Goal: Transaction & Acquisition: Purchase product/service

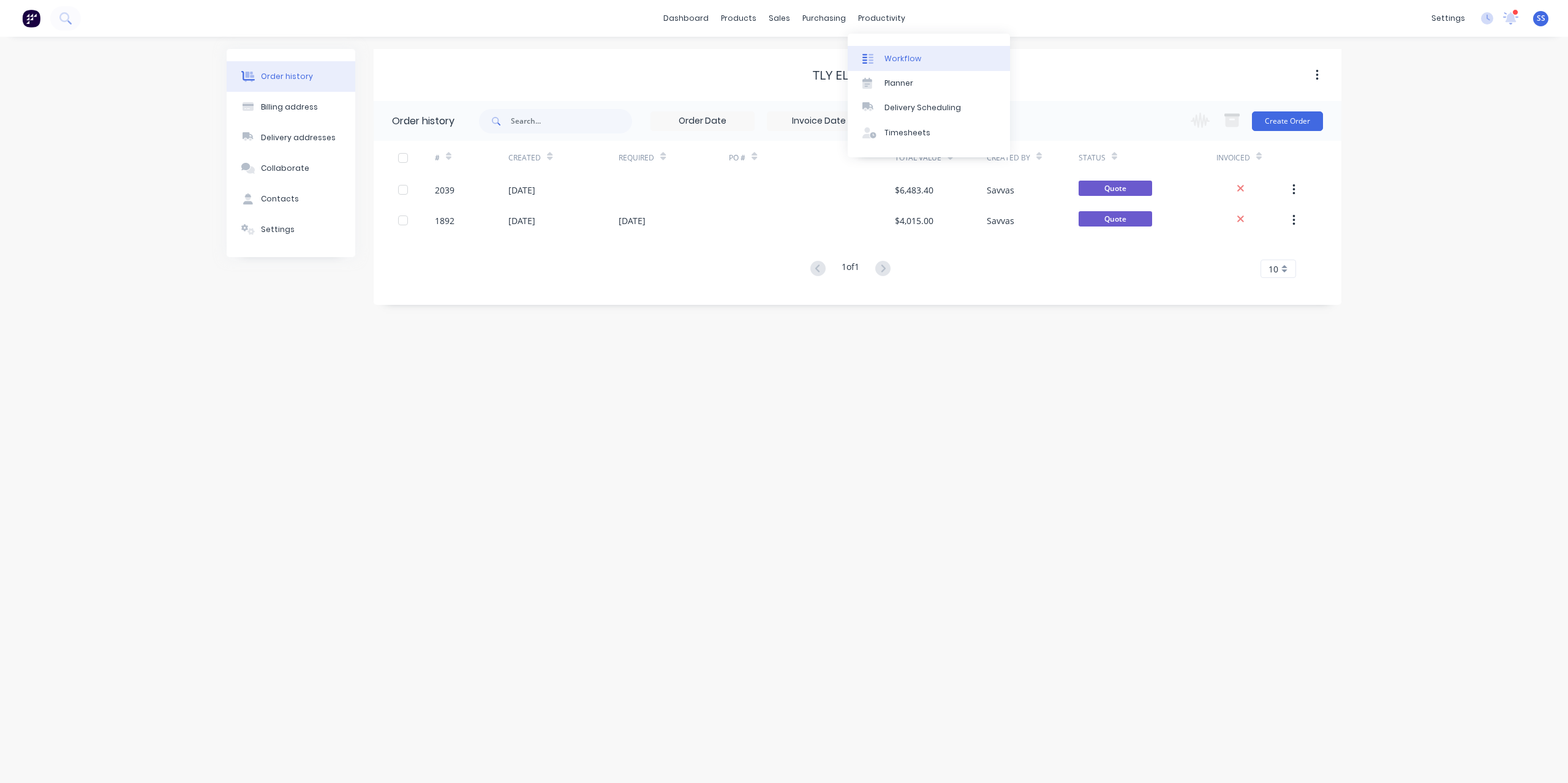
click at [897, 59] on div "Workflow" at bounding box center [903, 58] width 37 height 11
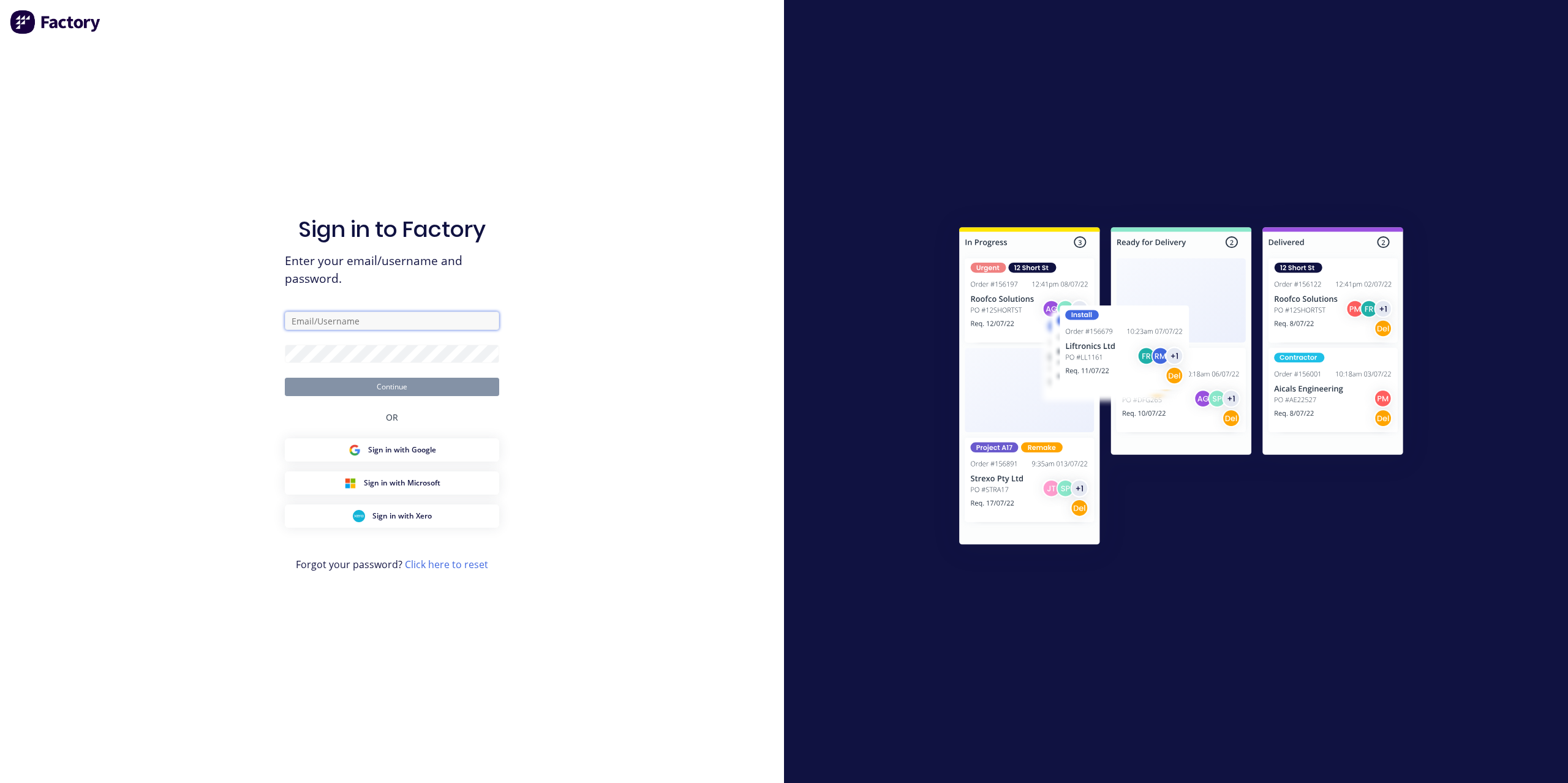
type input "[EMAIL_ADDRESS][DOMAIN_NAME]"
click at [379, 378] on button "Continue" at bounding box center [391, 386] width 214 height 18
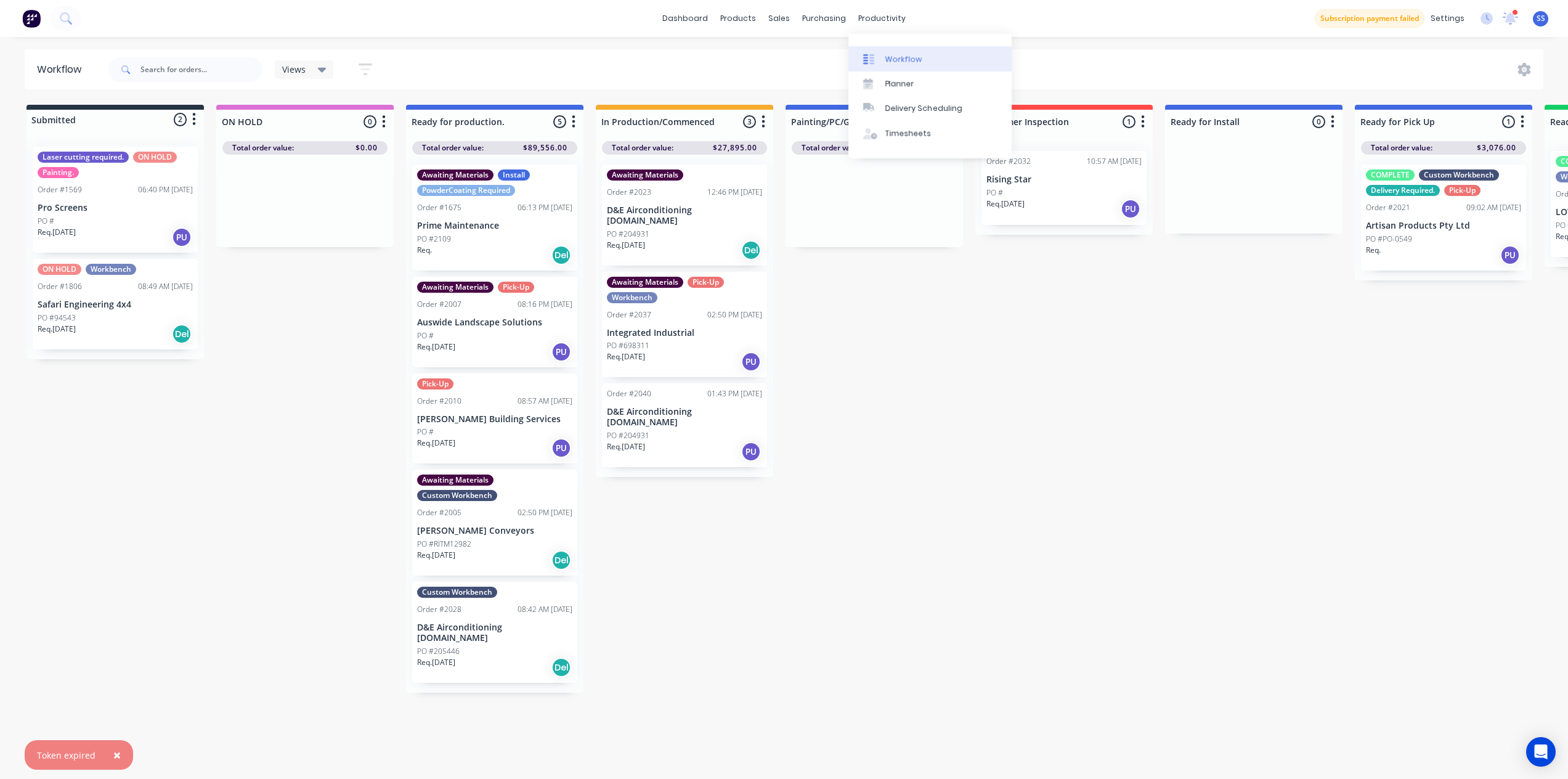
click at [896, 48] on link "Workflow" at bounding box center [929, 59] width 163 height 25
click at [928, 341] on div "Submitted 2 Status colour #273444 hex #273444 Save Cancel Summaries Total order…" at bounding box center [1106, 445] width 2233 height 681
click at [689, 240] on div "Req. [DATE] Del" at bounding box center [684, 250] width 156 height 21
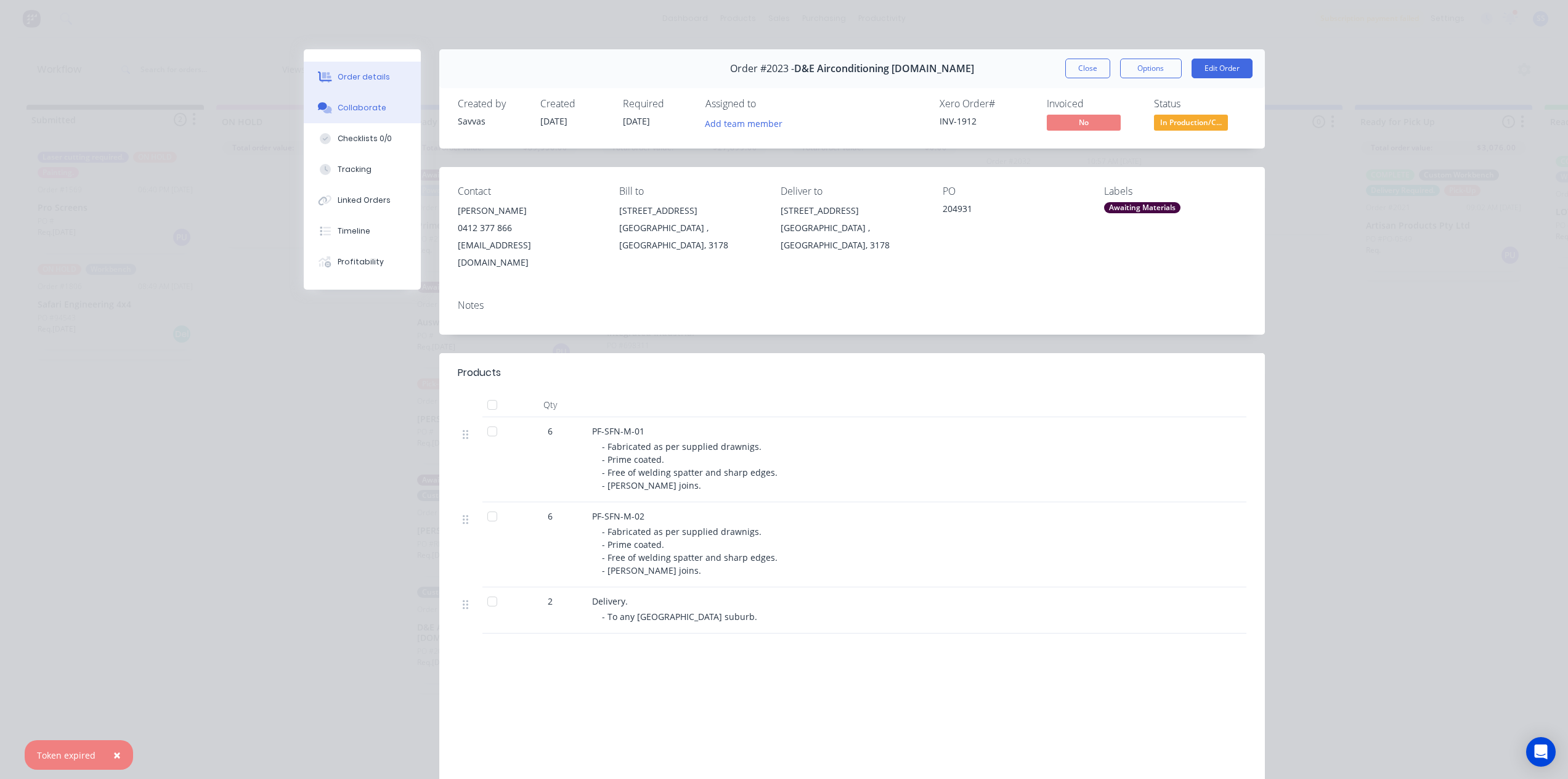
click at [363, 98] on button "Collaborate" at bounding box center [361, 108] width 117 height 31
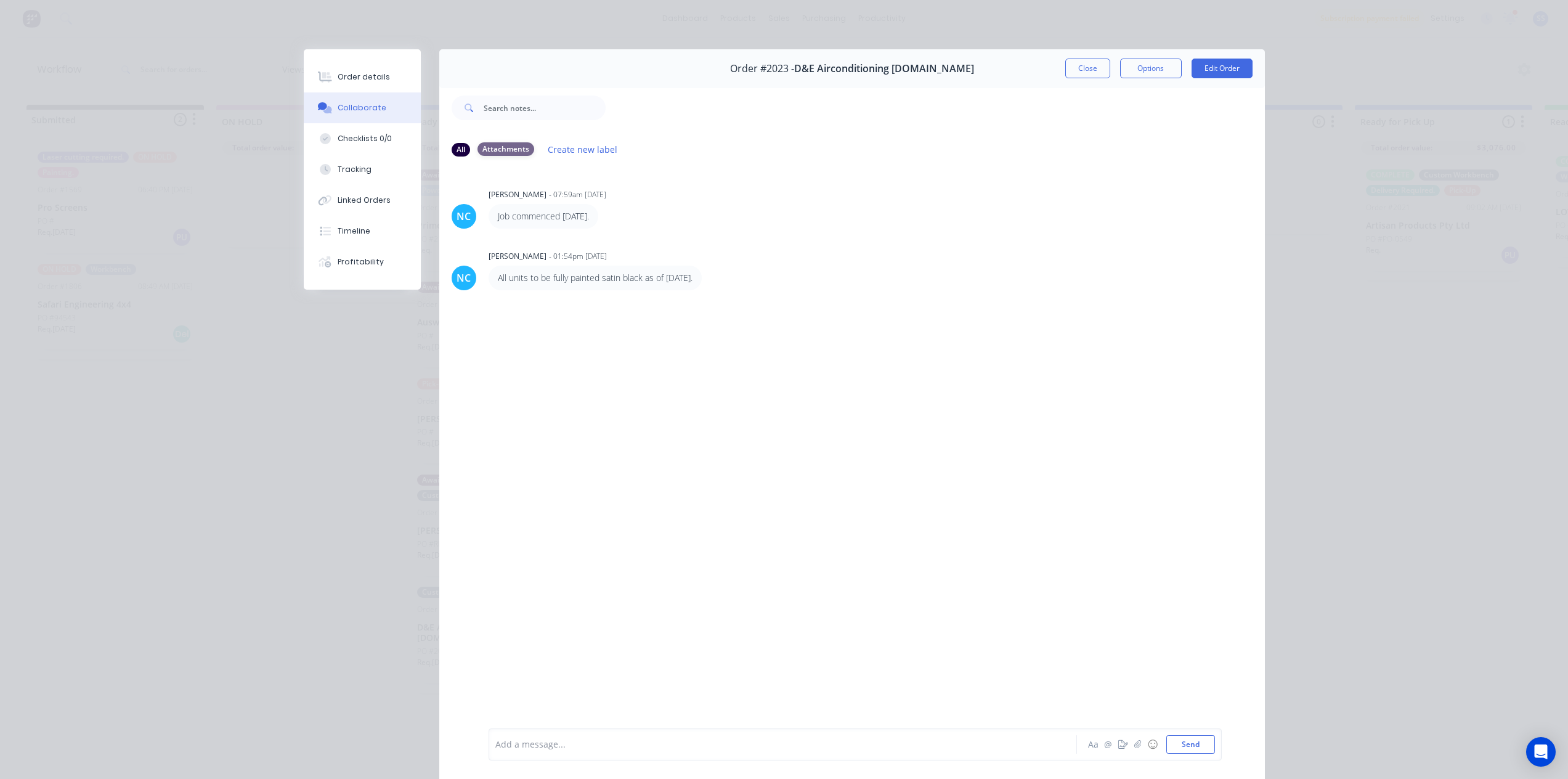
click at [482, 154] on div "Attachments" at bounding box center [505, 149] width 57 height 14
click at [461, 154] on div "All" at bounding box center [460, 149] width 18 height 14
click at [1069, 66] on button "Close" at bounding box center [1087, 69] width 45 height 19
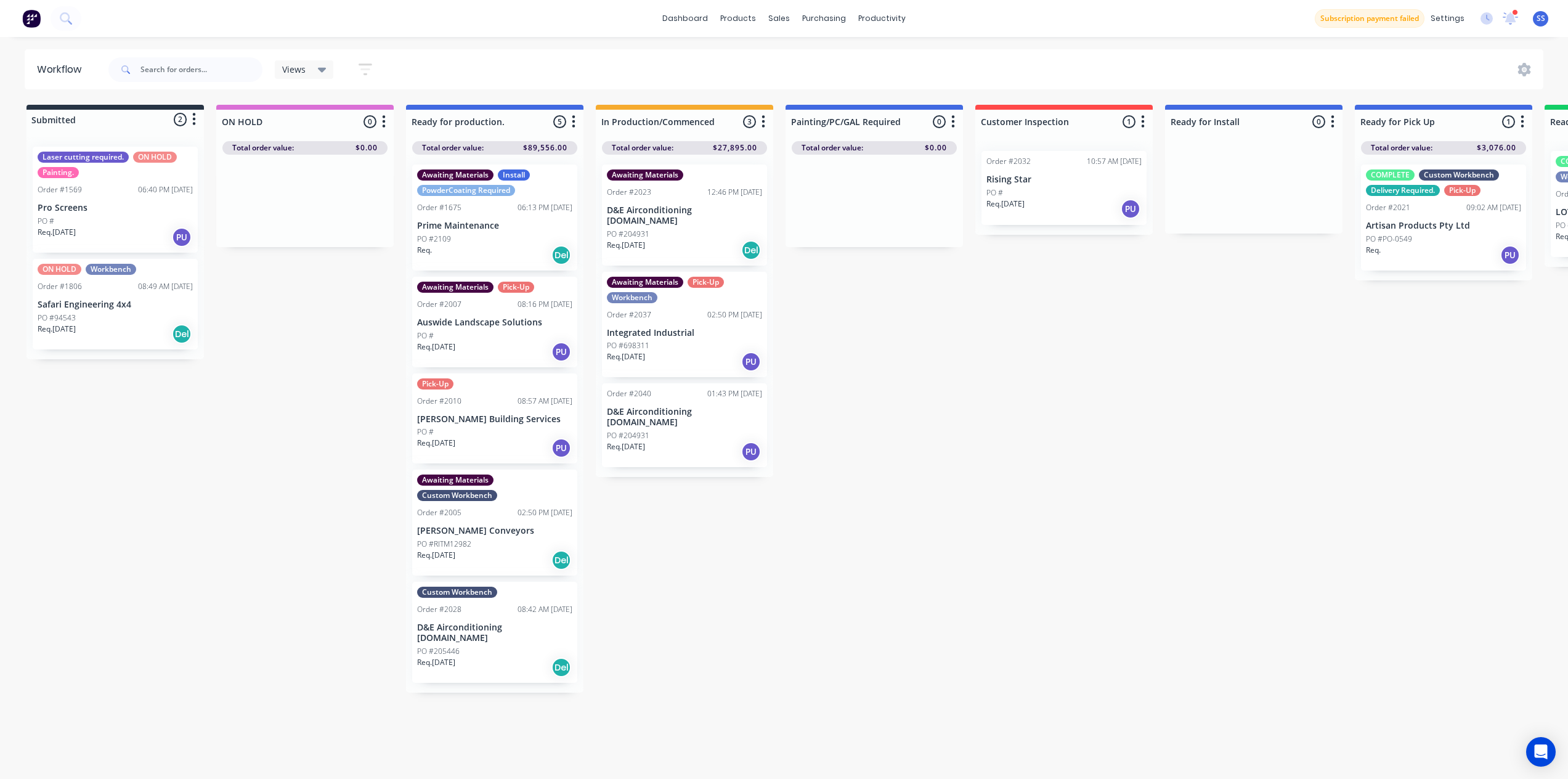
click at [672, 216] on div "Awaiting Materials Order #2023 12:46 PM [DATE] D&E Airconditioning [DOMAIN_NAME…" at bounding box center [684, 215] width 165 height 101
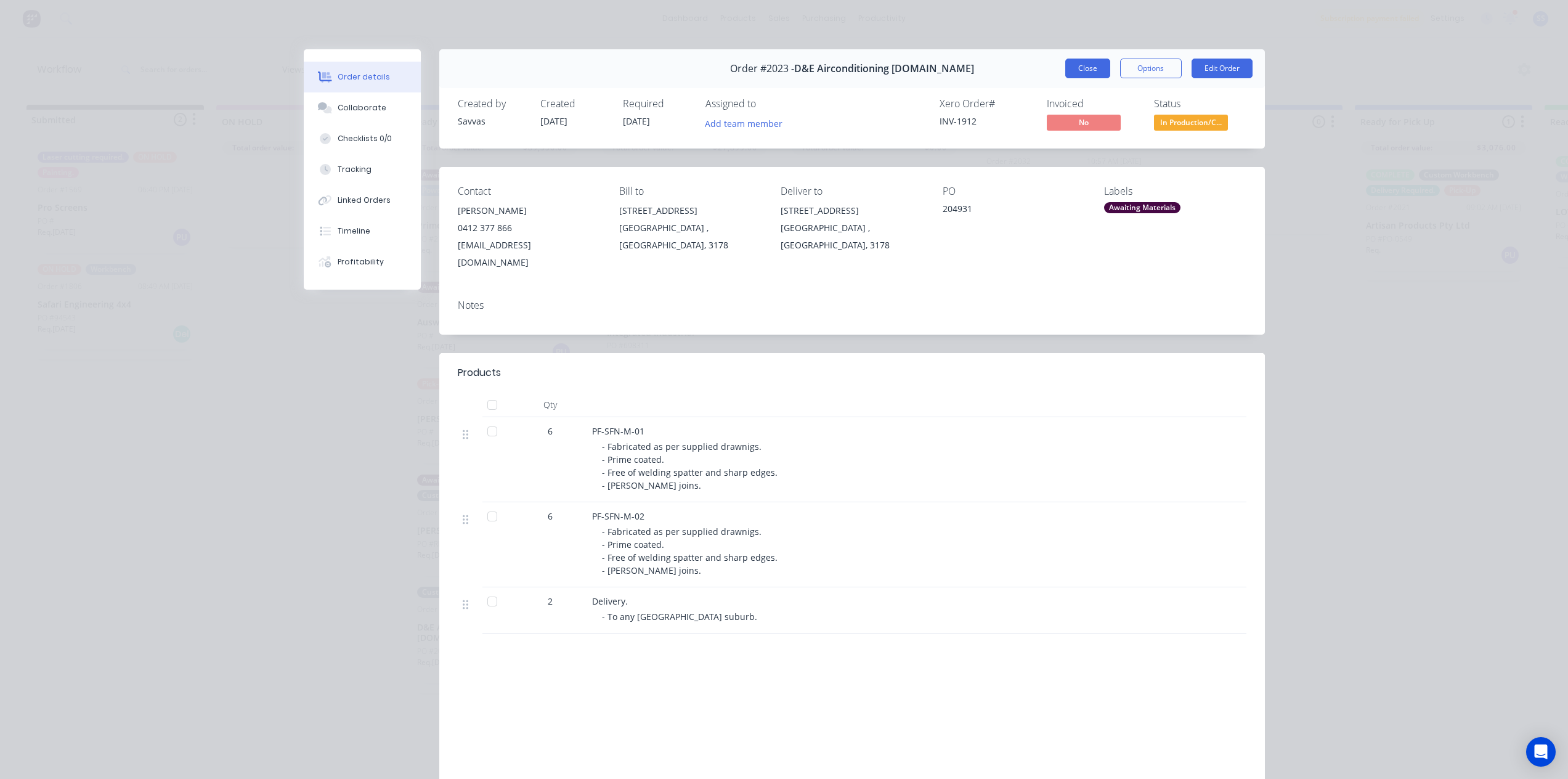
click at [1065, 72] on button "Close" at bounding box center [1087, 69] width 45 height 19
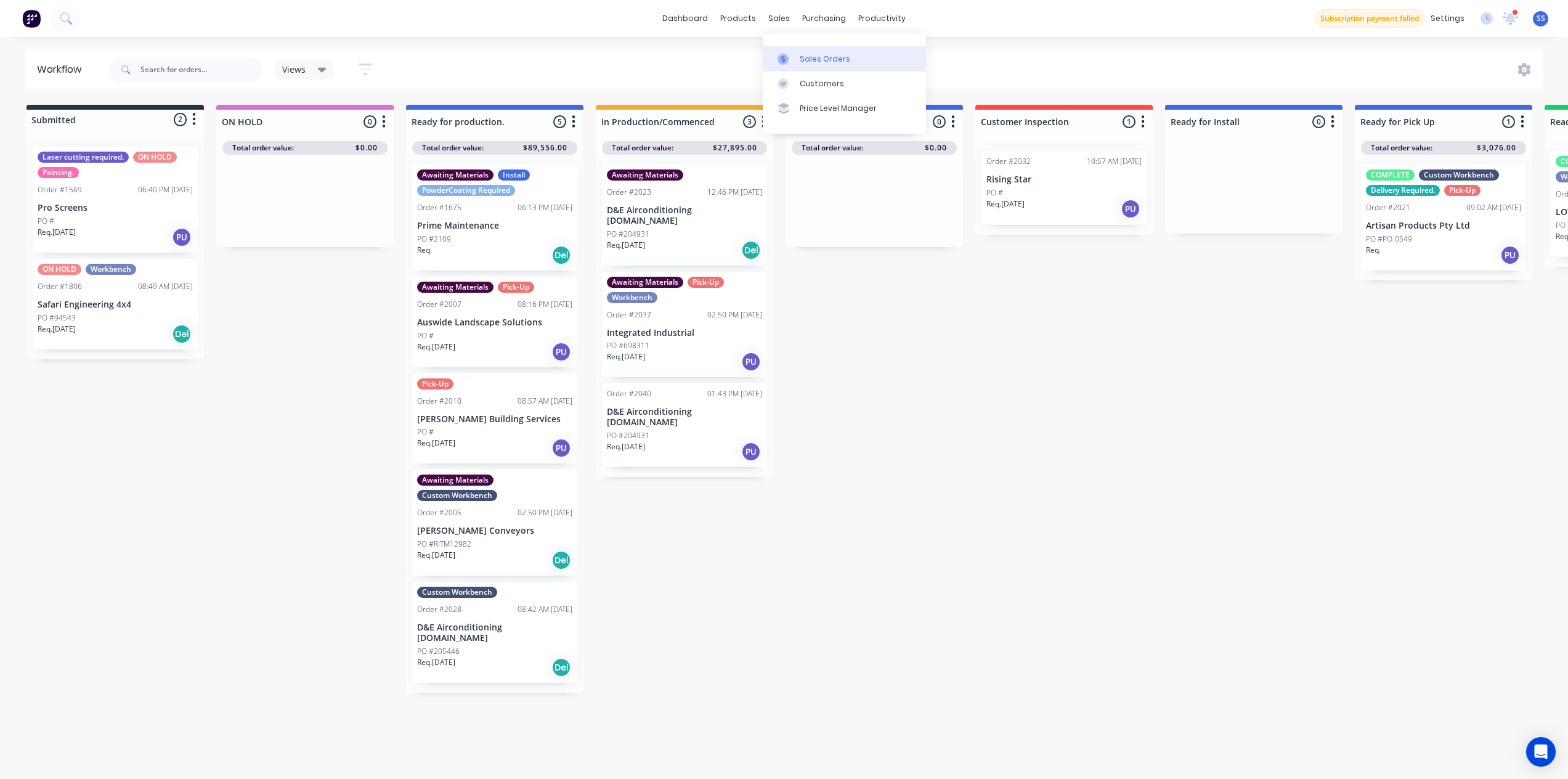
click at [792, 57] on div at bounding box center [786, 58] width 18 height 11
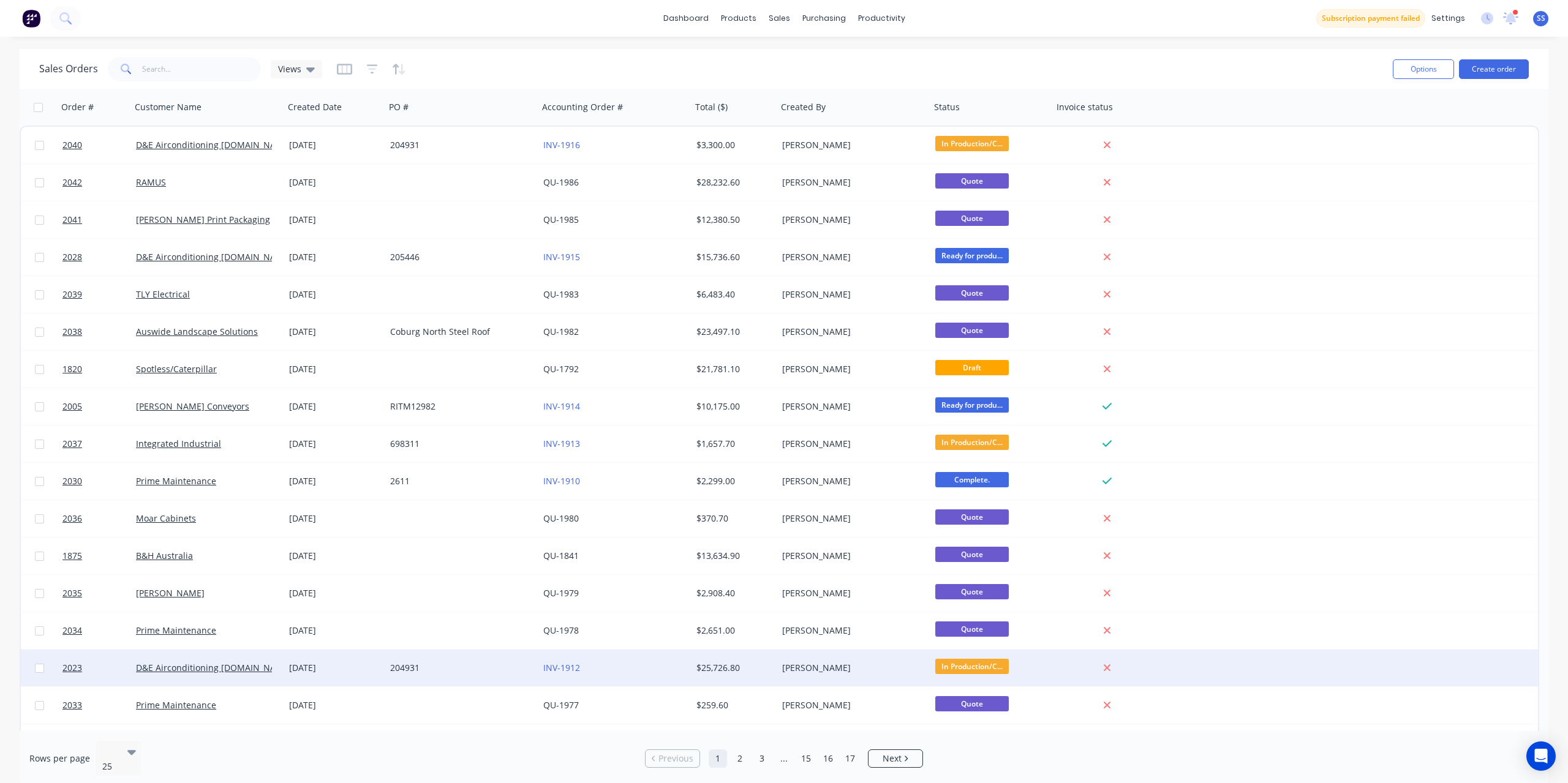
click at [514, 676] on div "204931" at bounding box center [461, 668] width 153 height 37
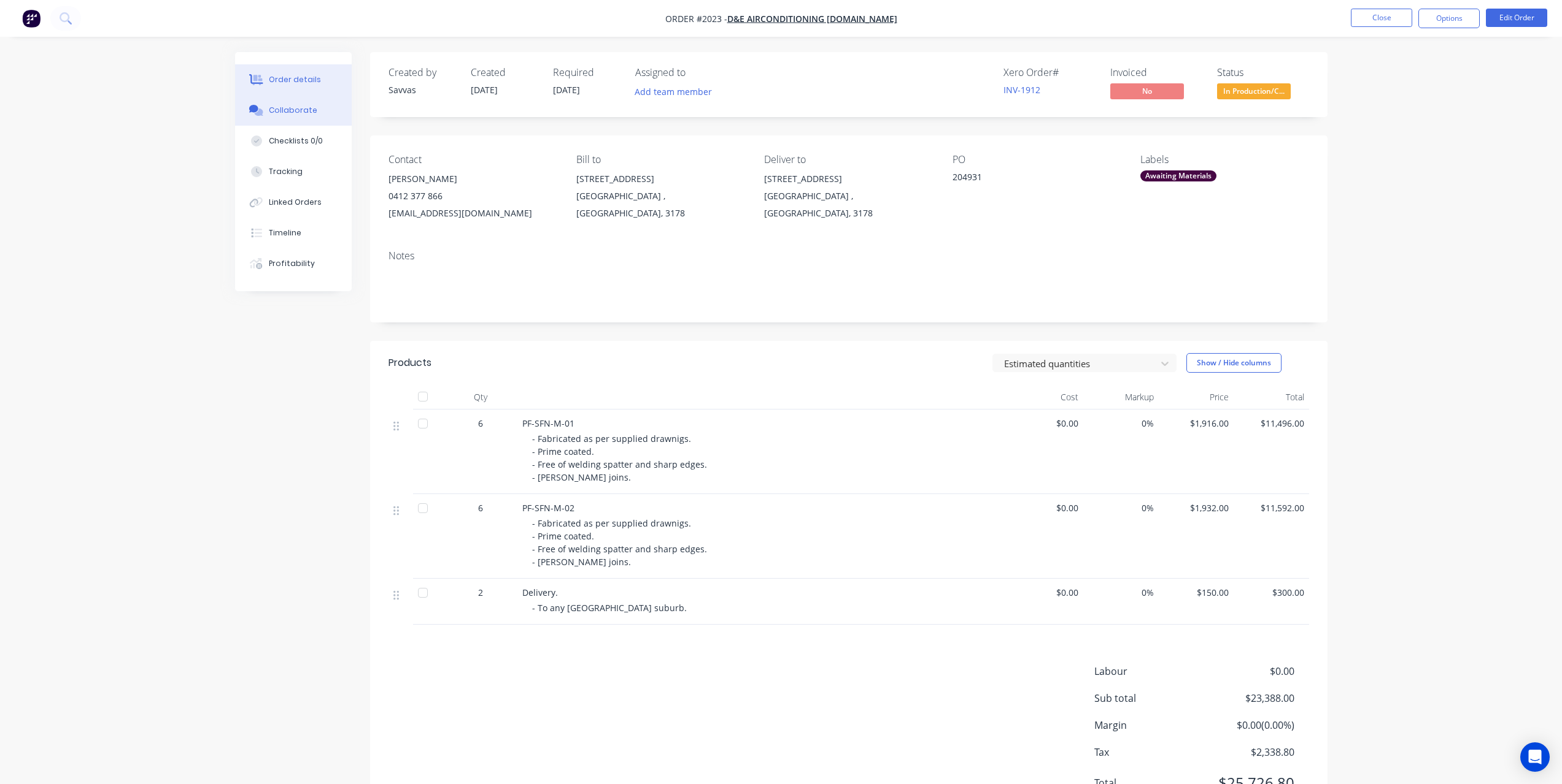
click at [255, 111] on icon at bounding box center [254, 109] width 10 height 8
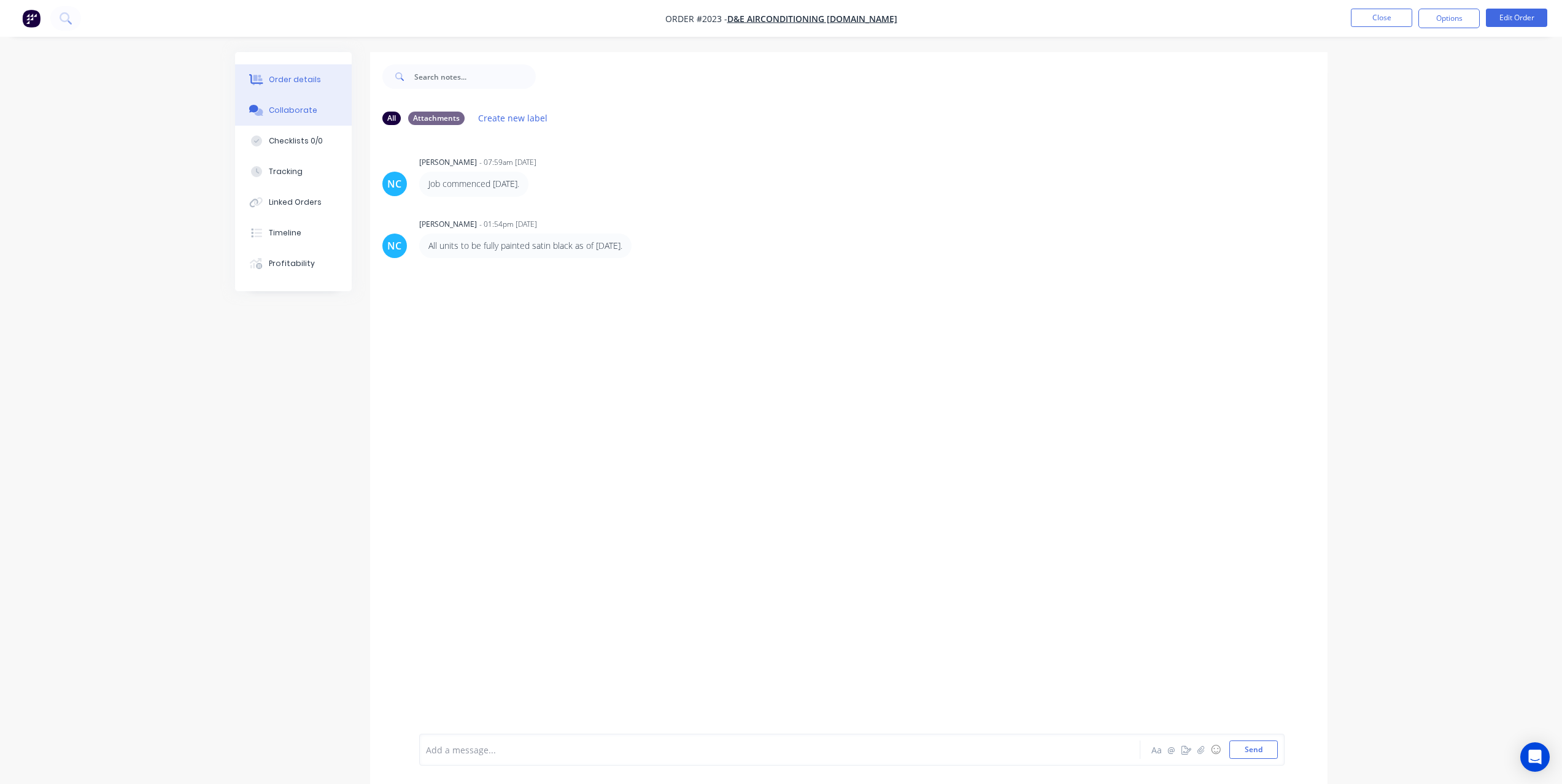
click at [295, 93] on button "Order details" at bounding box center [293, 80] width 116 height 31
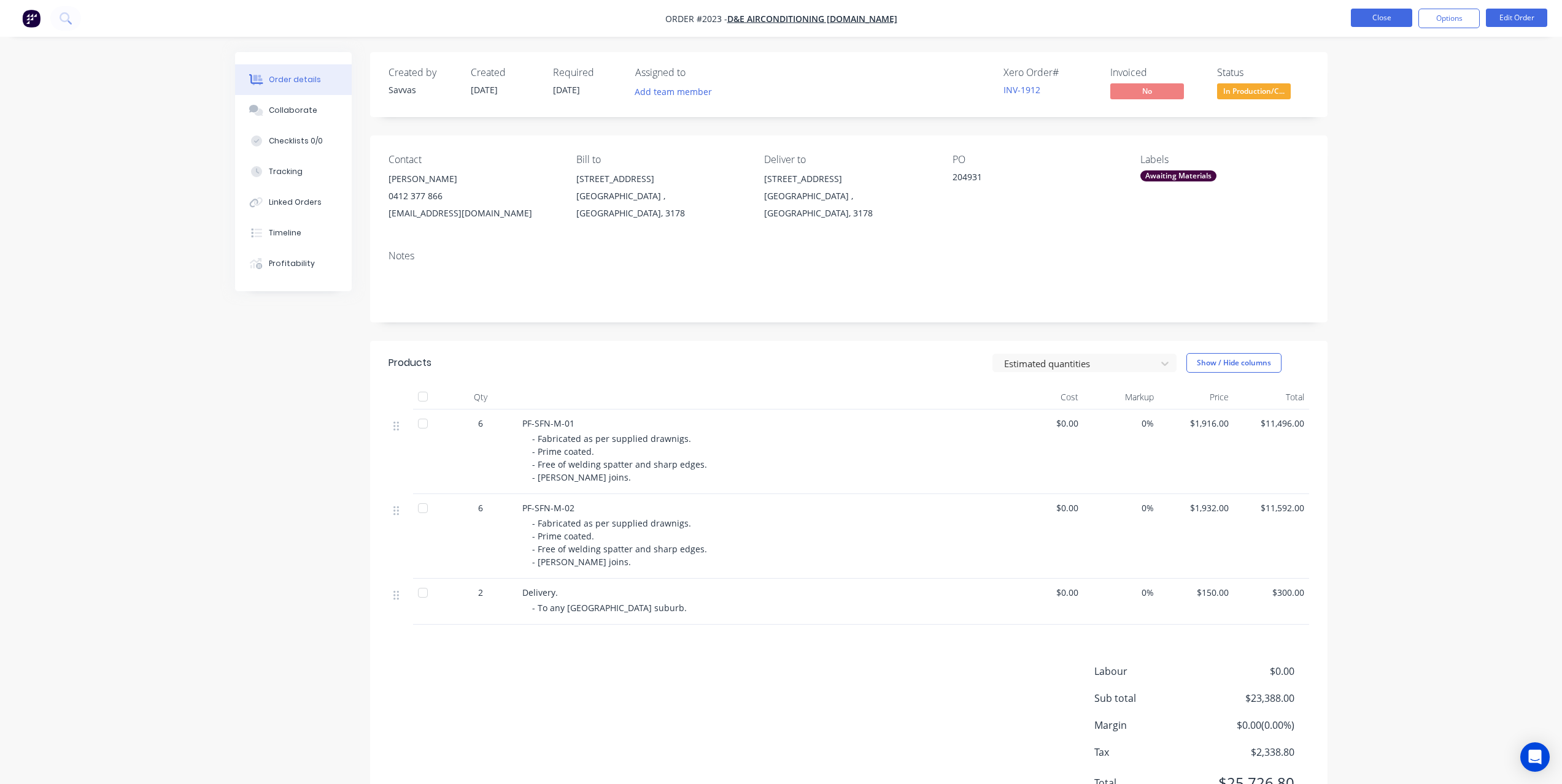
click at [1372, 10] on button "Close" at bounding box center [1381, 17] width 62 height 18
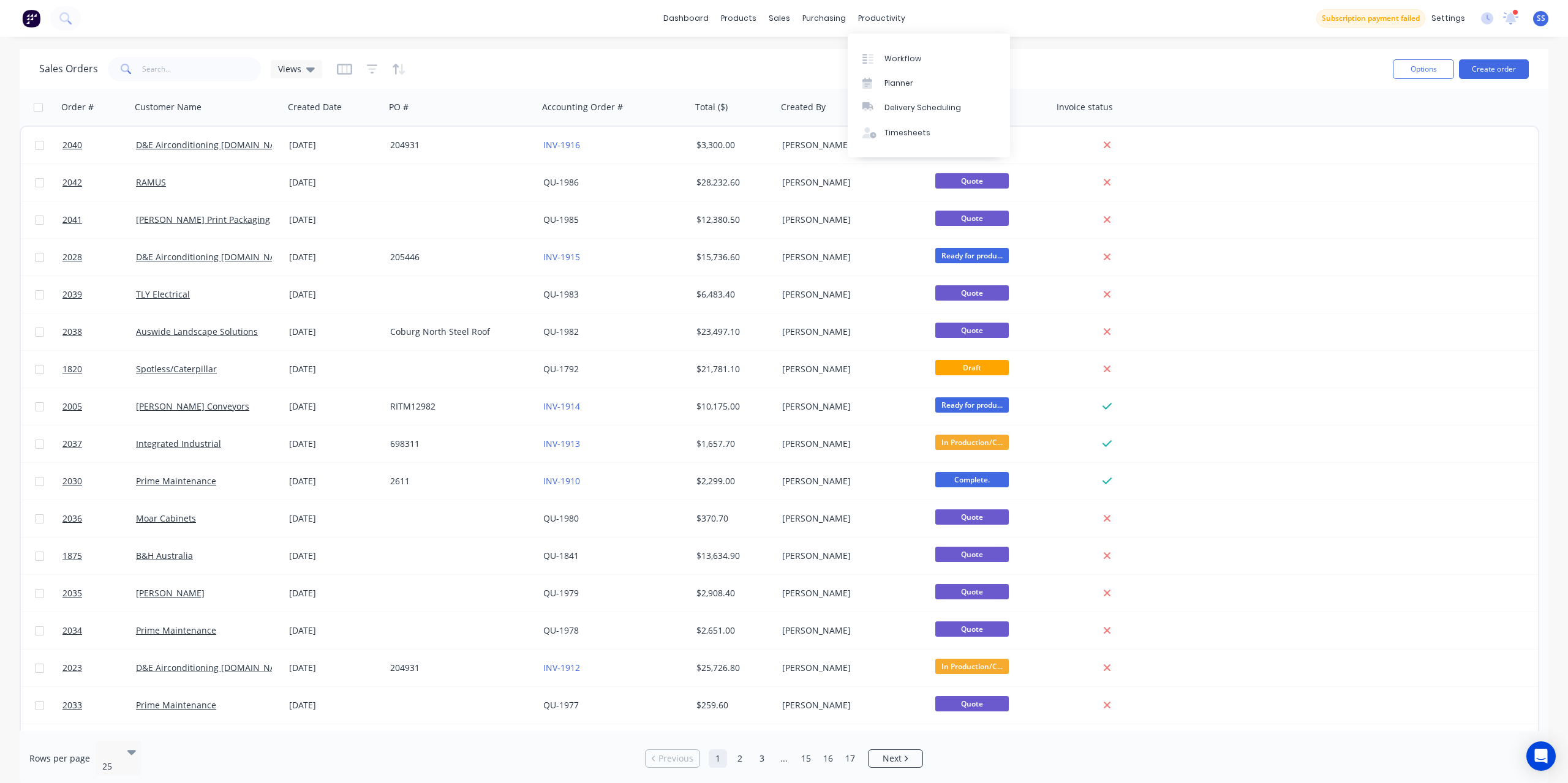
click at [871, 39] on div "Workflow Planner Delivery Scheduling Timesheets" at bounding box center [928, 95] width 162 height 124
click at [875, 50] on link "Workflow" at bounding box center [928, 59] width 162 height 25
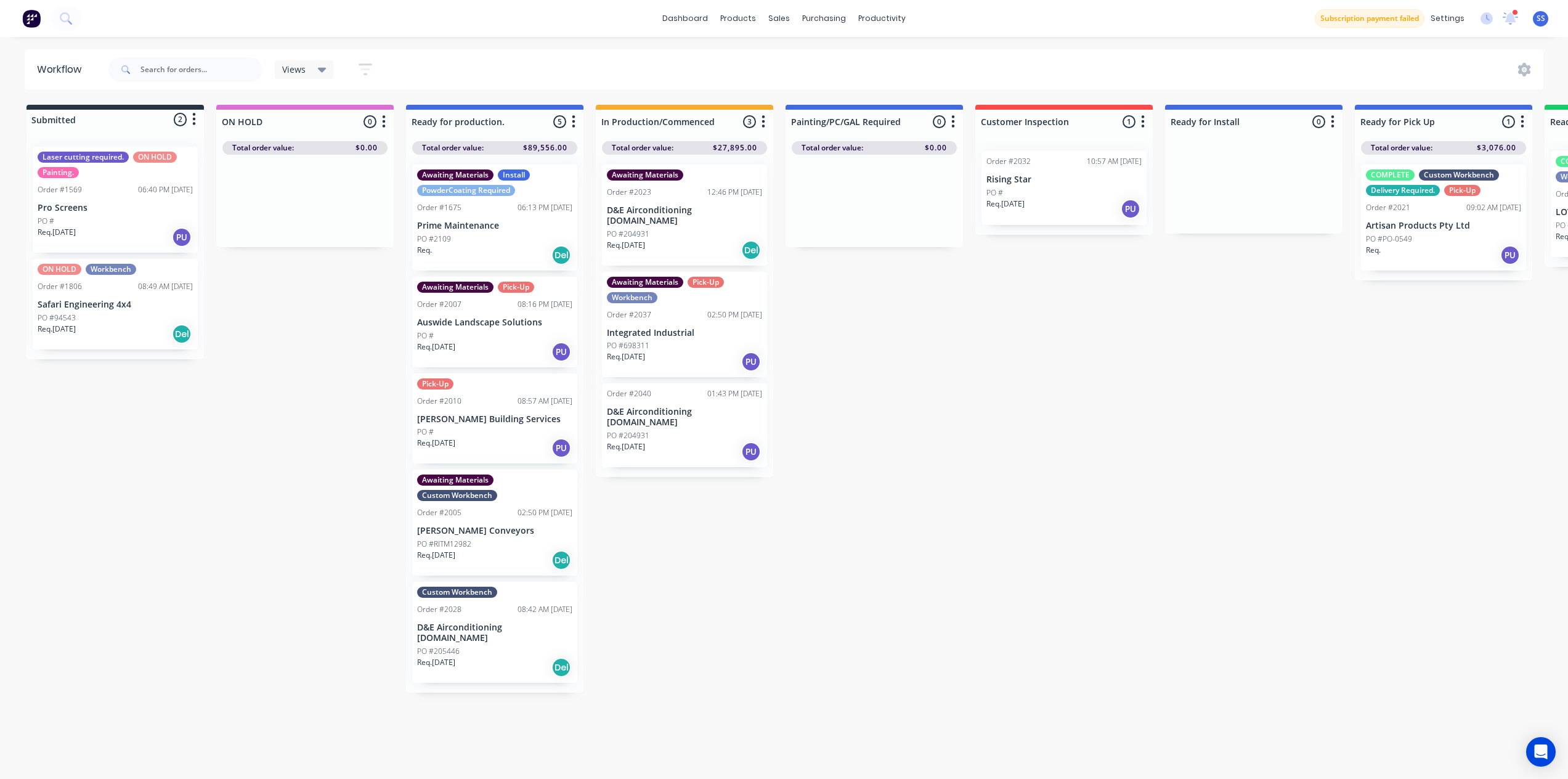
click at [708, 441] on div "Req. [DATE] PU" at bounding box center [684, 451] width 156 height 21
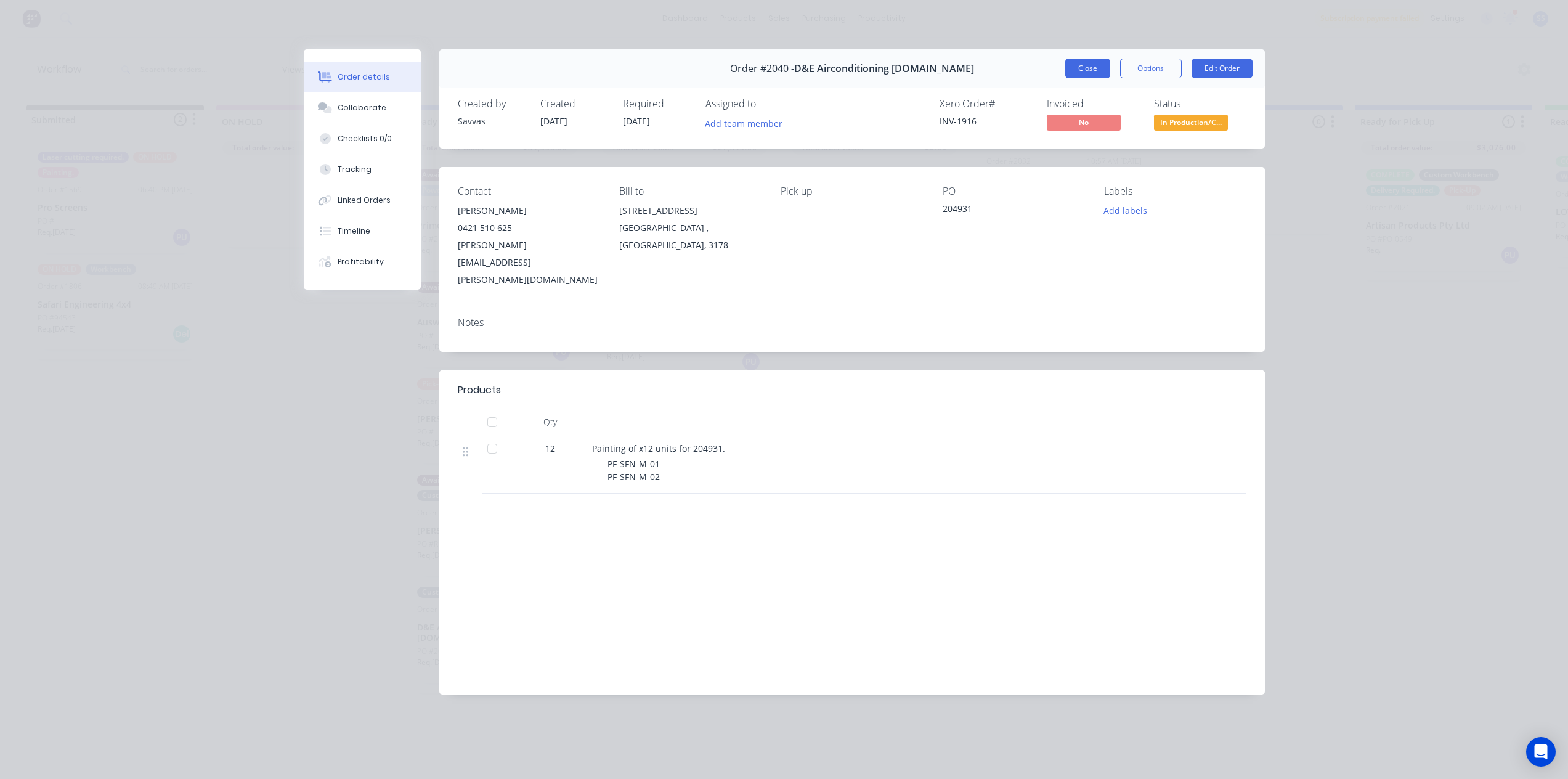
click at [1083, 72] on button "Close" at bounding box center [1087, 69] width 45 height 19
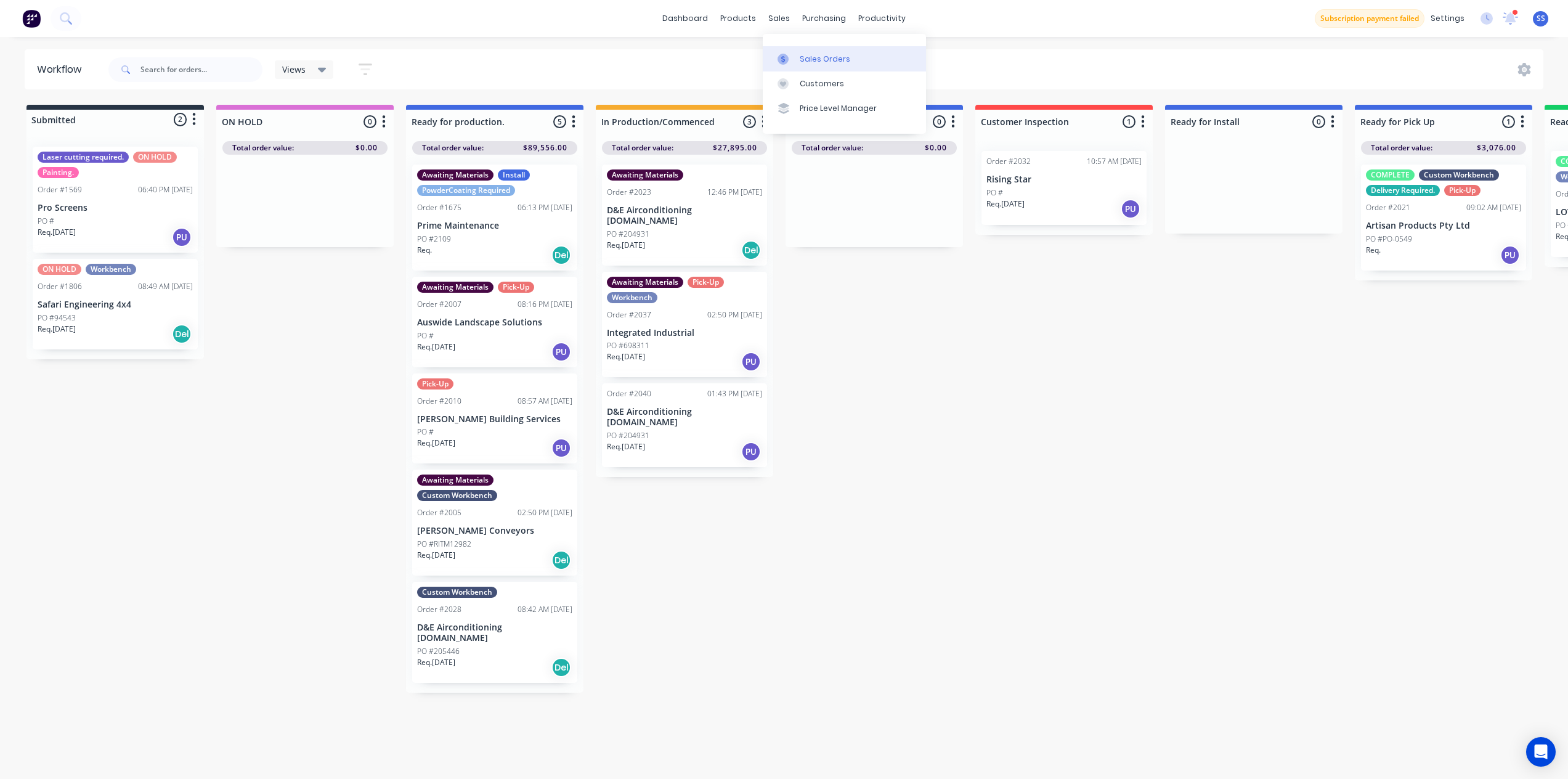
click at [794, 54] on div at bounding box center [786, 58] width 18 height 11
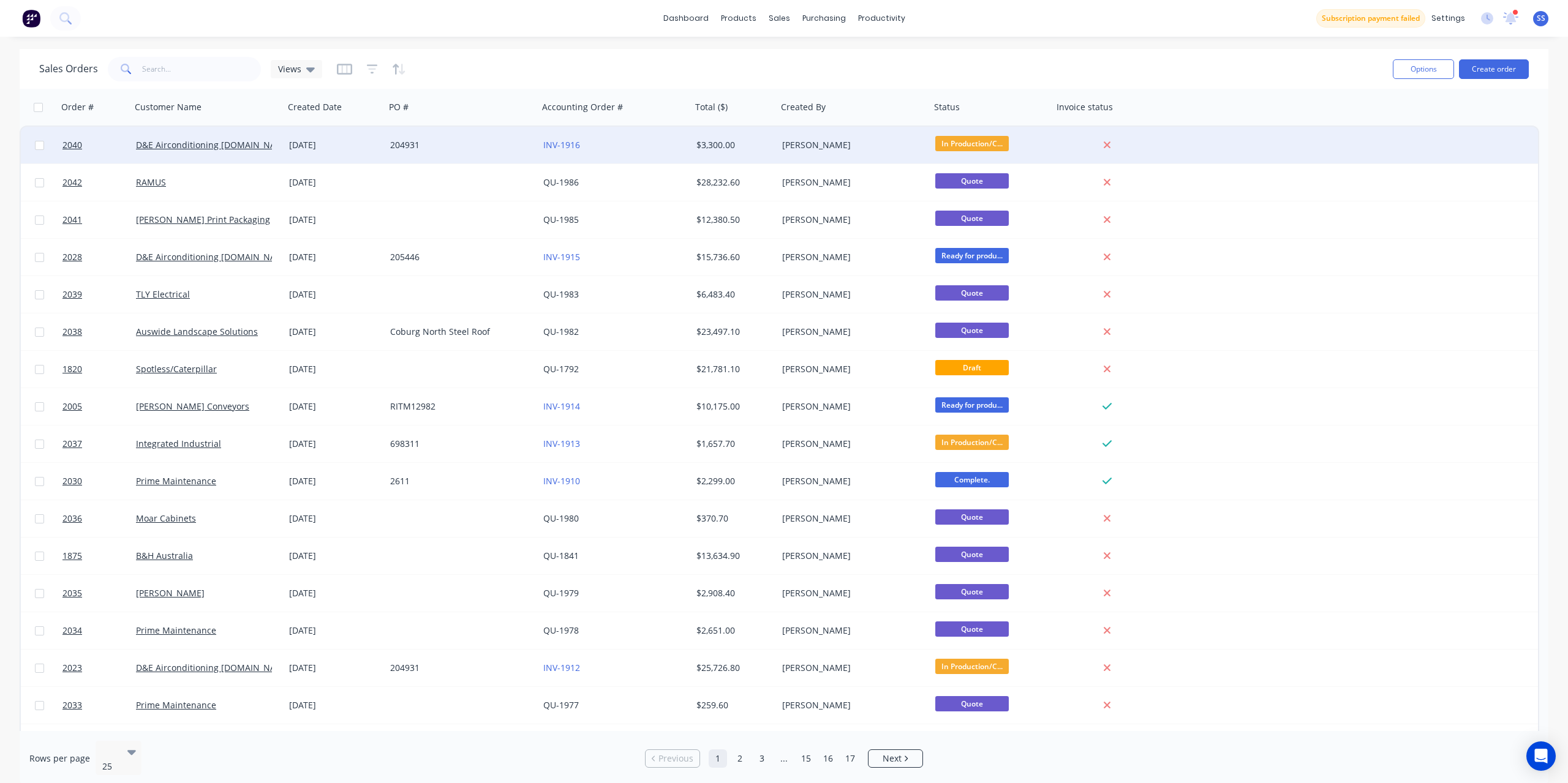
click at [640, 137] on div "INV-1916" at bounding box center [614, 145] width 153 height 37
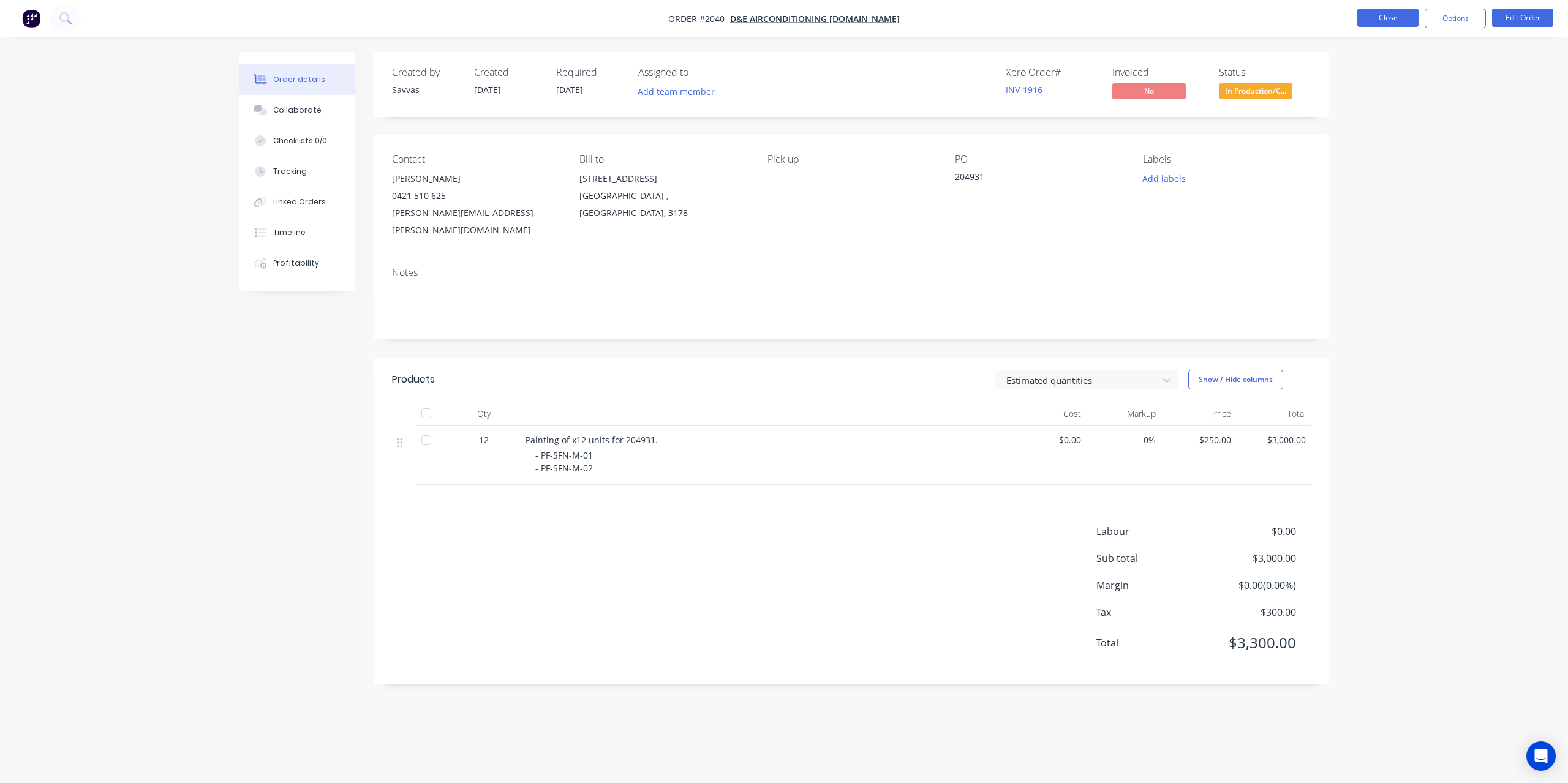
click at [1364, 12] on button "Close" at bounding box center [1388, 17] width 61 height 18
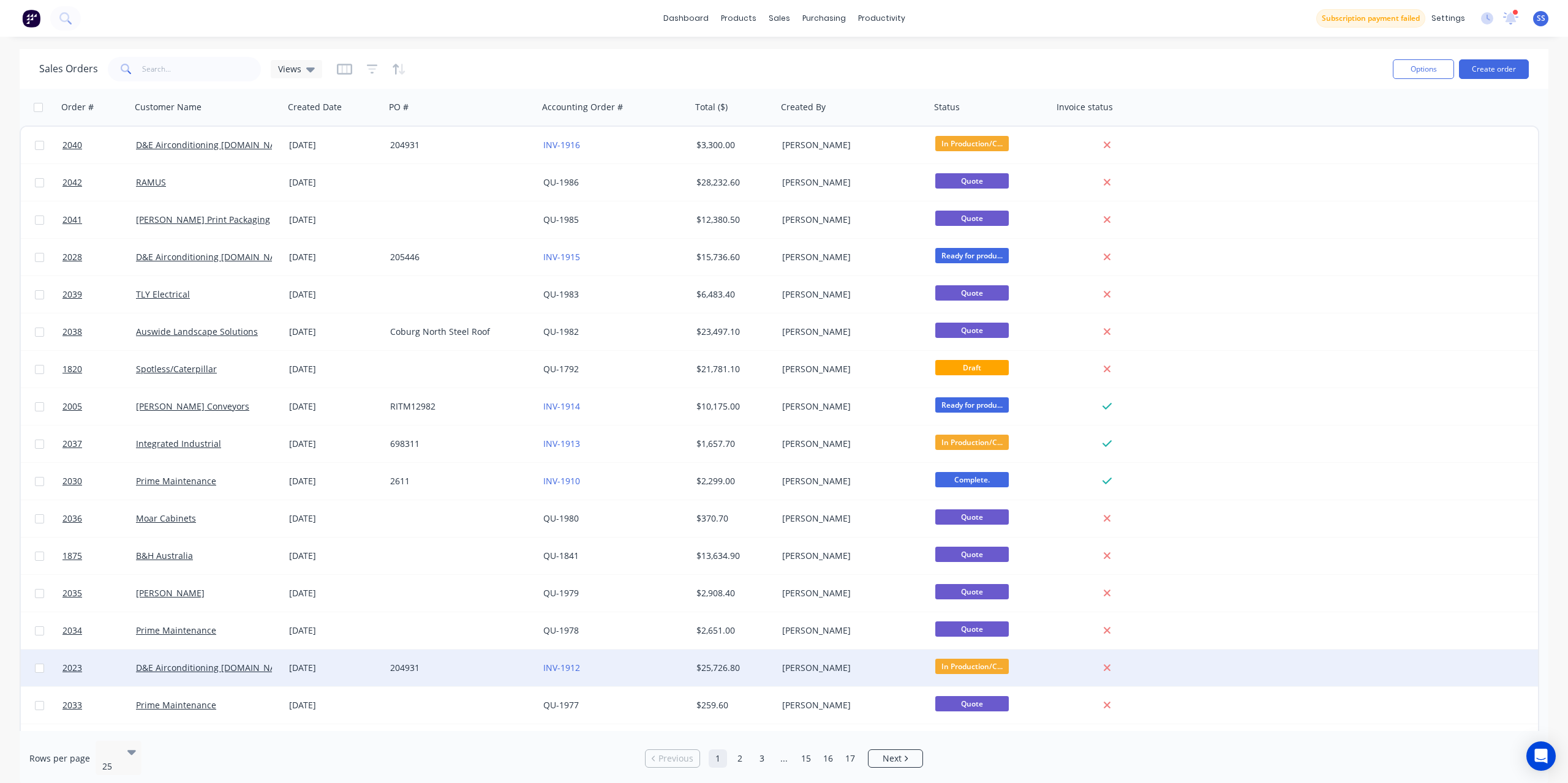
click at [502, 674] on div "204931" at bounding box center [461, 668] width 153 height 37
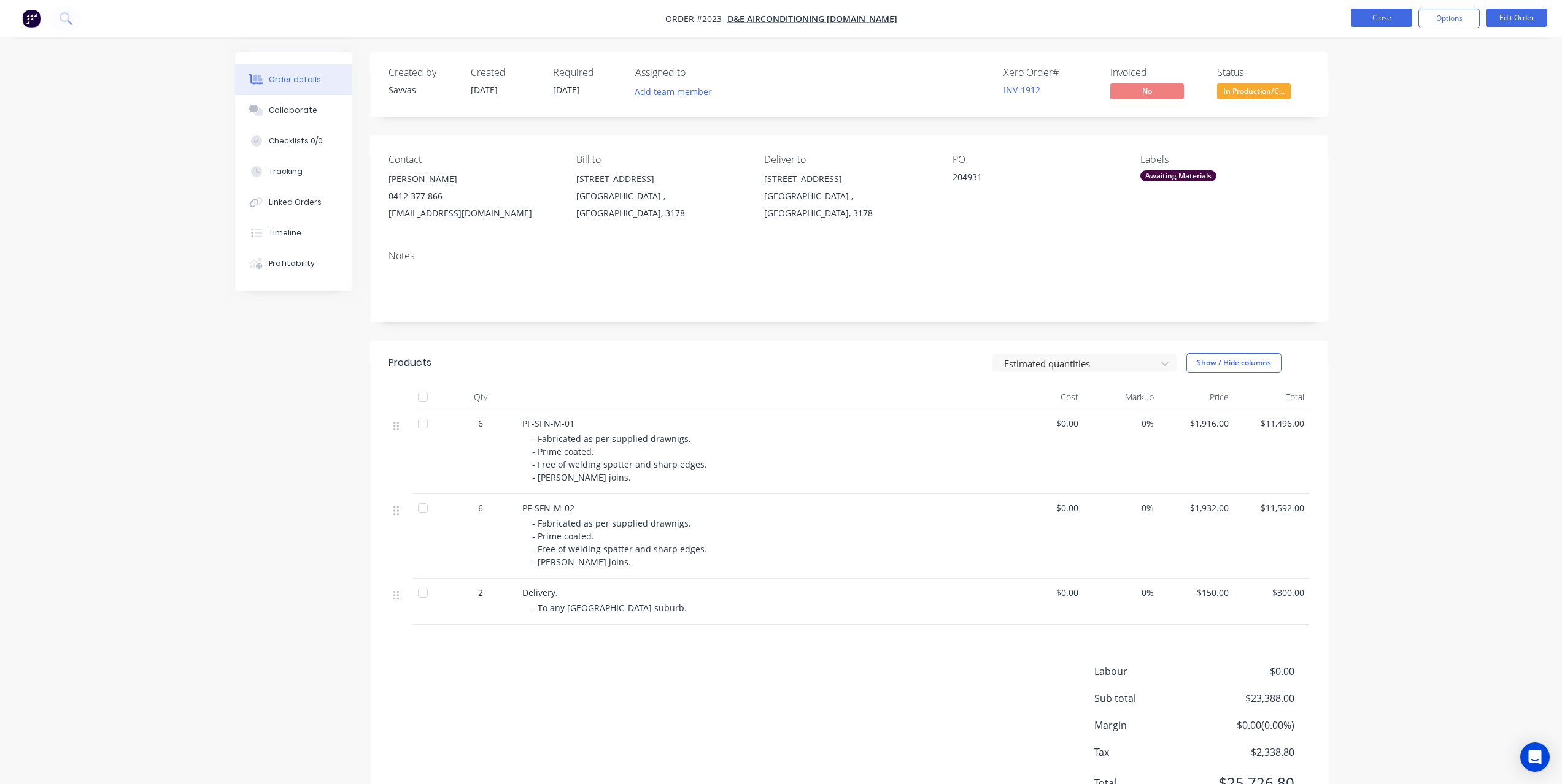
click at [1395, 20] on button "Close" at bounding box center [1381, 17] width 62 height 18
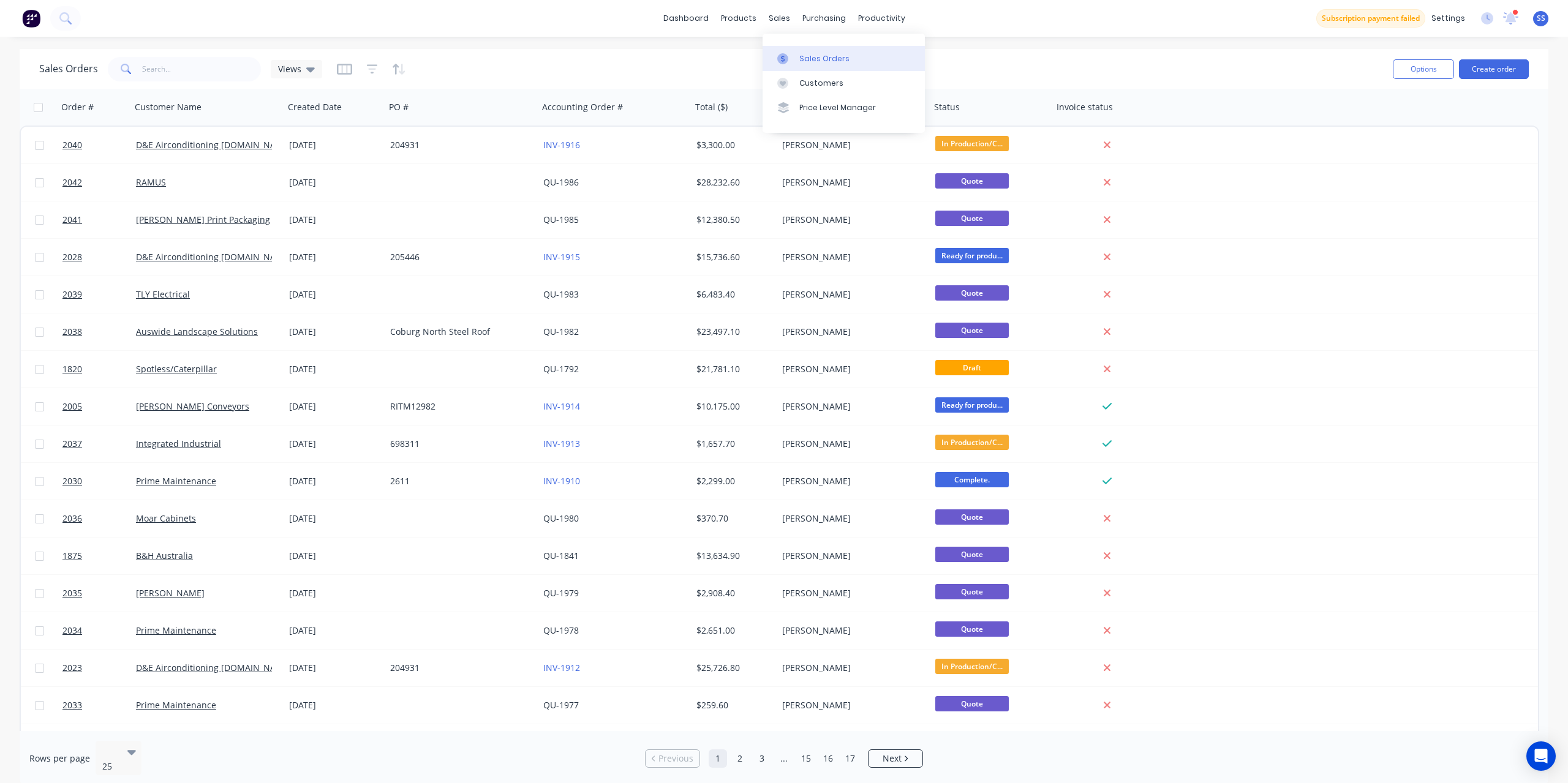
click at [787, 57] on icon at bounding box center [782, 58] width 11 height 11
click at [1506, 67] on button "Create order" at bounding box center [1494, 69] width 70 height 19
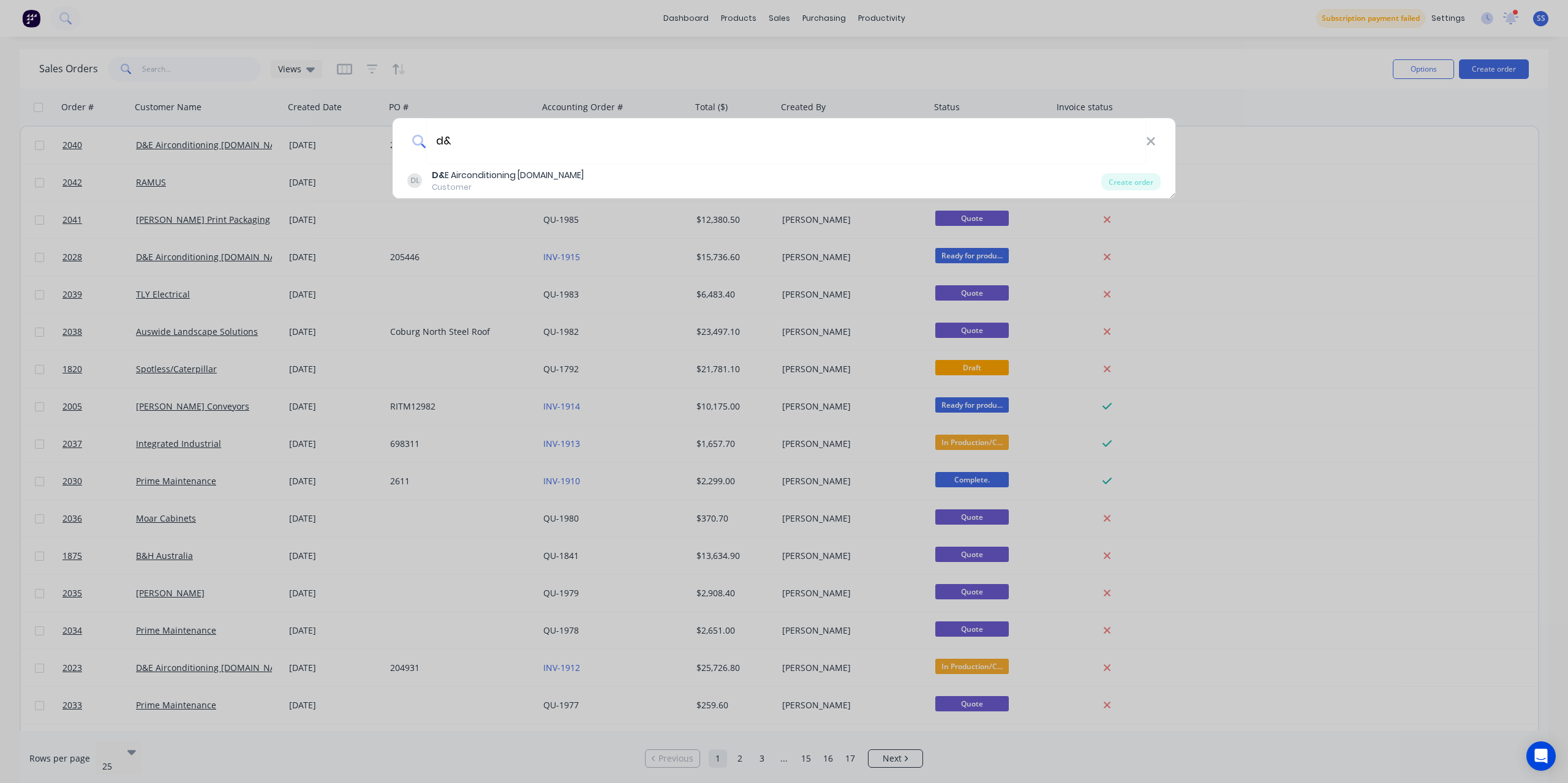
type input "d&"
click at [541, 187] on div "Customer" at bounding box center [507, 186] width 152 height 11
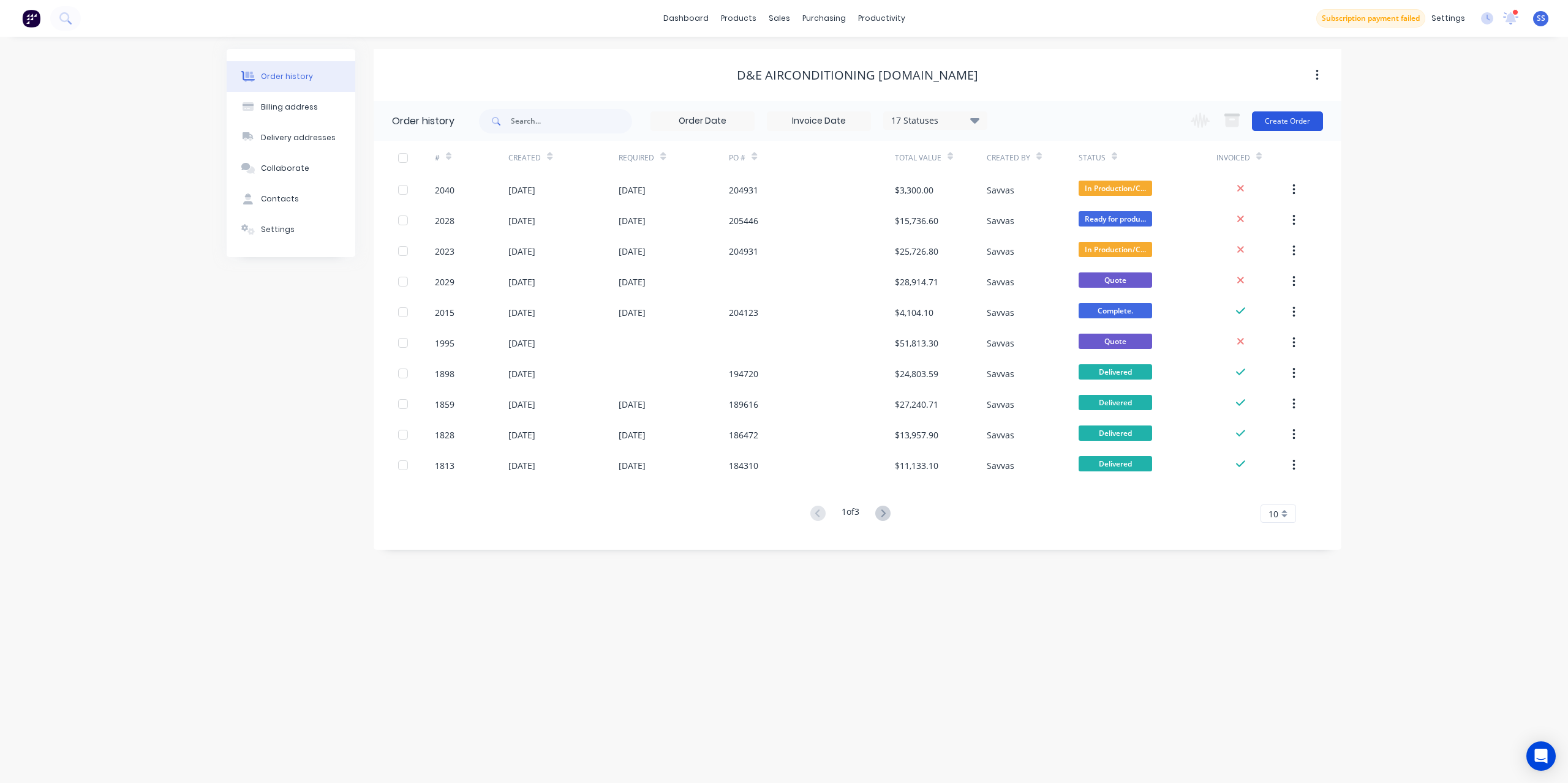
click at [1300, 123] on button "Create Order" at bounding box center [1287, 121] width 71 height 19
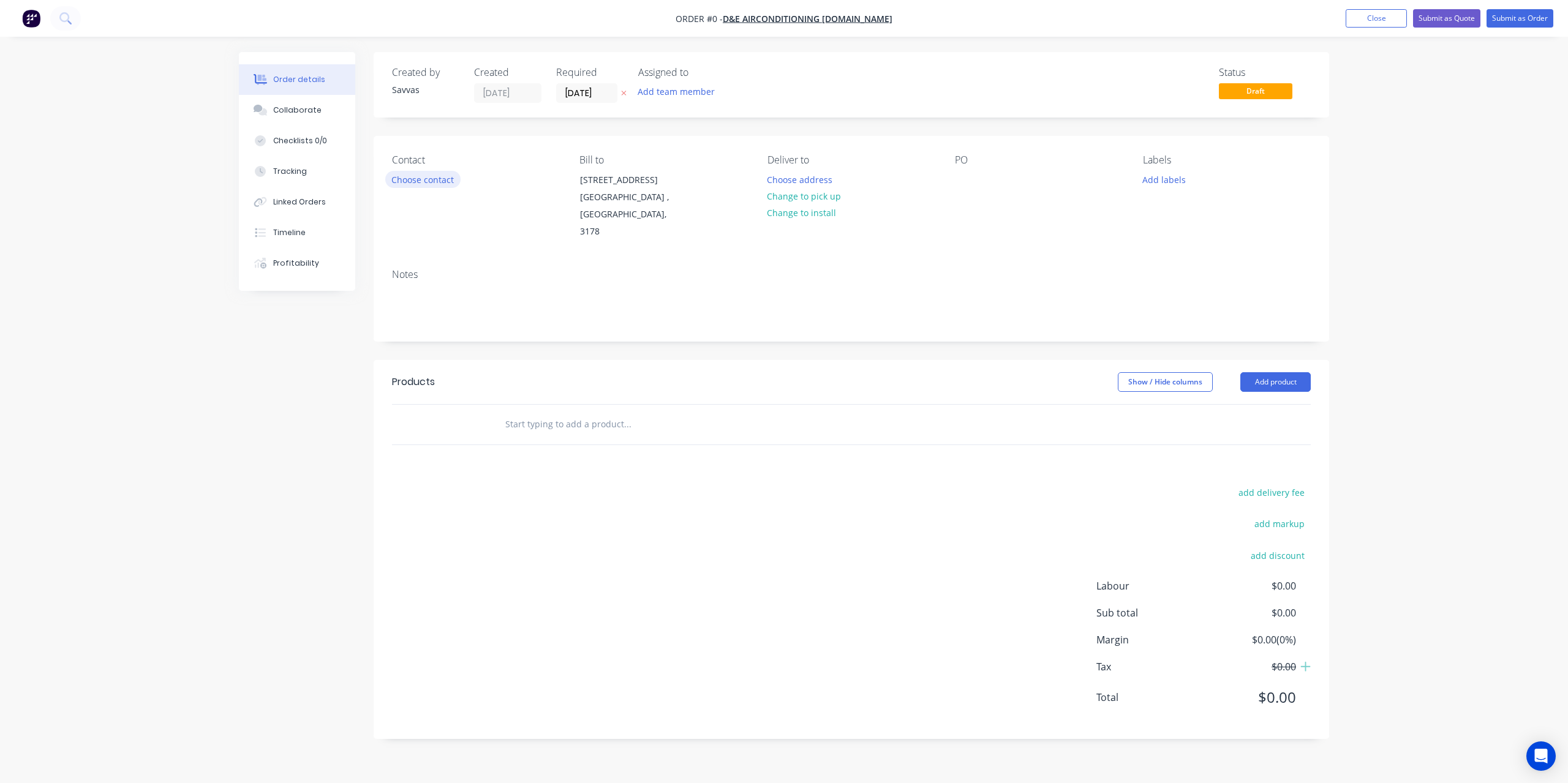
click at [445, 181] on button "Choose contact" at bounding box center [423, 179] width 75 height 16
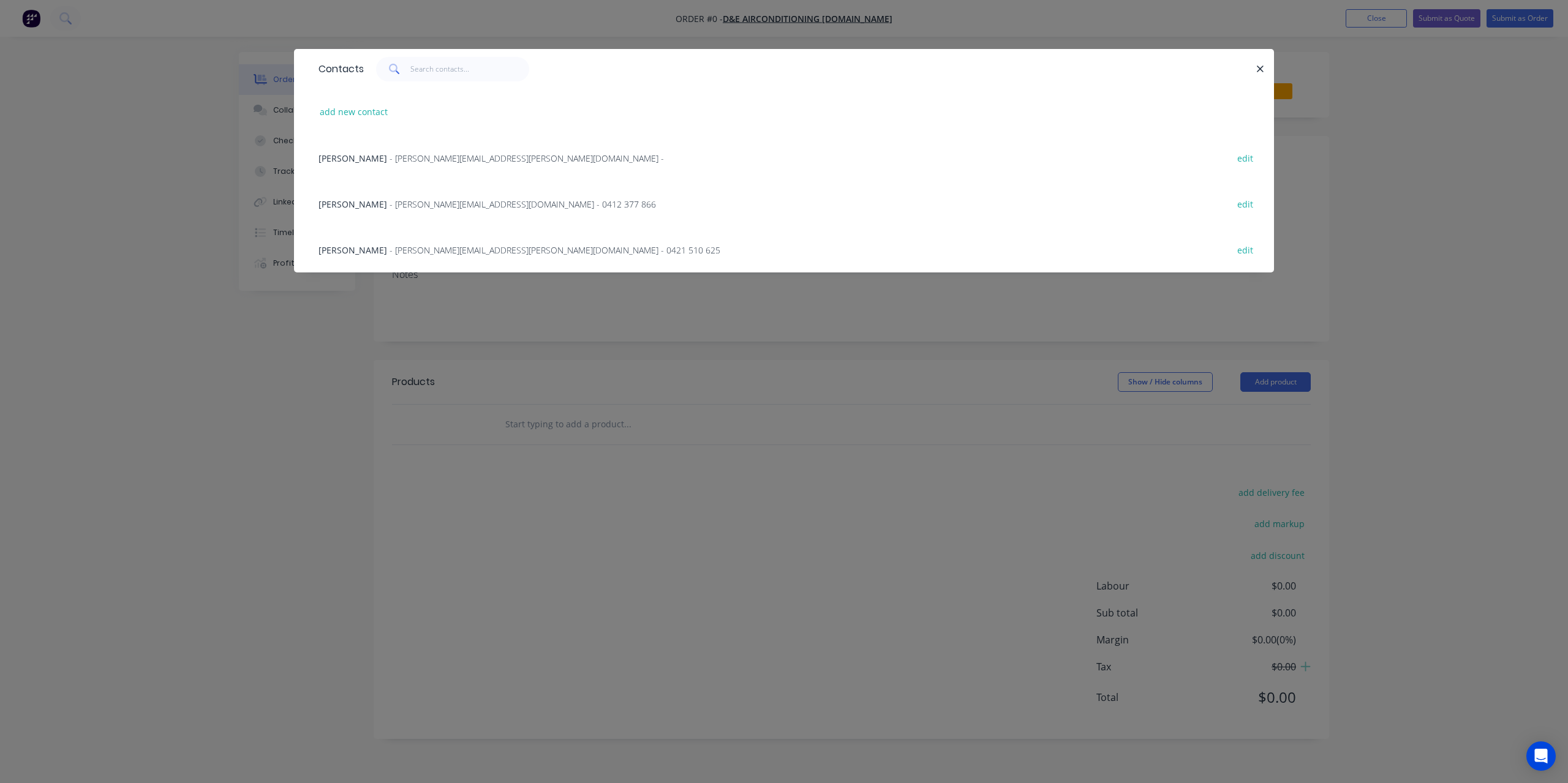
click at [605, 200] on div "Rohan Young - [EMAIL_ADDRESS][PERSON_NAME][DOMAIN_NAME] - 0412 377 866 edit" at bounding box center [784, 204] width 943 height 46
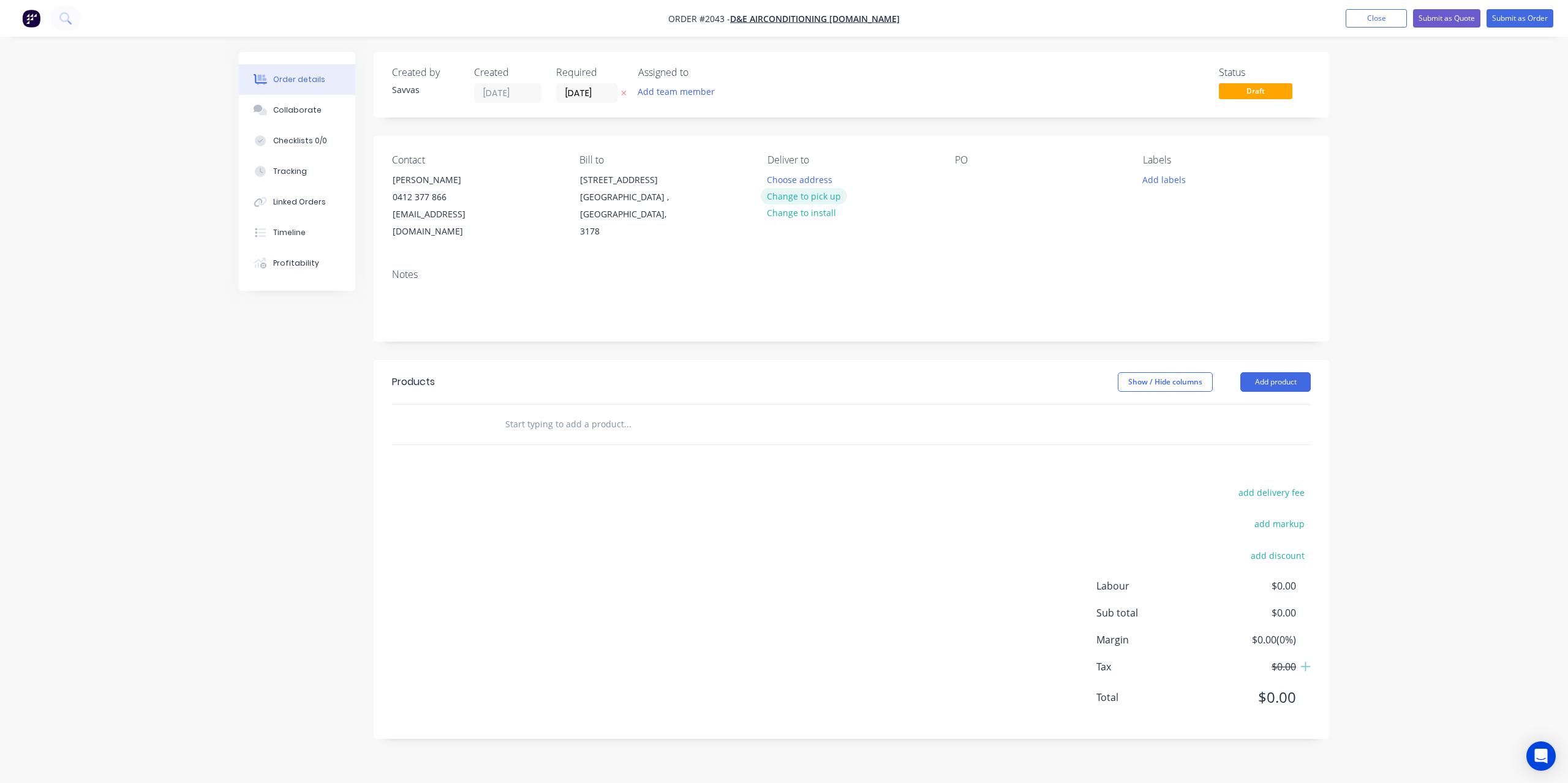
click at [800, 192] on button "Change to pick up" at bounding box center [804, 196] width 87 height 16
click at [1265, 391] on button "Add product" at bounding box center [1275, 382] width 70 height 19
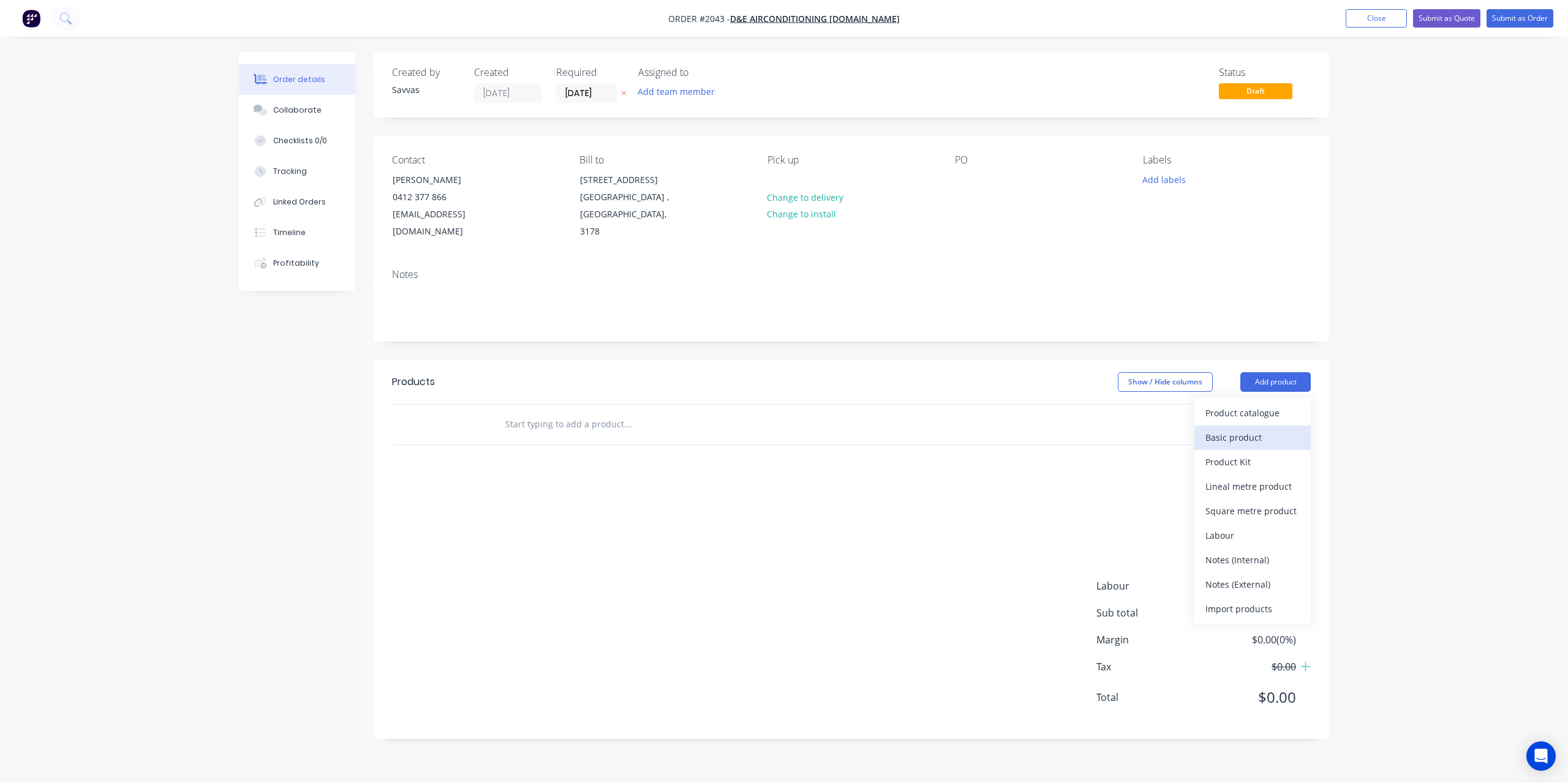
click at [1262, 433] on div "Basic product" at bounding box center [1253, 437] width 94 height 17
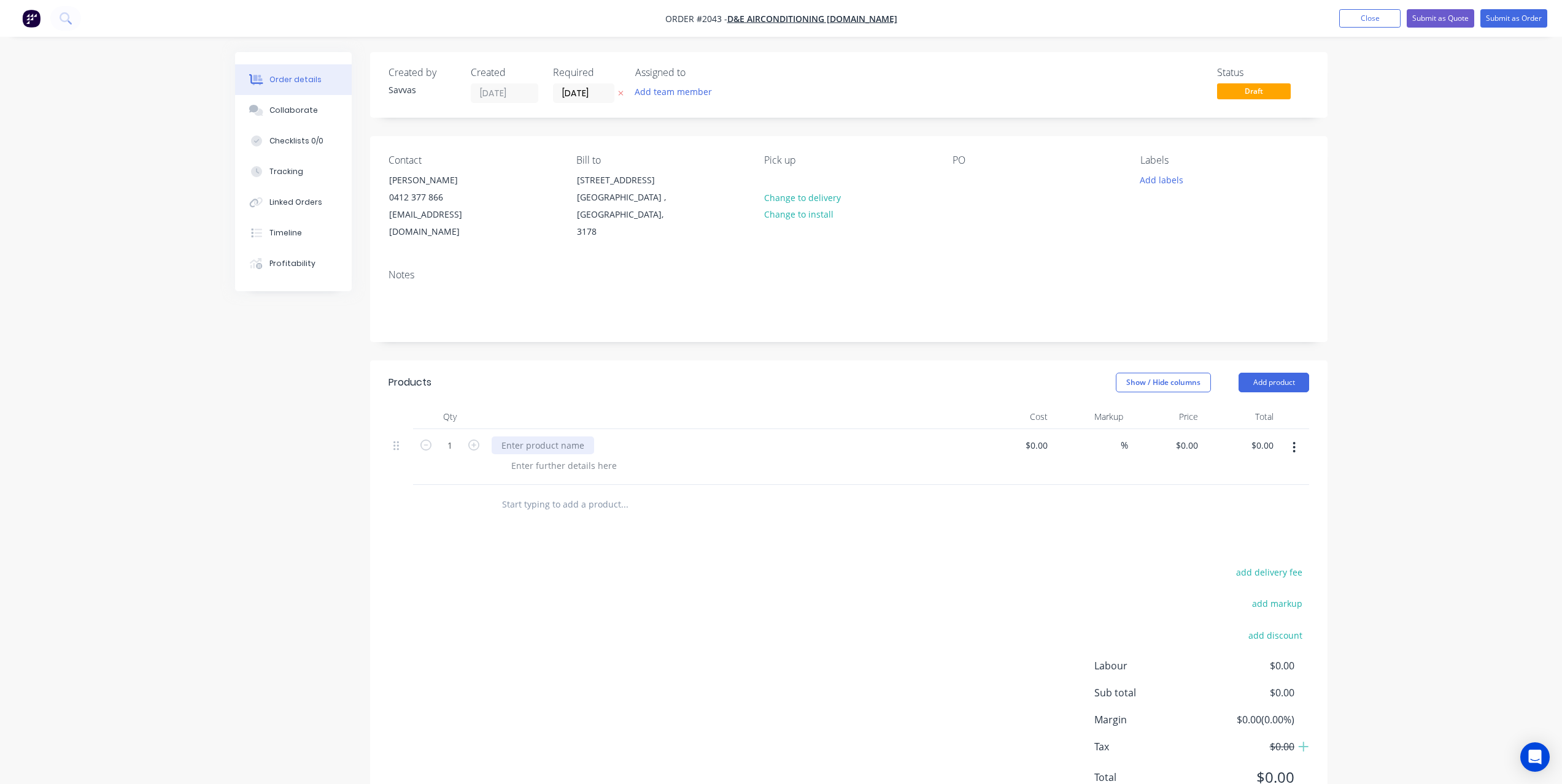
click at [540, 445] on div at bounding box center [543, 445] width 102 height 17
click at [551, 463] on div at bounding box center [564, 466] width 125 height 17
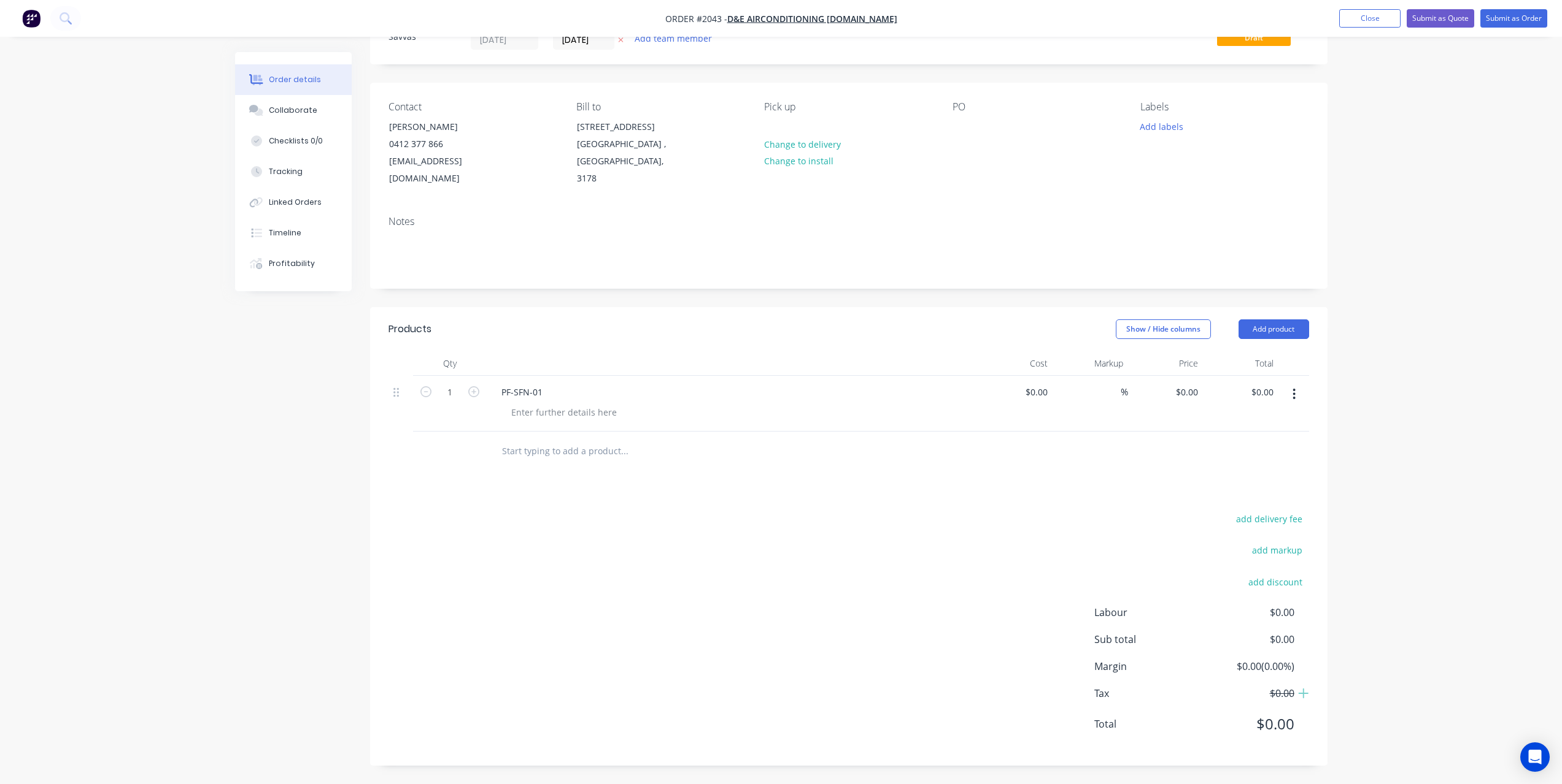
click at [559, 396] on div "PF-SFN-01" at bounding box center [732, 392] width 481 height 17
click at [559, 416] on div at bounding box center [564, 413] width 125 height 17
click at [1184, 393] on div "0 $0.00" at bounding box center [1186, 392] width 33 height 17
type input "$3,395.36"
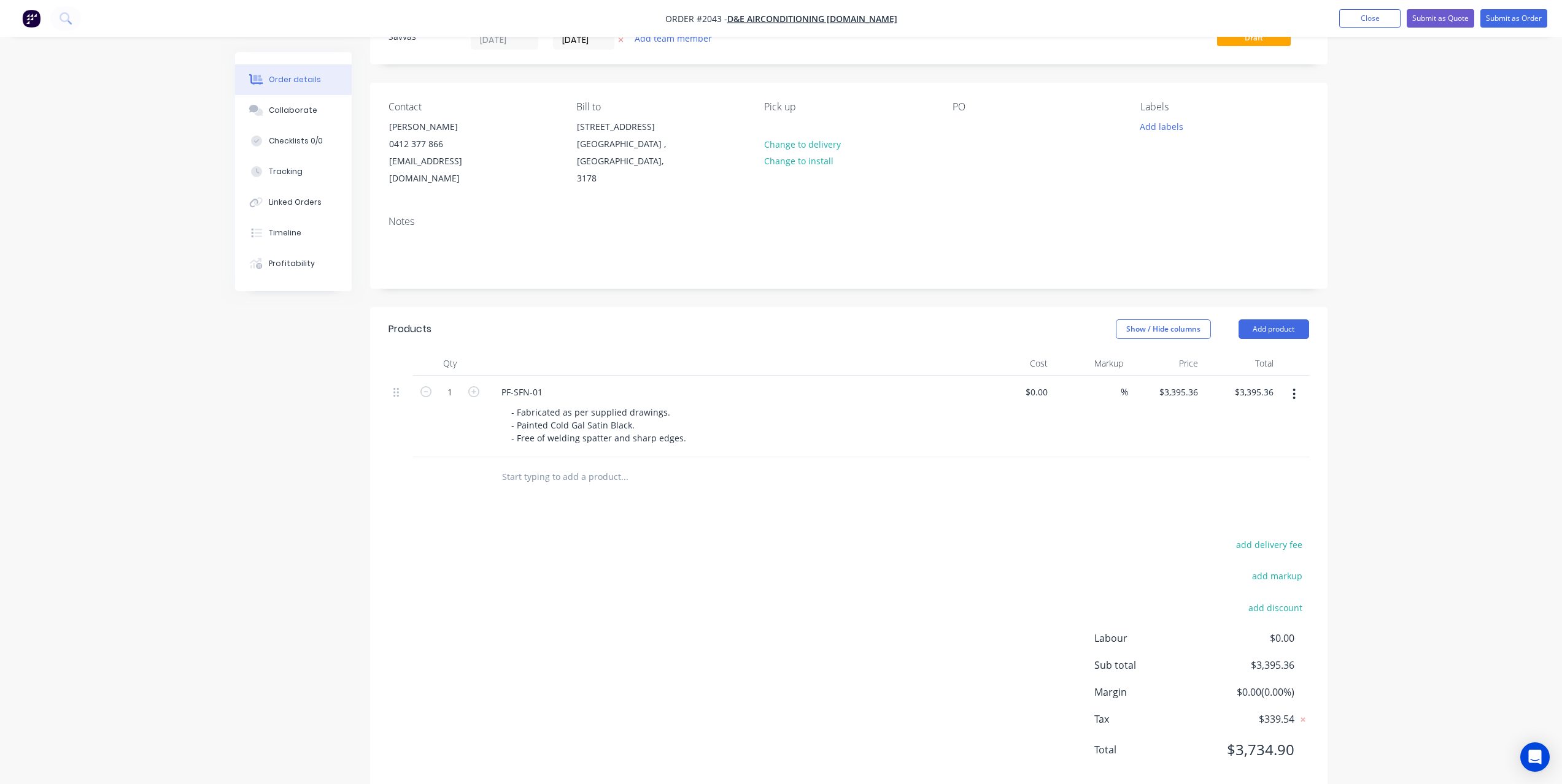
click at [950, 580] on div "add delivery fee add markup add discount Labour $0.00 Sub total $3,395.36 Margi…" at bounding box center [849, 655] width 920 height 237
click at [474, 396] on icon "button" at bounding box center [473, 392] width 11 height 11
type input "2"
type input "$6,790.72"
click at [474, 396] on icon "button" at bounding box center [473, 392] width 11 height 11
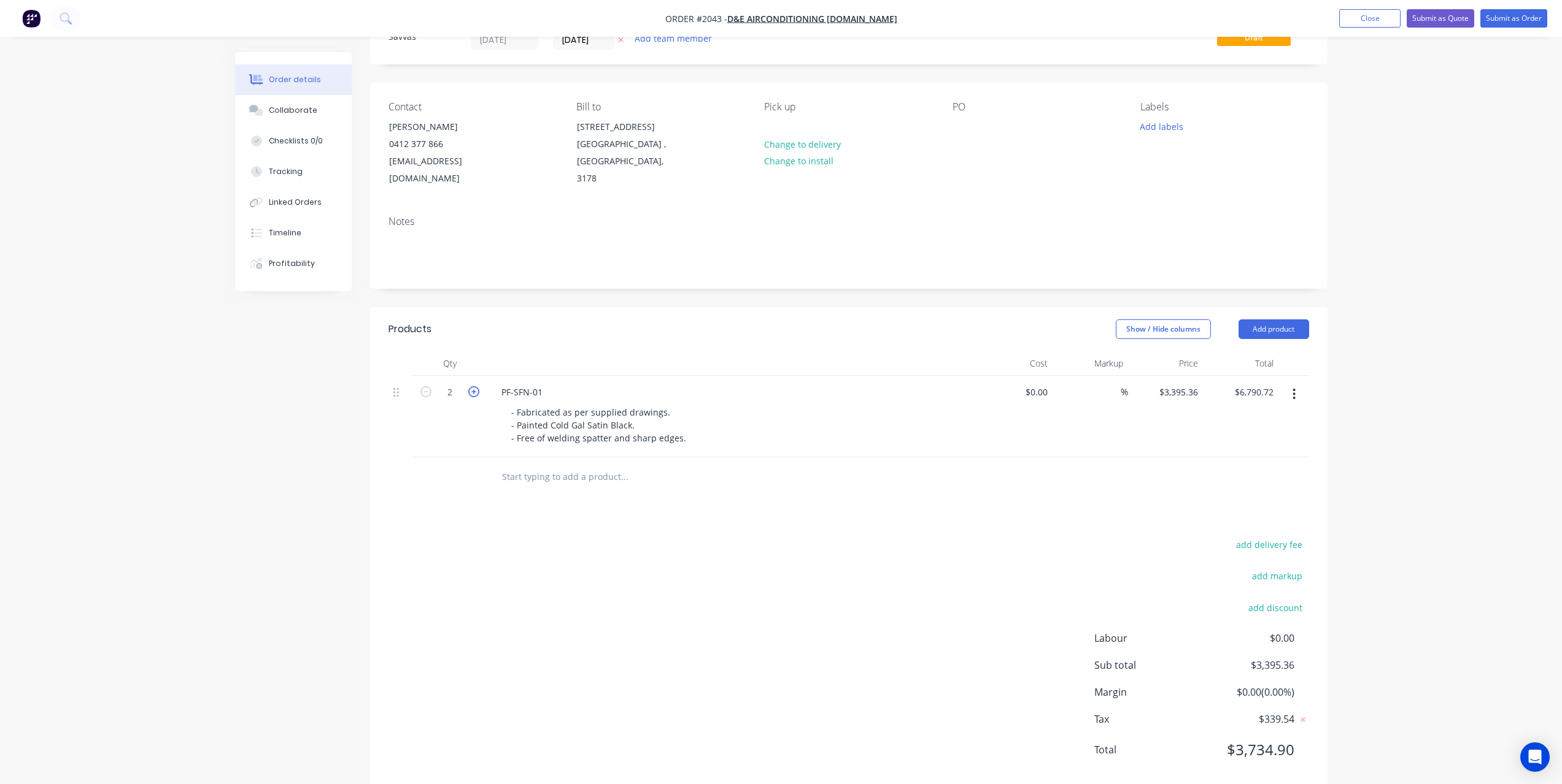
type input "3"
type input "$10,186.08"
click at [474, 396] on icon "button" at bounding box center [473, 392] width 11 height 11
type input "4"
type input "$13,581.44"
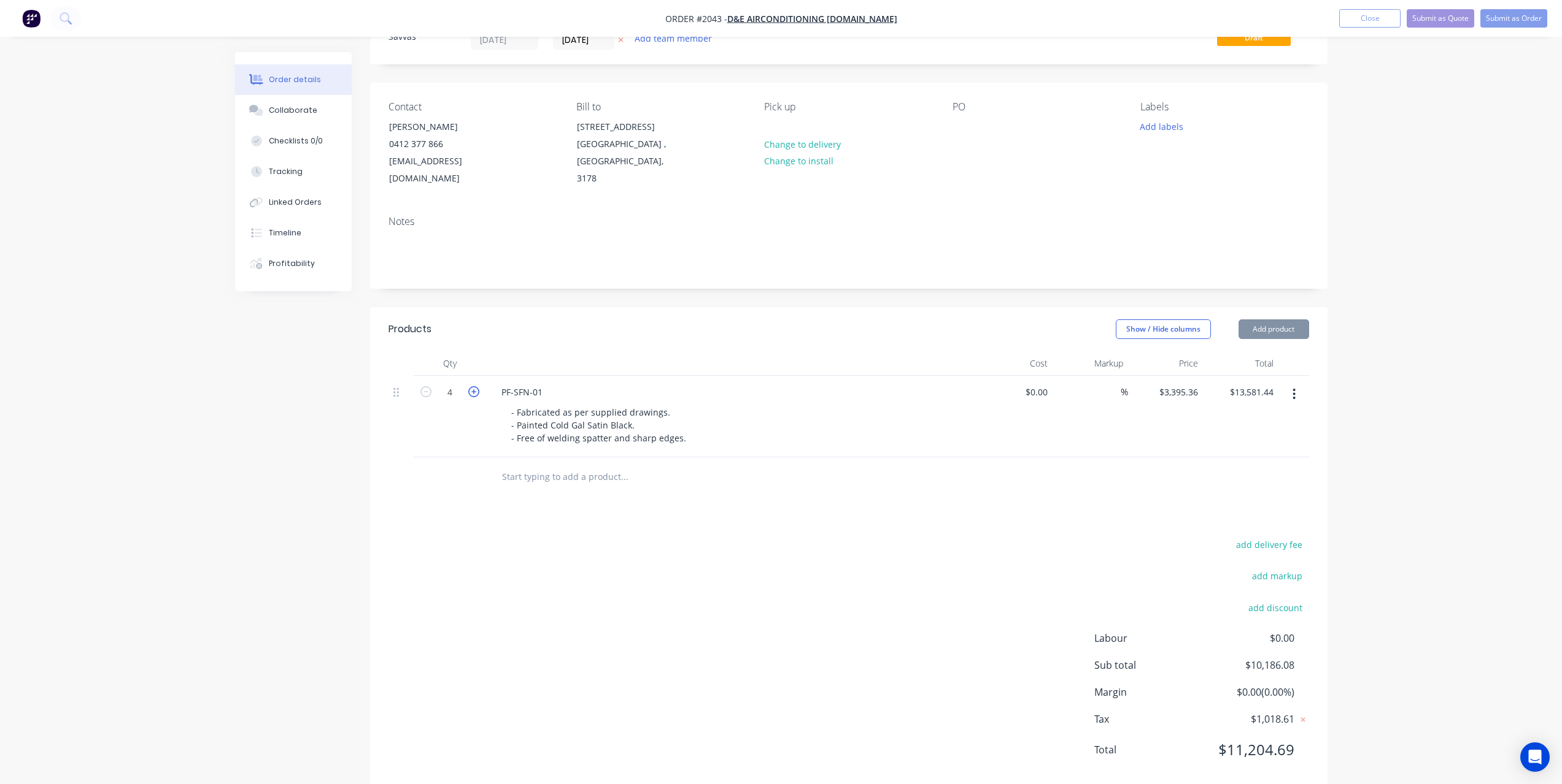
click at [474, 396] on icon "button" at bounding box center [473, 392] width 11 height 11
type input "5"
type input "$16,976.80"
click at [474, 396] on icon "button" at bounding box center [473, 392] width 11 height 11
type input "6"
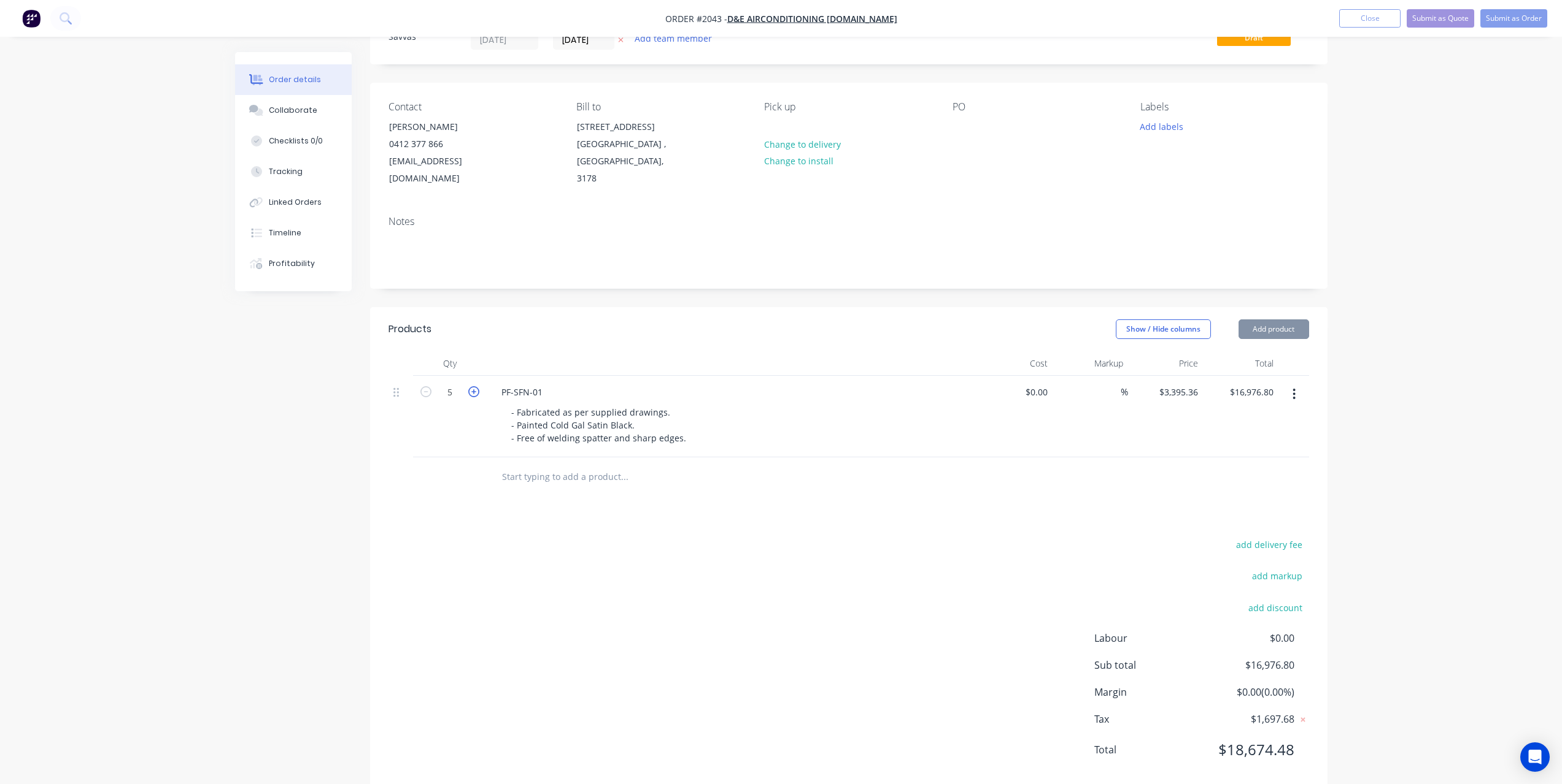
type input "$20,372.16"
click at [474, 396] on icon "button" at bounding box center [473, 392] width 11 height 11
type input "7"
type input "$23,767.52"
click at [425, 393] on icon "button" at bounding box center [425, 392] width 11 height 11
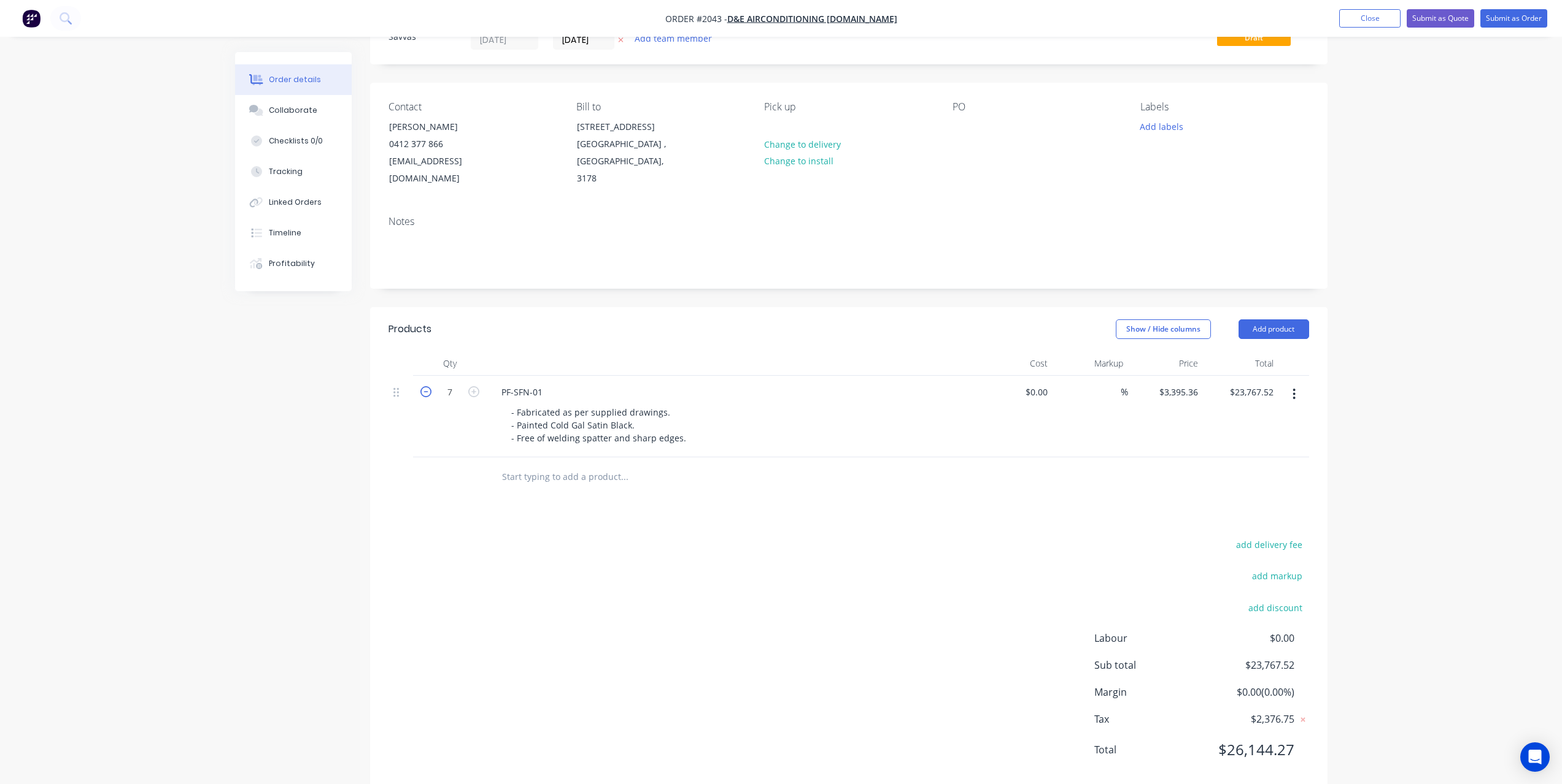
type input "6"
type input "$20,372.16"
click at [425, 393] on icon "button" at bounding box center [425, 392] width 11 height 11
type input "5"
type input "$16,976.80"
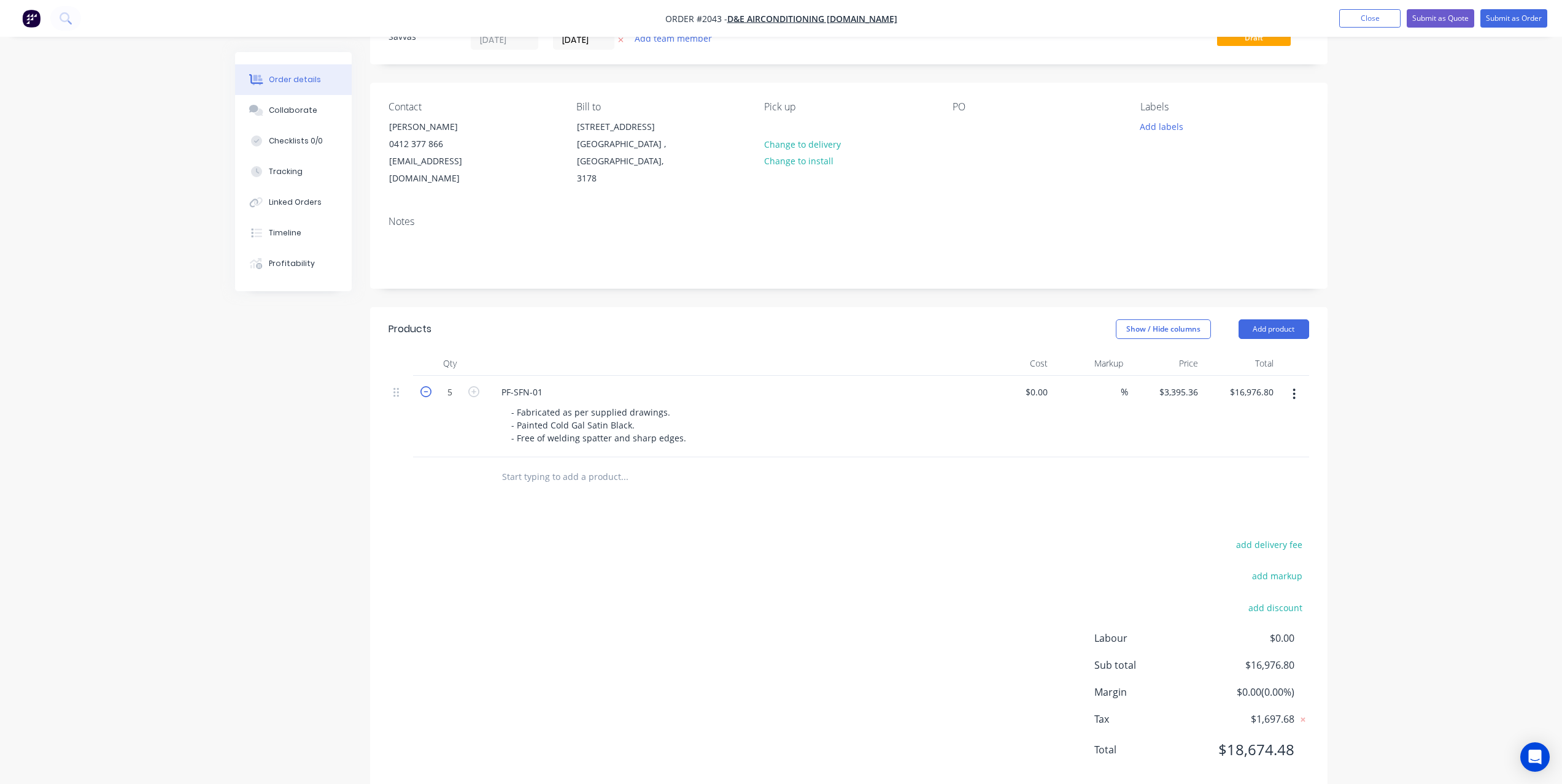
click at [425, 393] on icon "button" at bounding box center [425, 392] width 11 height 11
type input "4"
type input "$13,581.44"
click at [425, 393] on icon "button" at bounding box center [425, 392] width 11 height 11
type input "3"
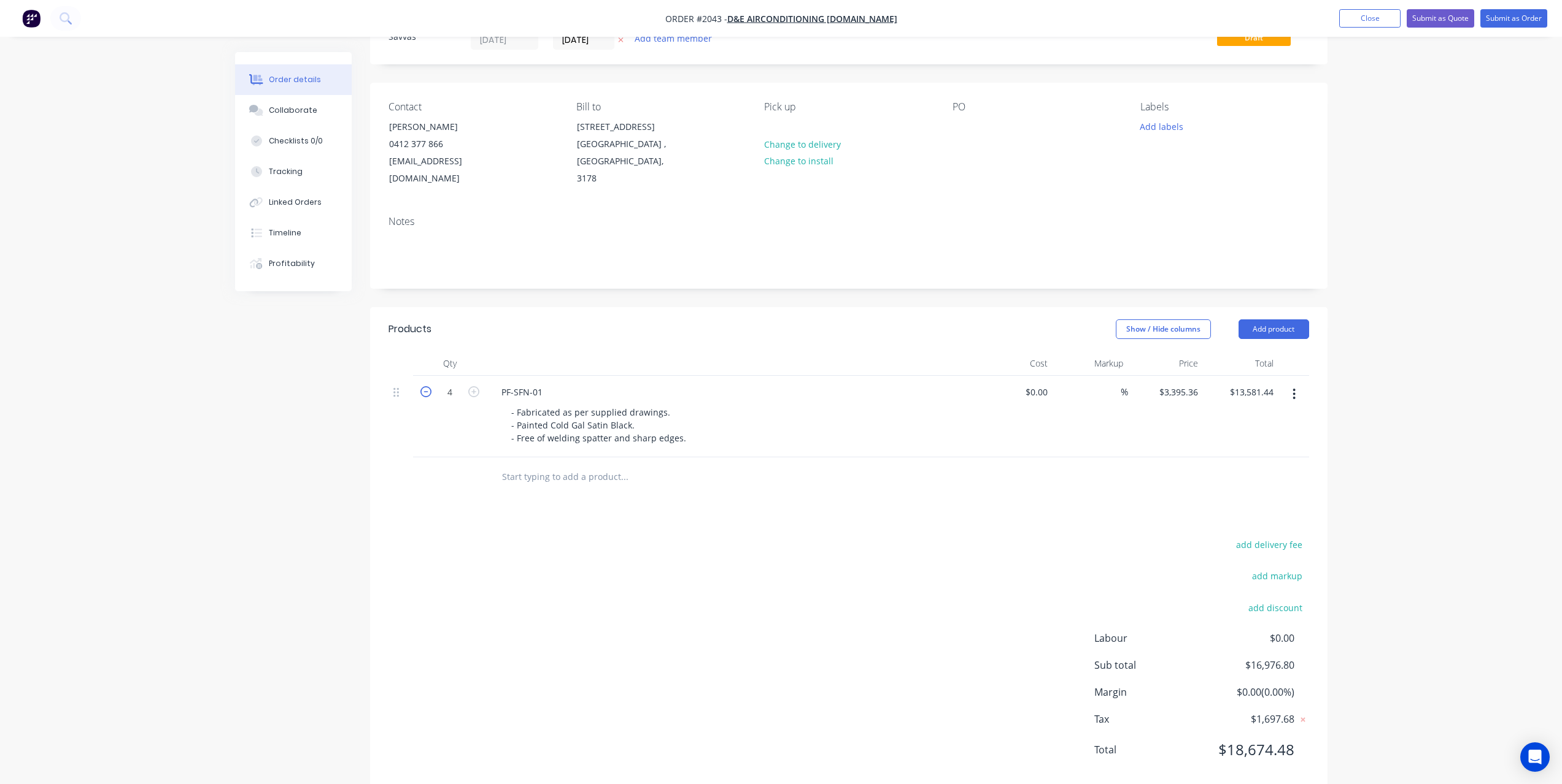
type input "$10,186.08"
click at [425, 393] on icon "button" at bounding box center [425, 392] width 11 height 11
type input "2"
type input "$6,790.72"
click at [425, 393] on icon "button" at bounding box center [425, 392] width 11 height 11
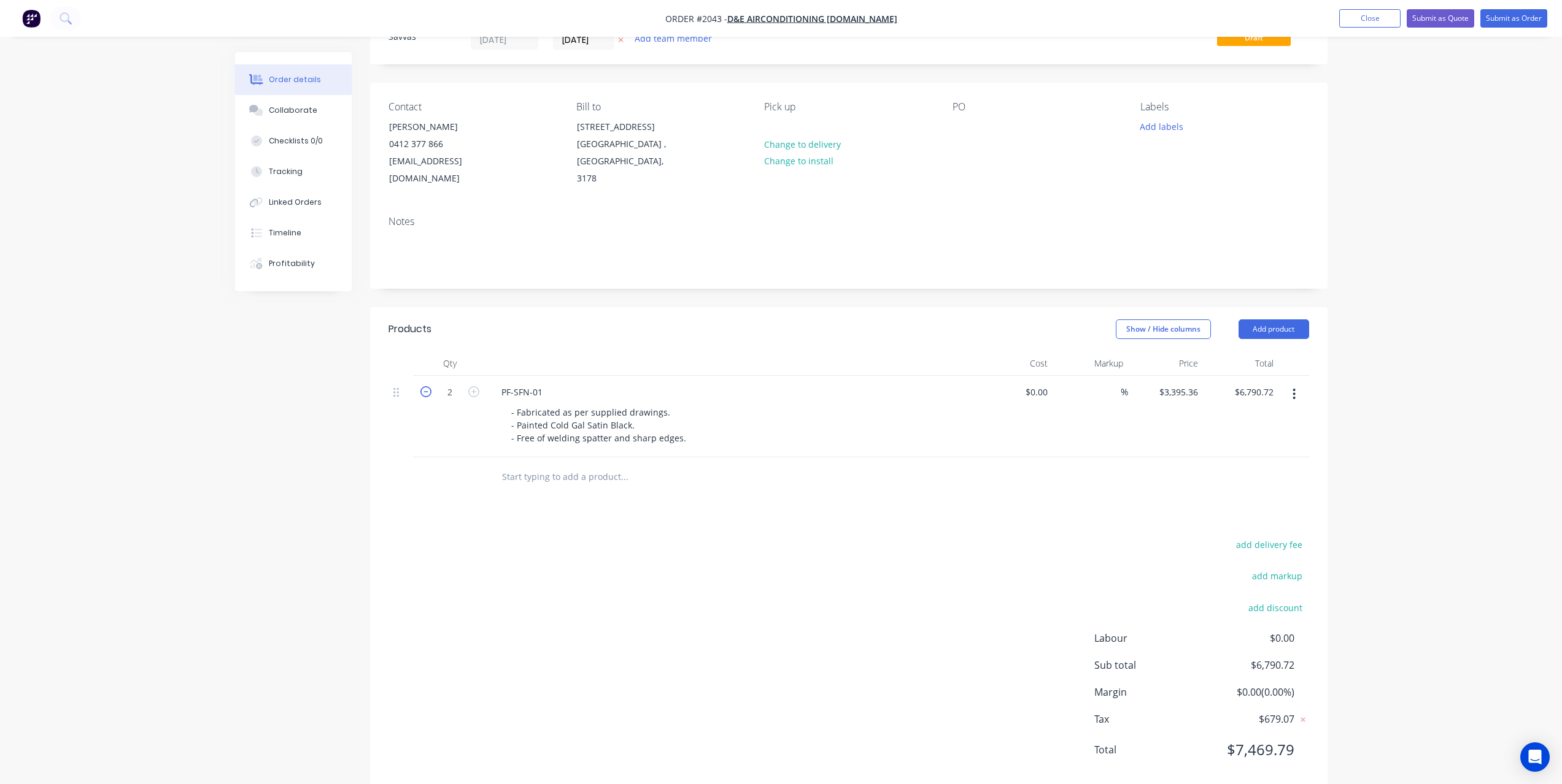
type input "1"
type input "$3,395.36"
click at [507, 554] on div "add delivery fee add markup add discount Labour $0.00 Sub total $3,395.36 Margi…" at bounding box center [849, 655] width 920 height 237
click at [812, 598] on div "add delivery fee add markup add discount Labour $0.00 Sub total $3,395.36 Margi…" at bounding box center [849, 655] width 920 height 237
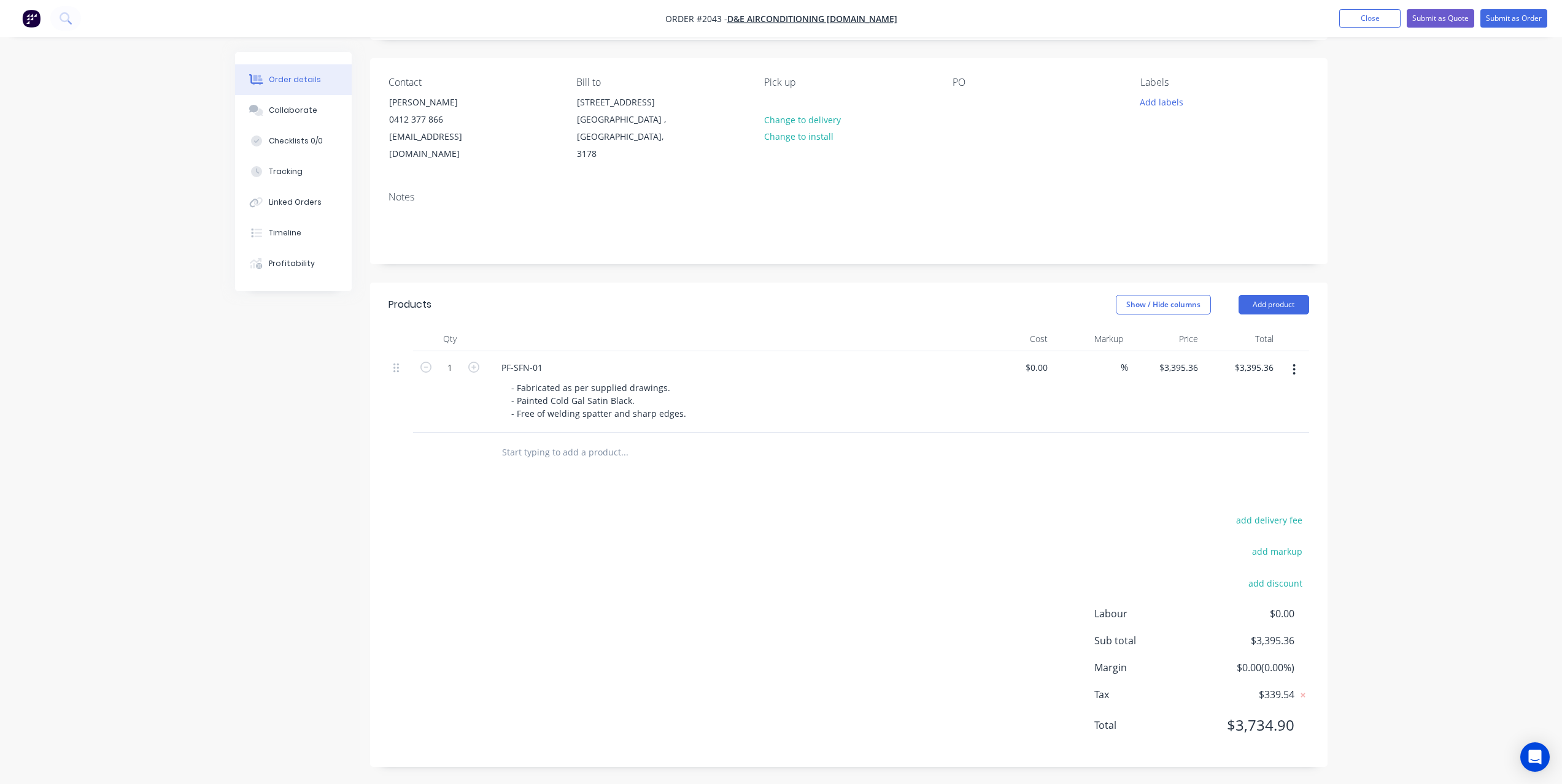
scroll to position [79, 0]
click at [1444, 20] on button "Submit as Quote" at bounding box center [1440, 18] width 67 height 18
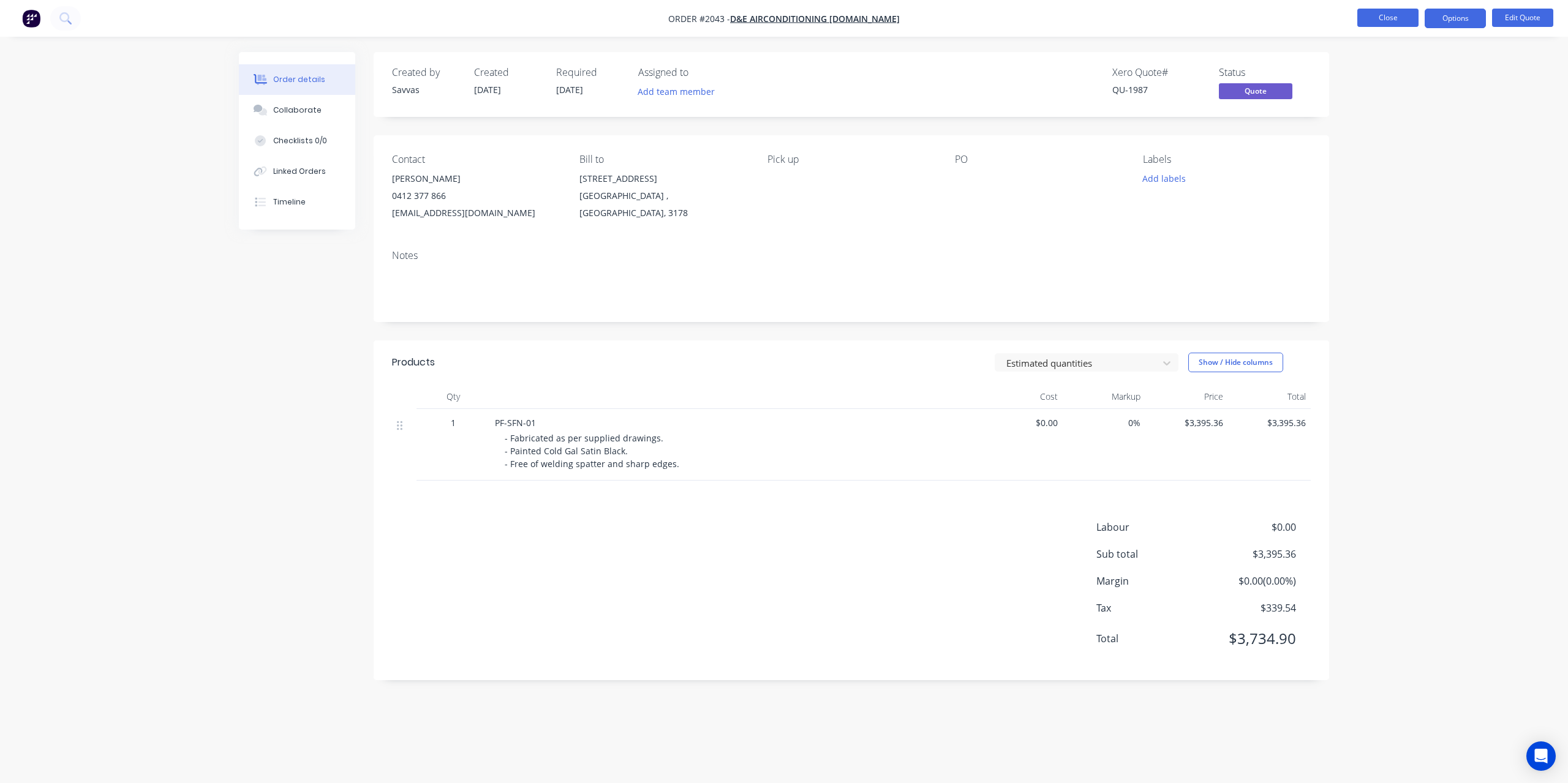
click at [1385, 20] on button "Close" at bounding box center [1388, 17] width 61 height 18
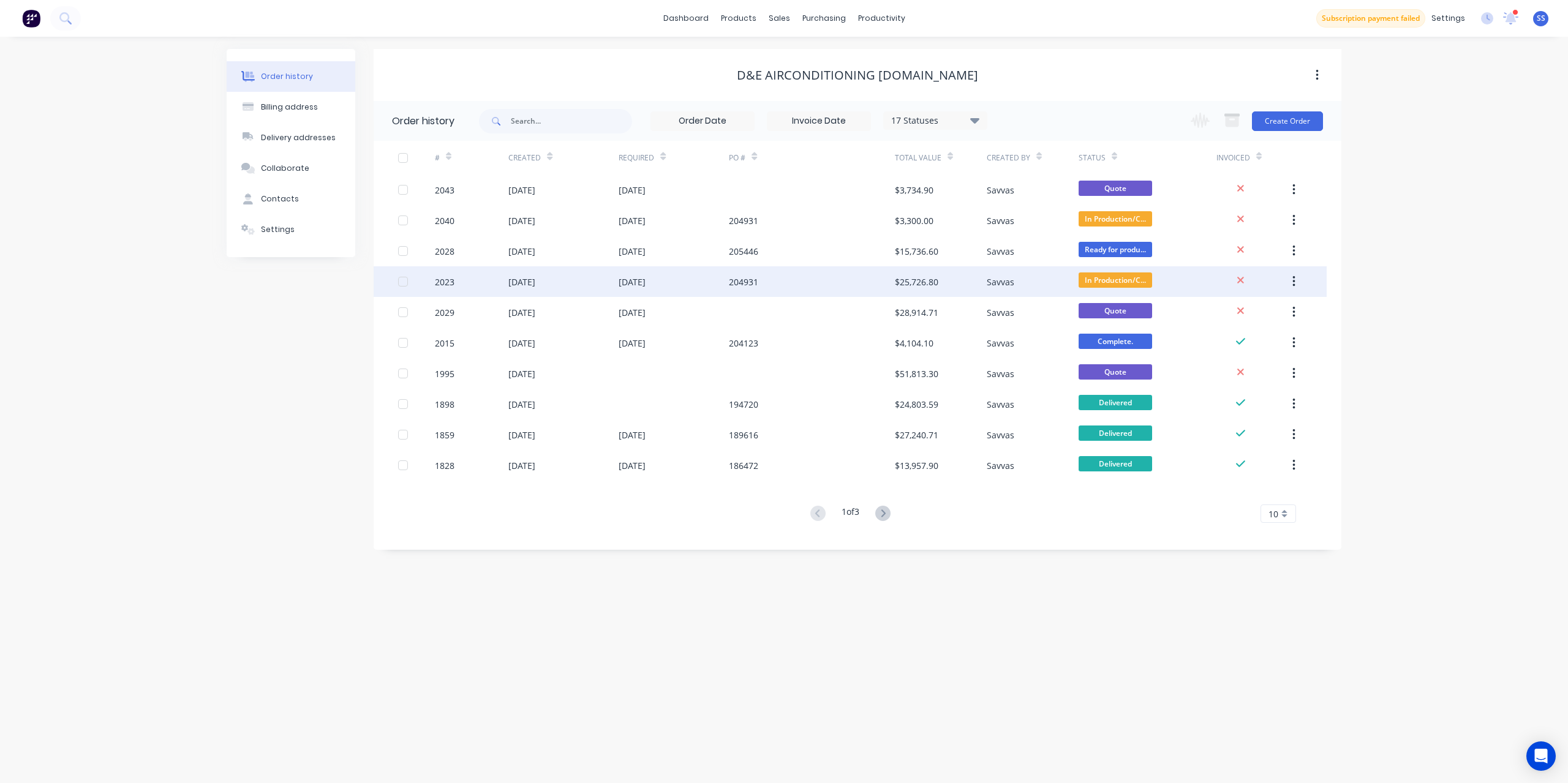
click at [845, 288] on div "204931" at bounding box center [812, 281] width 165 height 31
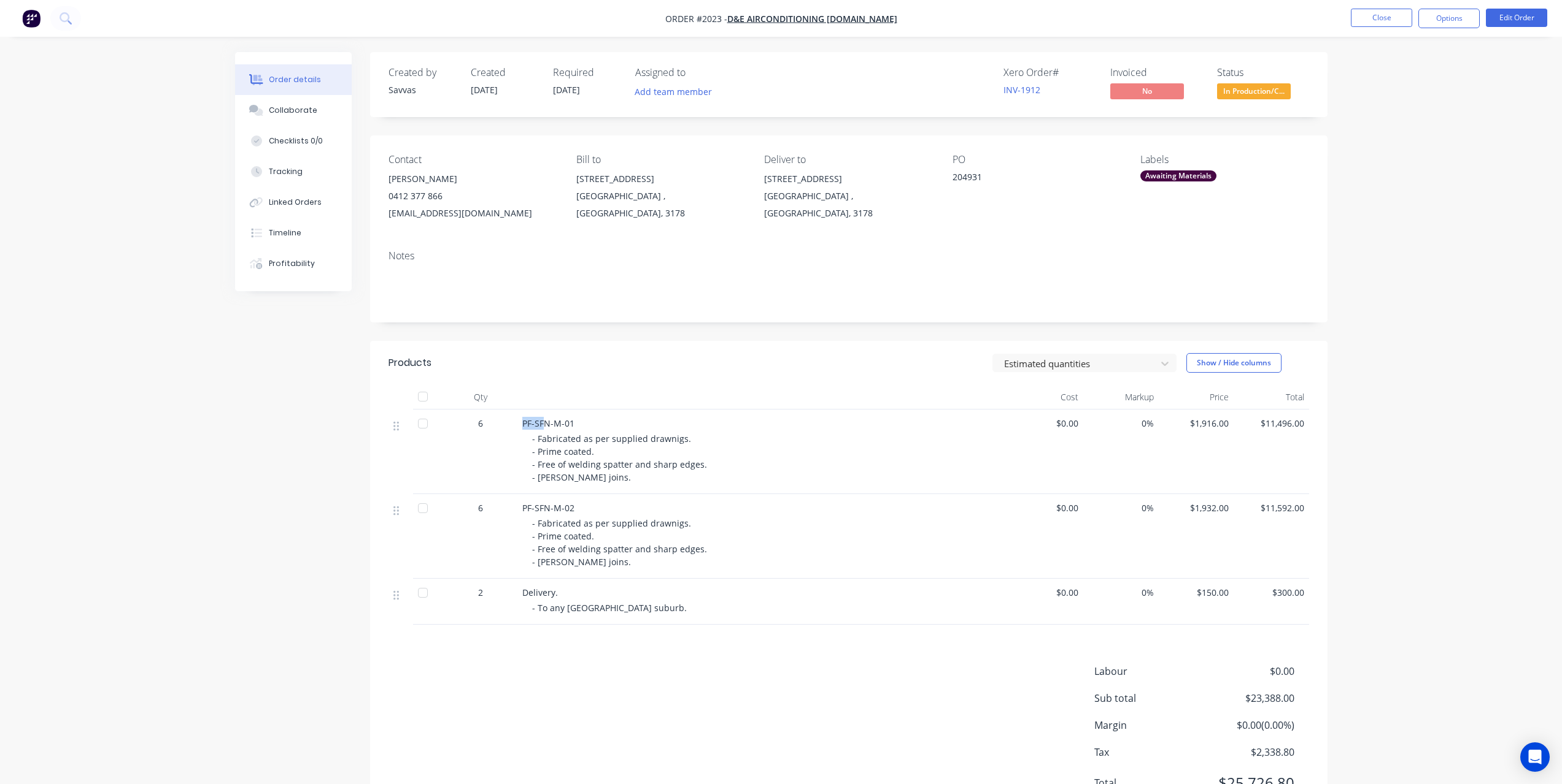
drag, startPoint x: 546, startPoint y: 421, endPoint x: 535, endPoint y: 424, distance: 11.4
click at [523, 424] on span "PF-SFN-M-01" at bounding box center [549, 423] width 52 height 12
click at [548, 425] on span "PF-SFN-M-01" at bounding box center [549, 423] width 52 height 12
drag, startPoint x: 546, startPoint y: 424, endPoint x: 525, endPoint y: 424, distance: 21.0
click at [525, 424] on span "PF-SFN-M-01" at bounding box center [549, 423] width 52 height 12
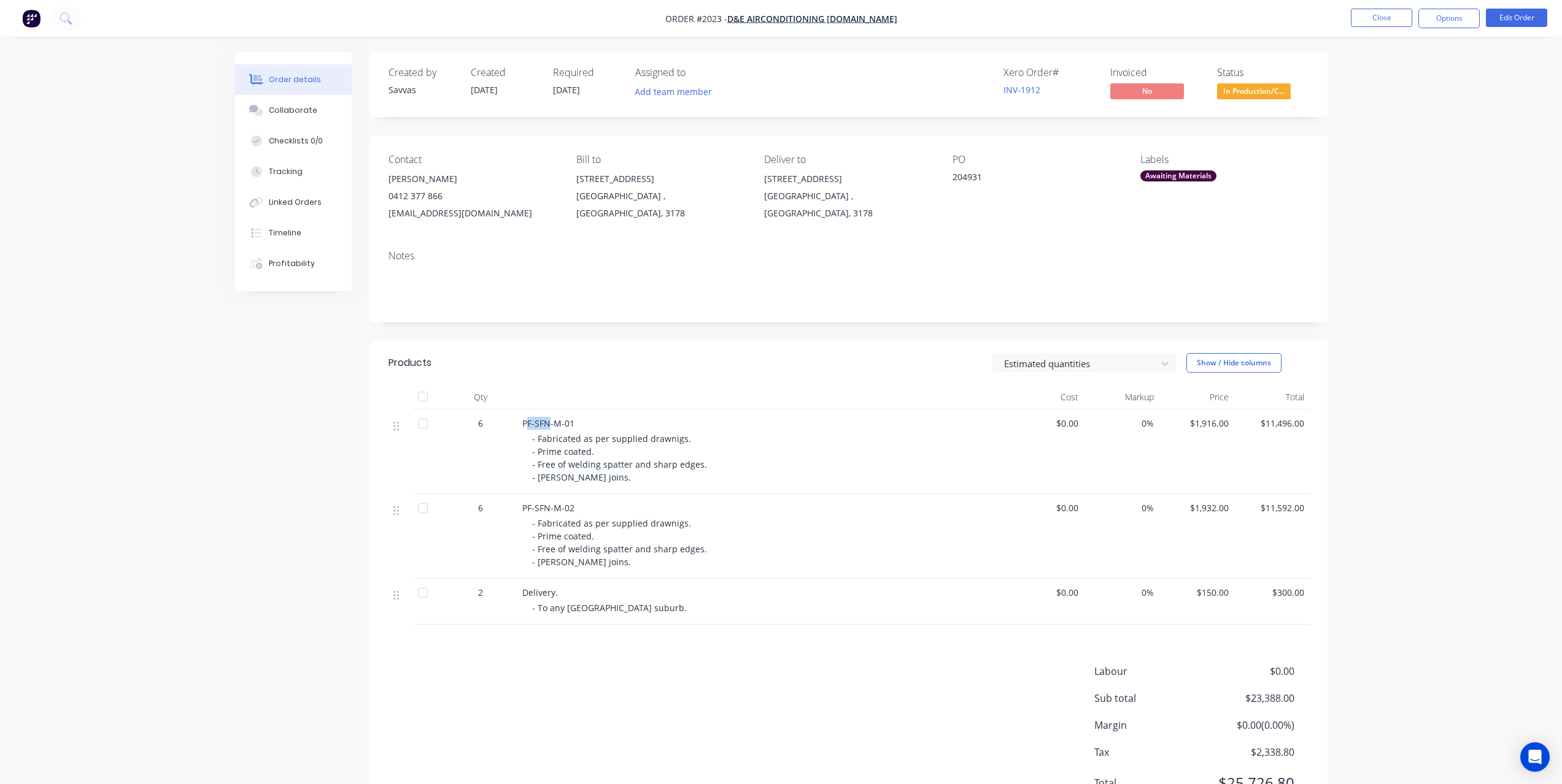
click at [523, 424] on span "PF-SFN-M-01" at bounding box center [549, 423] width 52 height 12
click at [525, 424] on span "PF-SFN-M-01" at bounding box center [549, 423] width 52 height 12
drag, startPoint x: 530, startPoint y: 422, endPoint x: 548, endPoint y: 419, distance: 18.2
click at [548, 419] on div "PF-SFN-M-01 - Fabricated as per supplied drawnigs. - Prime coated. - Free of we…" at bounding box center [762, 452] width 491 height 85
copy span "PF-SFN"
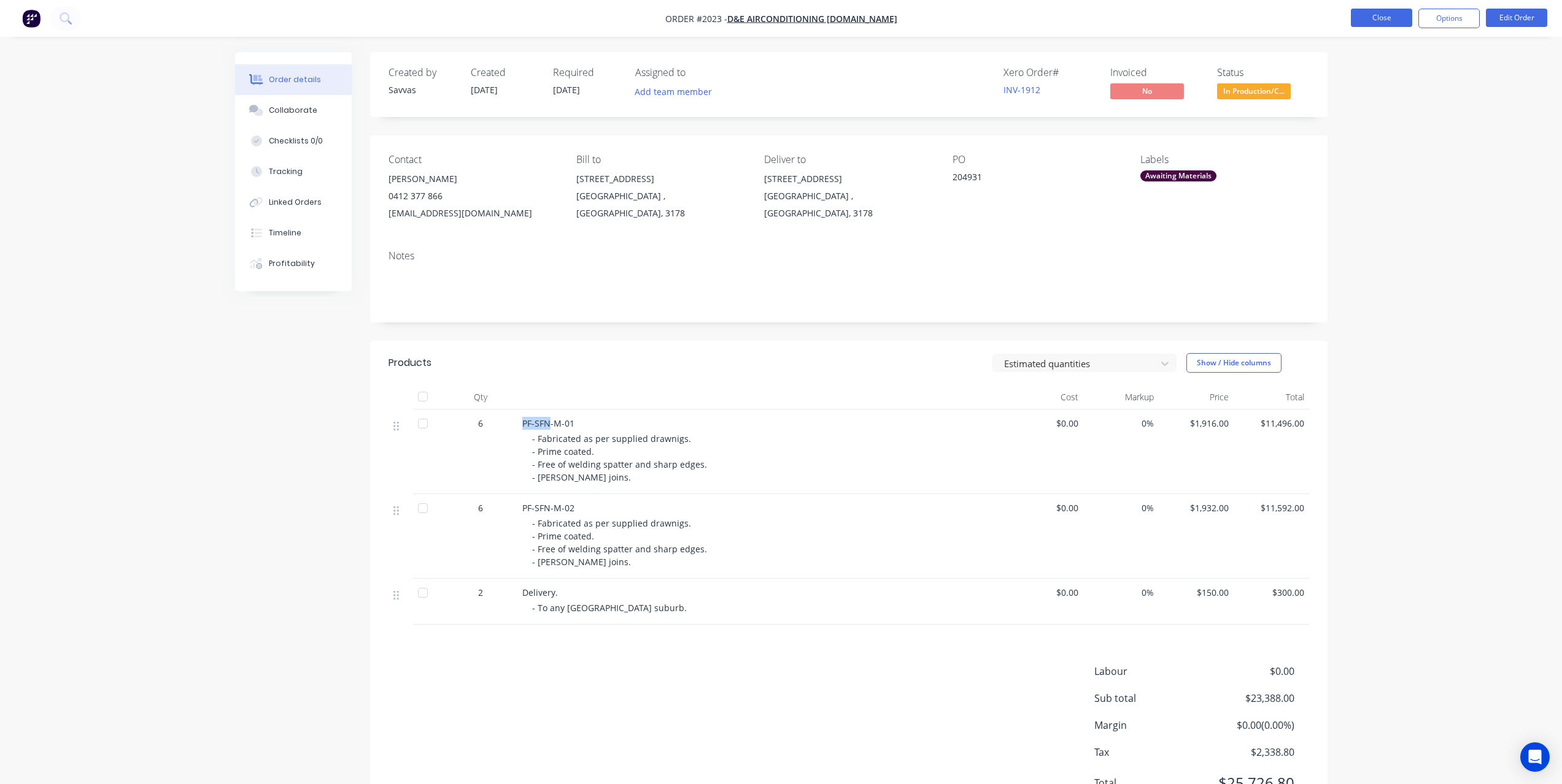
click at [1369, 20] on button "Close" at bounding box center [1381, 17] width 62 height 18
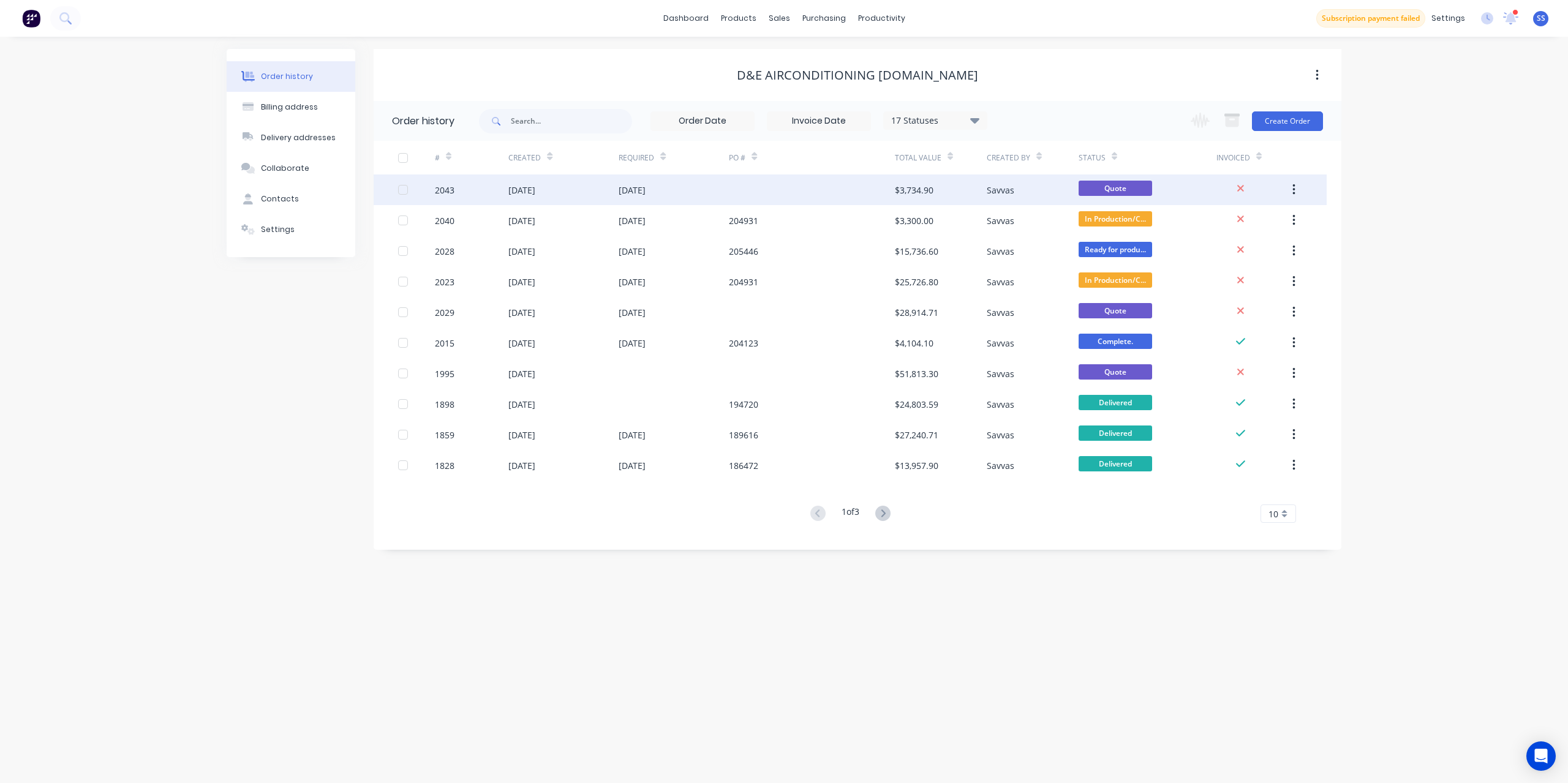
click at [811, 205] on div at bounding box center [812, 190] width 165 height 31
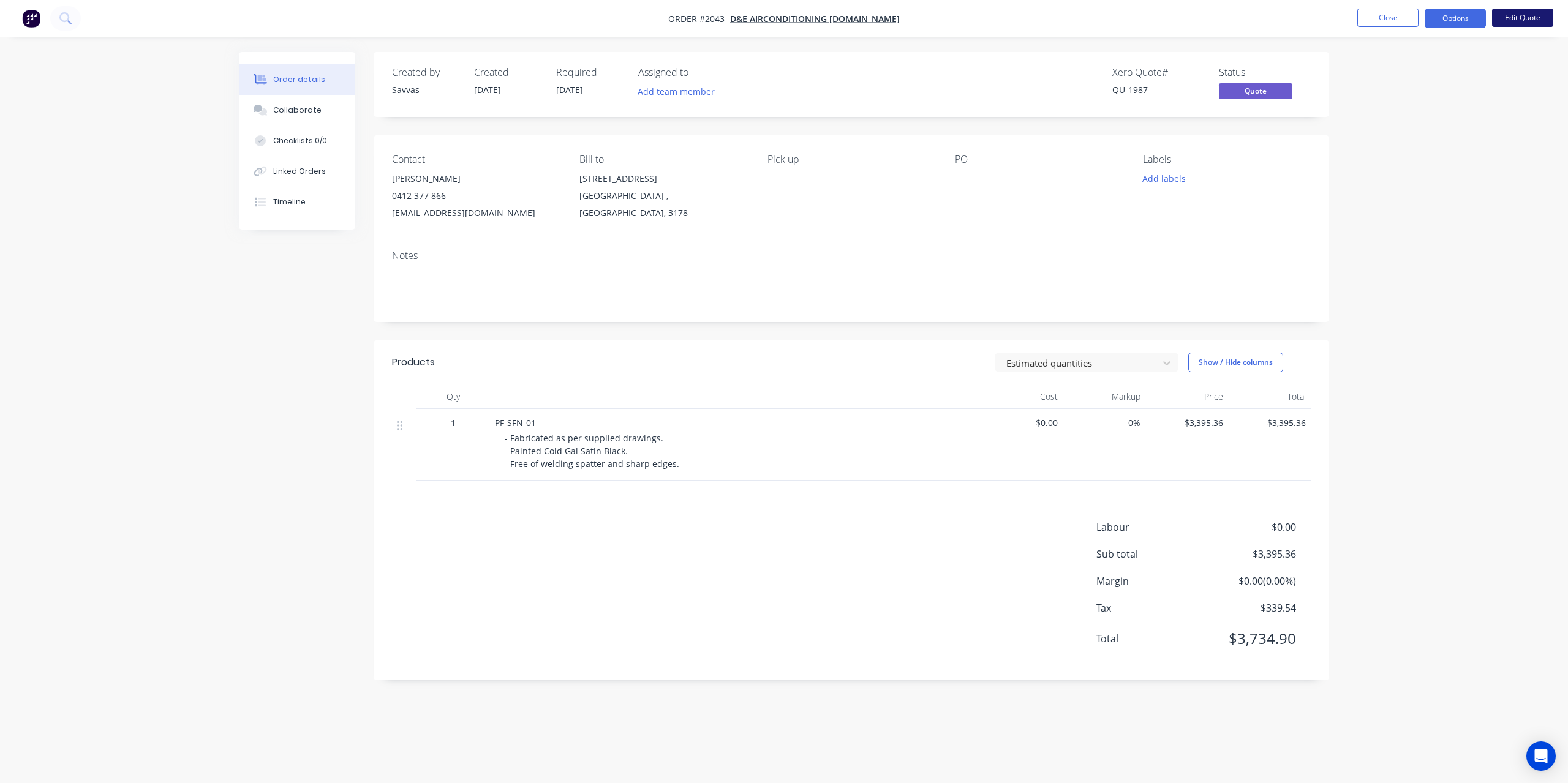
click at [1523, 14] on button "Edit Quote" at bounding box center [1523, 17] width 61 height 18
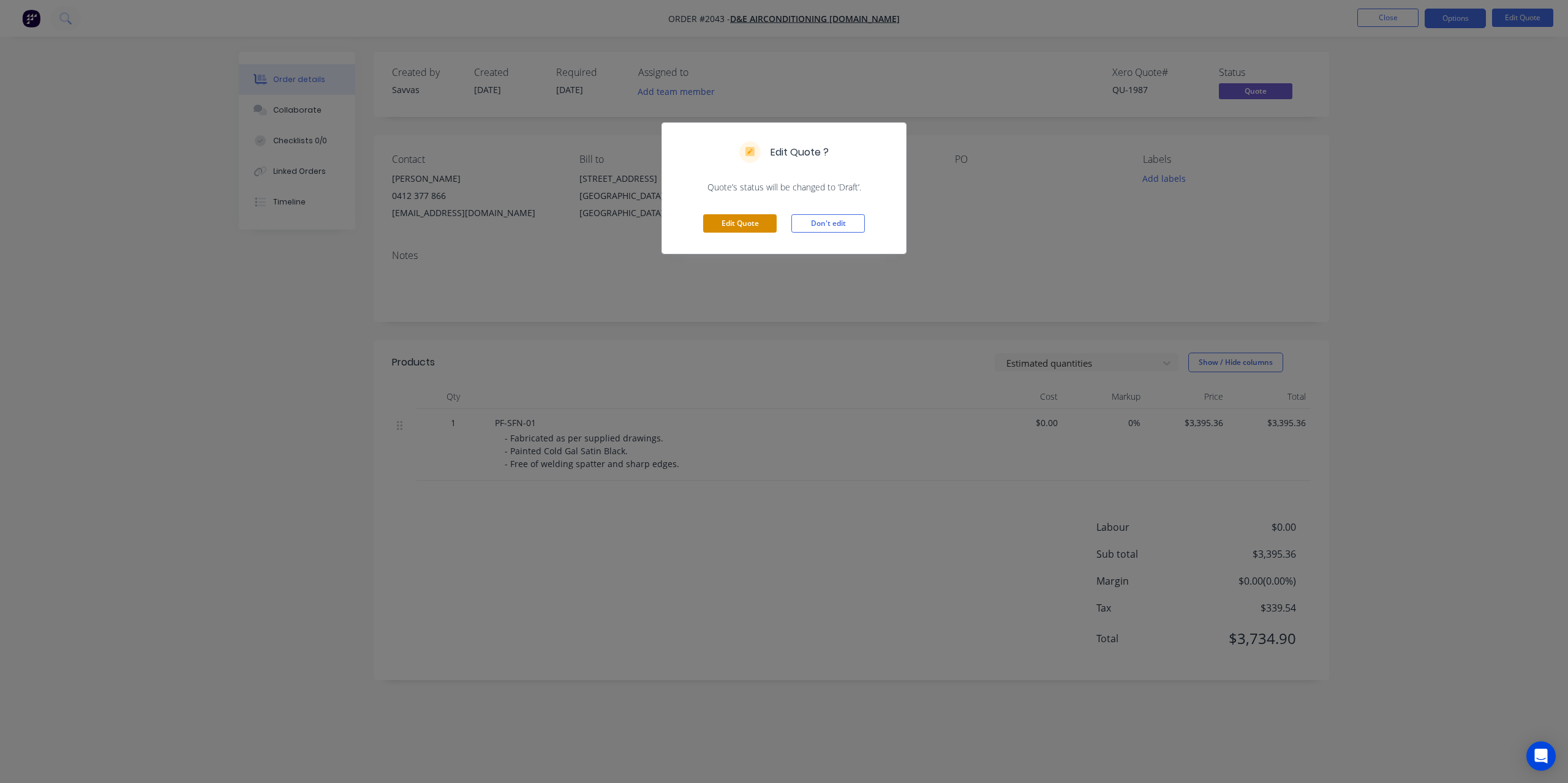
click at [736, 219] on button "Edit Quote" at bounding box center [740, 223] width 74 height 18
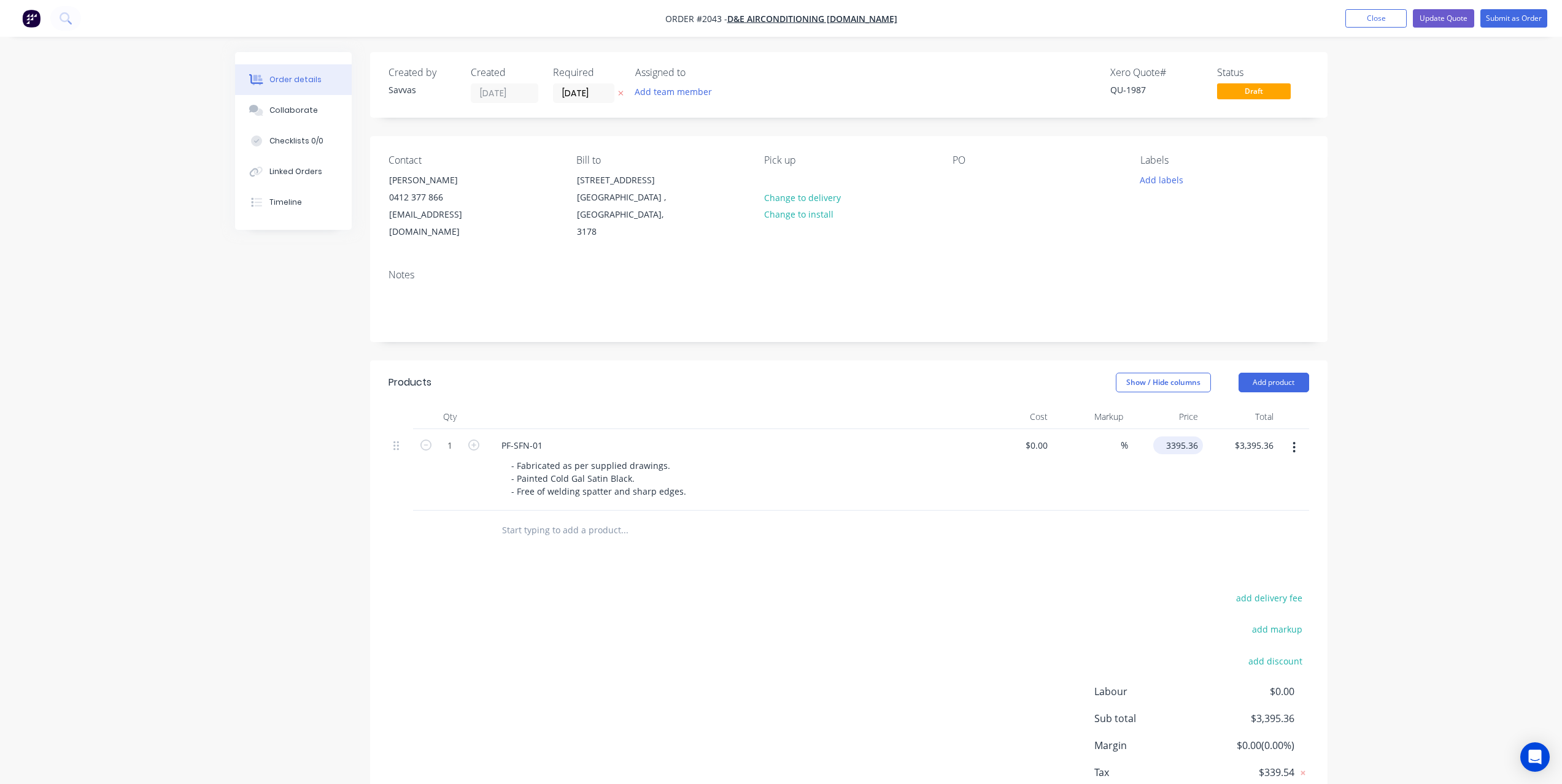
click at [1184, 447] on input "3395.36" at bounding box center [1180, 445] width 45 height 17
click at [1173, 445] on input "3395.36" at bounding box center [1184, 445] width 38 height 17
click at [1175, 445] on input "3395.36" at bounding box center [1184, 445] width 38 height 17
type input "$3,665.00"
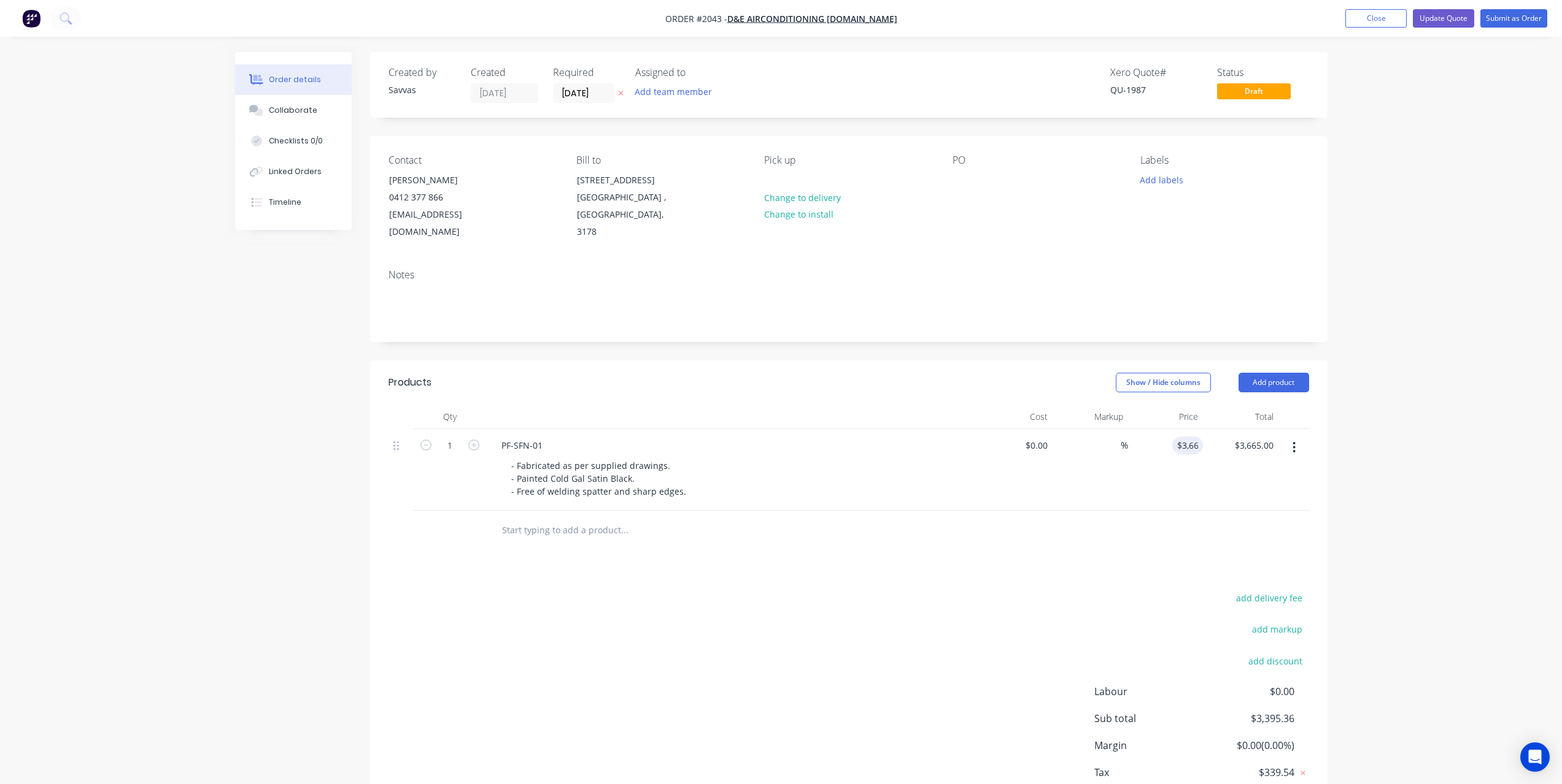
click at [971, 402] on header "Products Show / Hide columns Add product" at bounding box center [848, 383] width 958 height 44
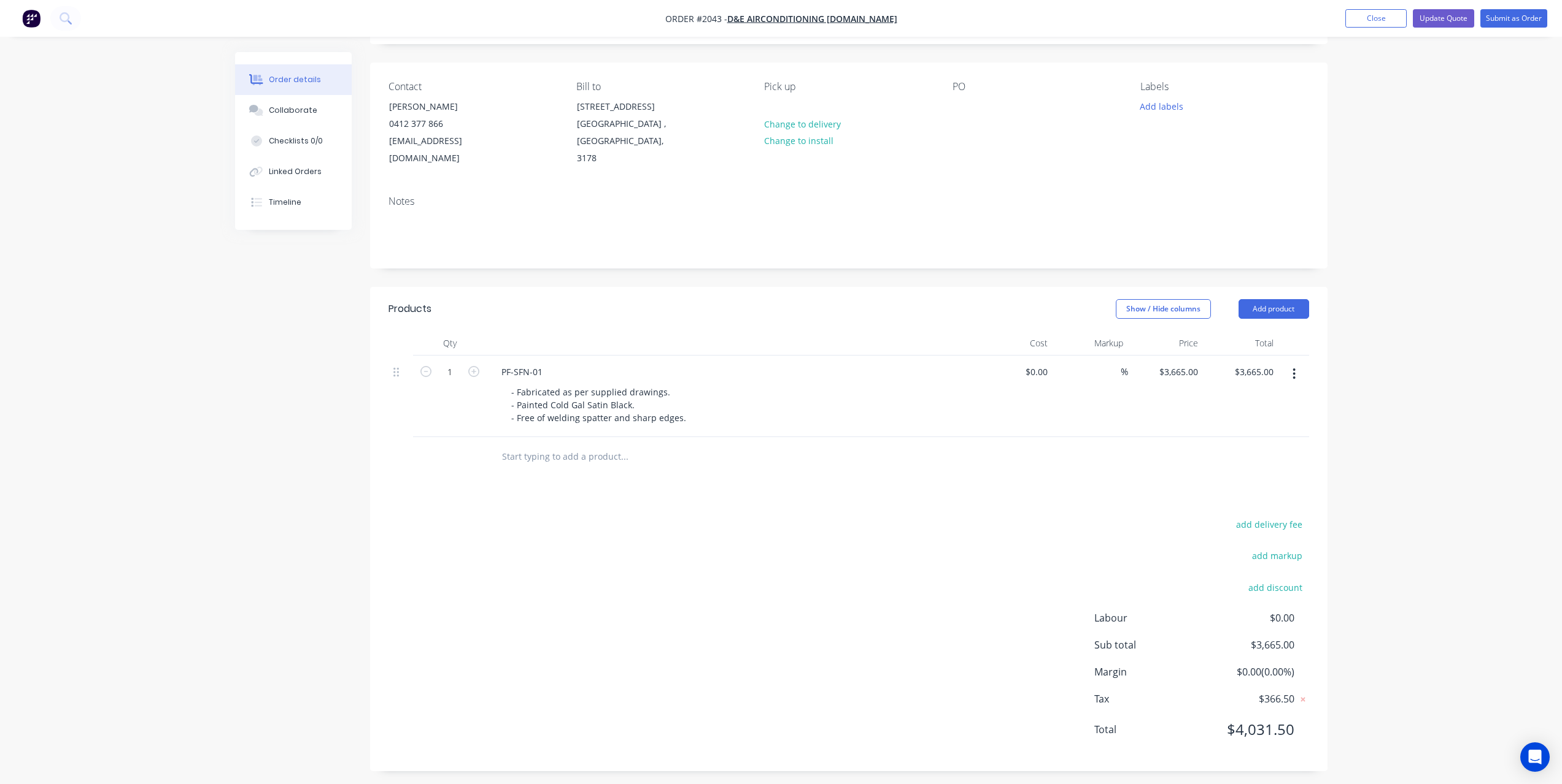
scroll to position [79, 0]
click at [1457, 10] on button "Update Quote" at bounding box center [1444, 18] width 62 height 18
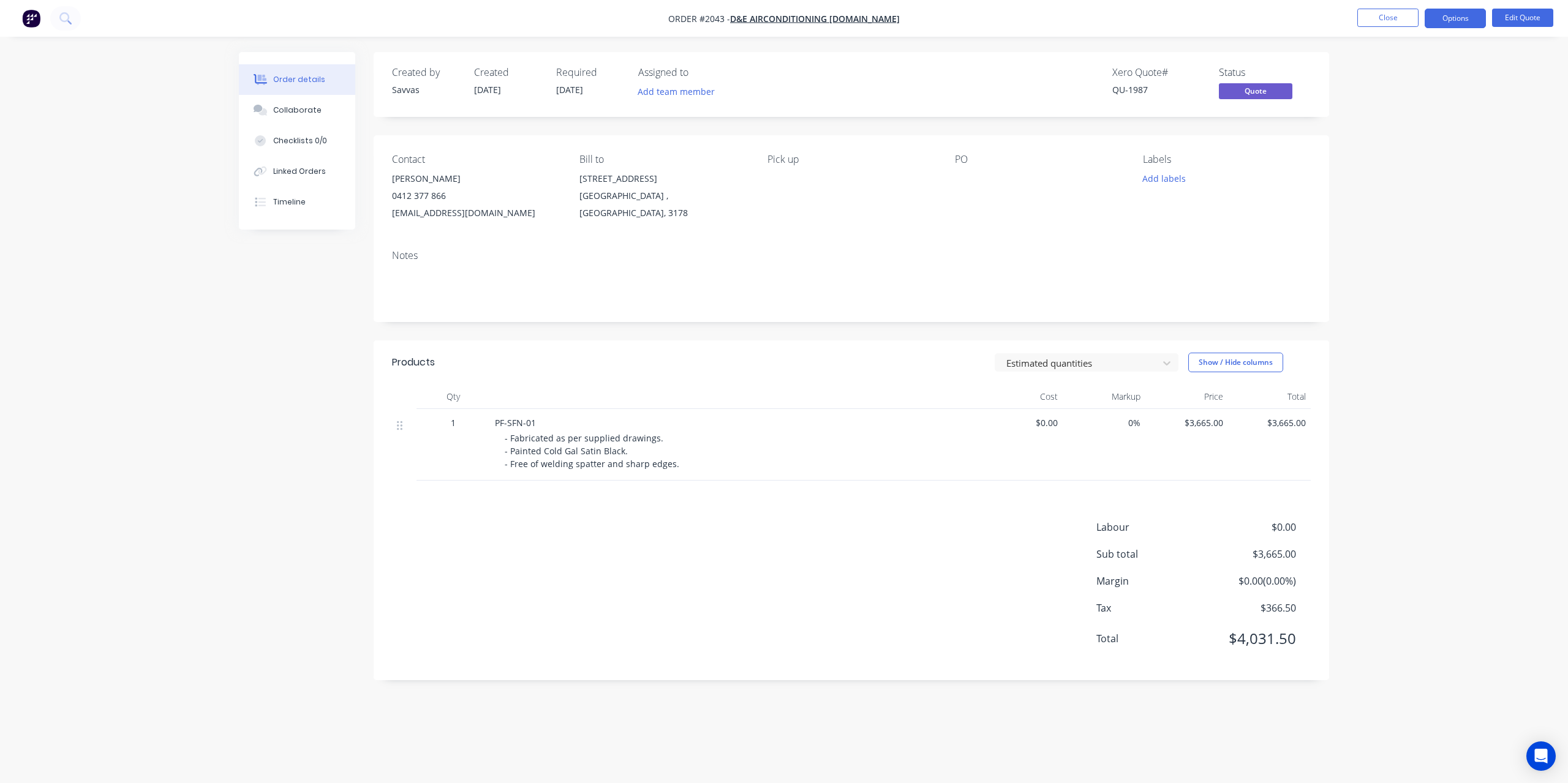
click at [871, 696] on div "Created by Savvas Created [DATE] Required [DATE] Assigned to Add team member Xe…" at bounding box center [784, 375] width 1090 height 647
click at [738, 576] on div "Labour $0.00 Sub total $3,665.00 Margin $0.00 ( 0.00 %) Tax $366.50 Total $4,03…" at bounding box center [851, 591] width 919 height 142
click at [1437, 21] on button "Options" at bounding box center [1456, 18] width 61 height 19
click at [1415, 74] on div "Quote" at bounding box center [1418, 74] width 112 height 17
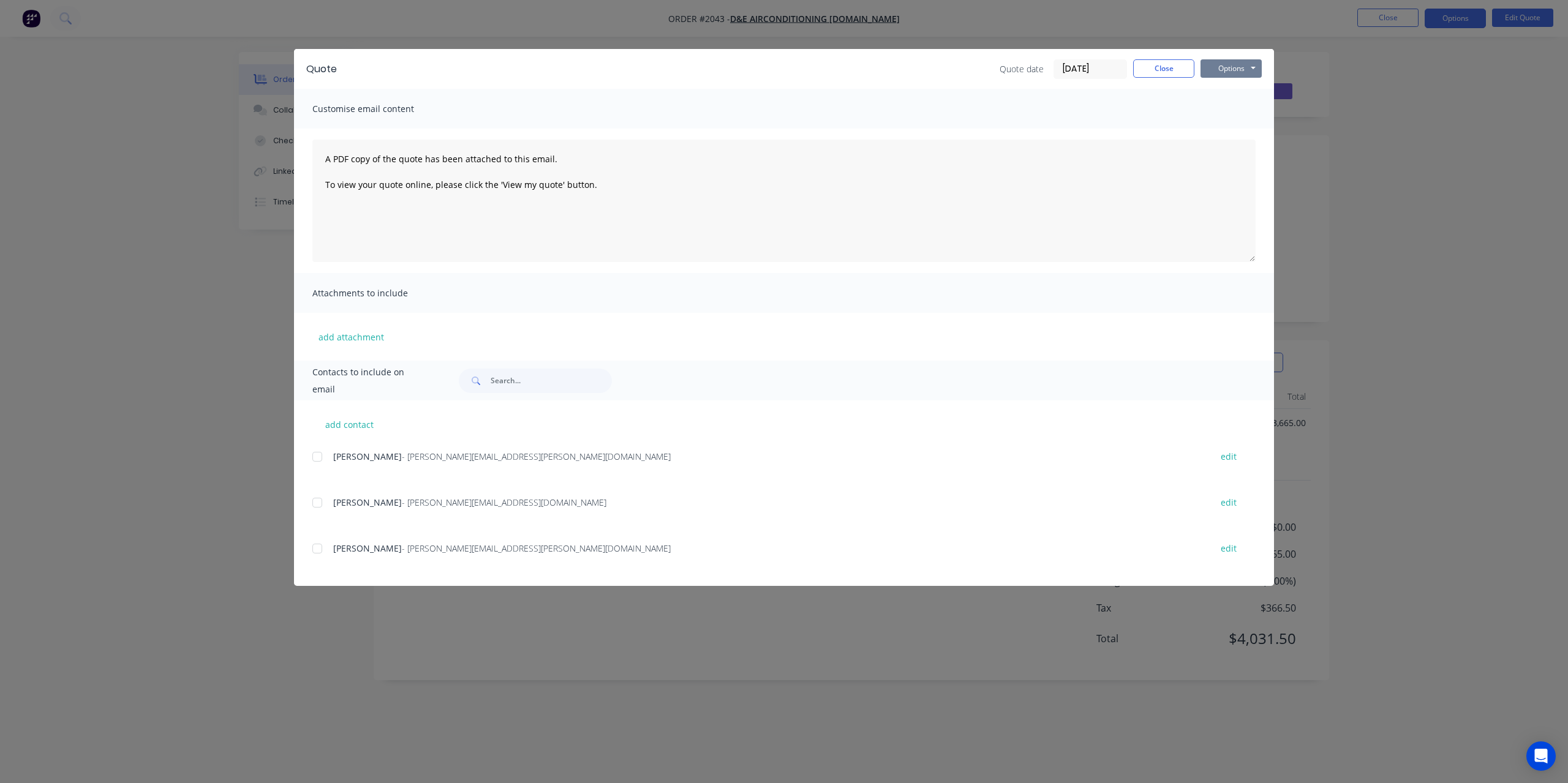
click at [1232, 63] on button "Options" at bounding box center [1232, 68] width 61 height 18
click at [1237, 104] on button "Print" at bounding box center [1240, 110] width 79 height 20
click at [1137, 70] on button "Close" at bounding box center [1164, 68] width 61 height 18
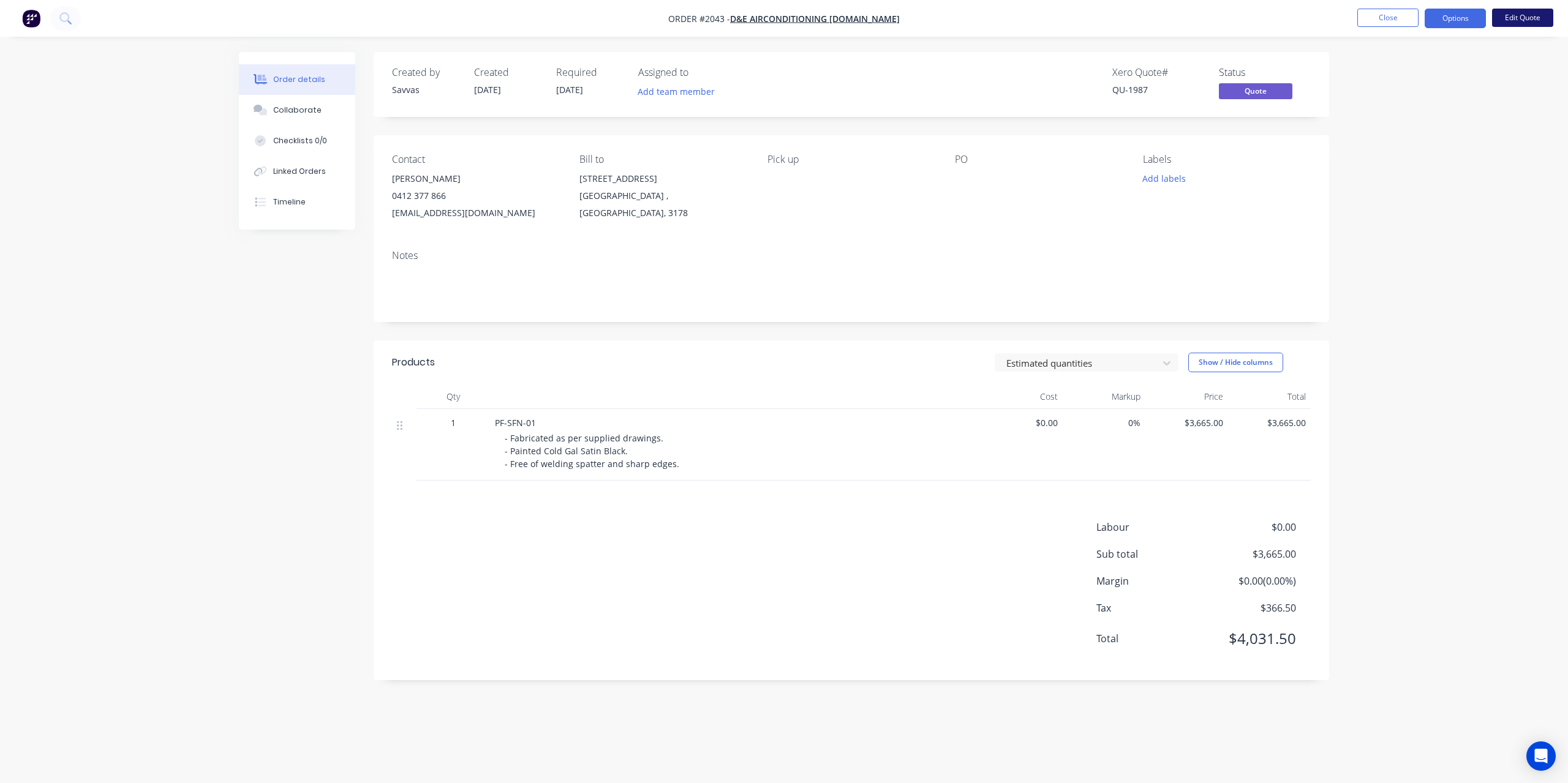
click at [1512, 16] on button "Edit Quote" at bounding box center [1523, 17] width 61 height 18
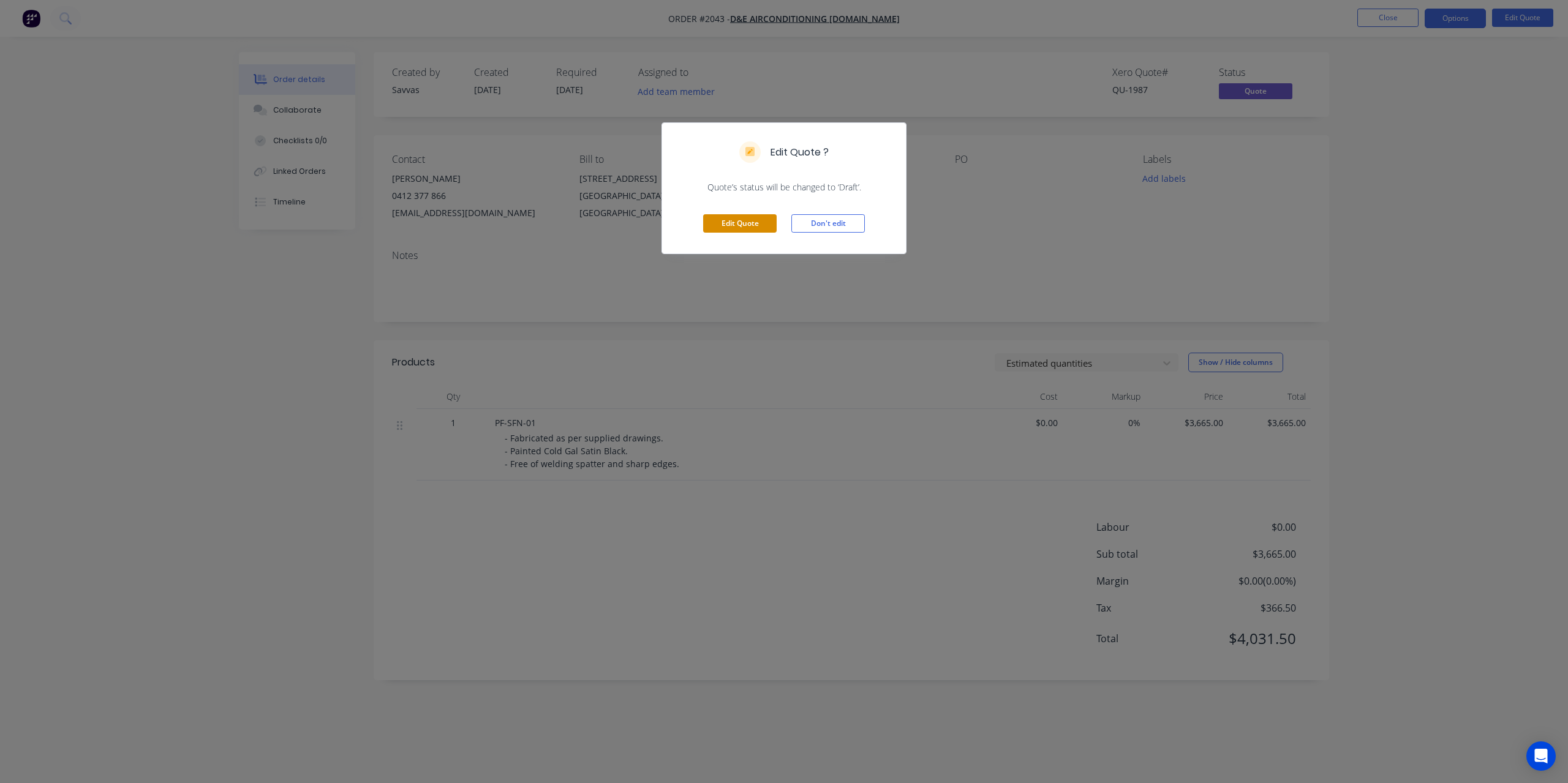
click at [712, 225] on button "Edit Quote" at bounding box center [740, 223] width 74 height 18
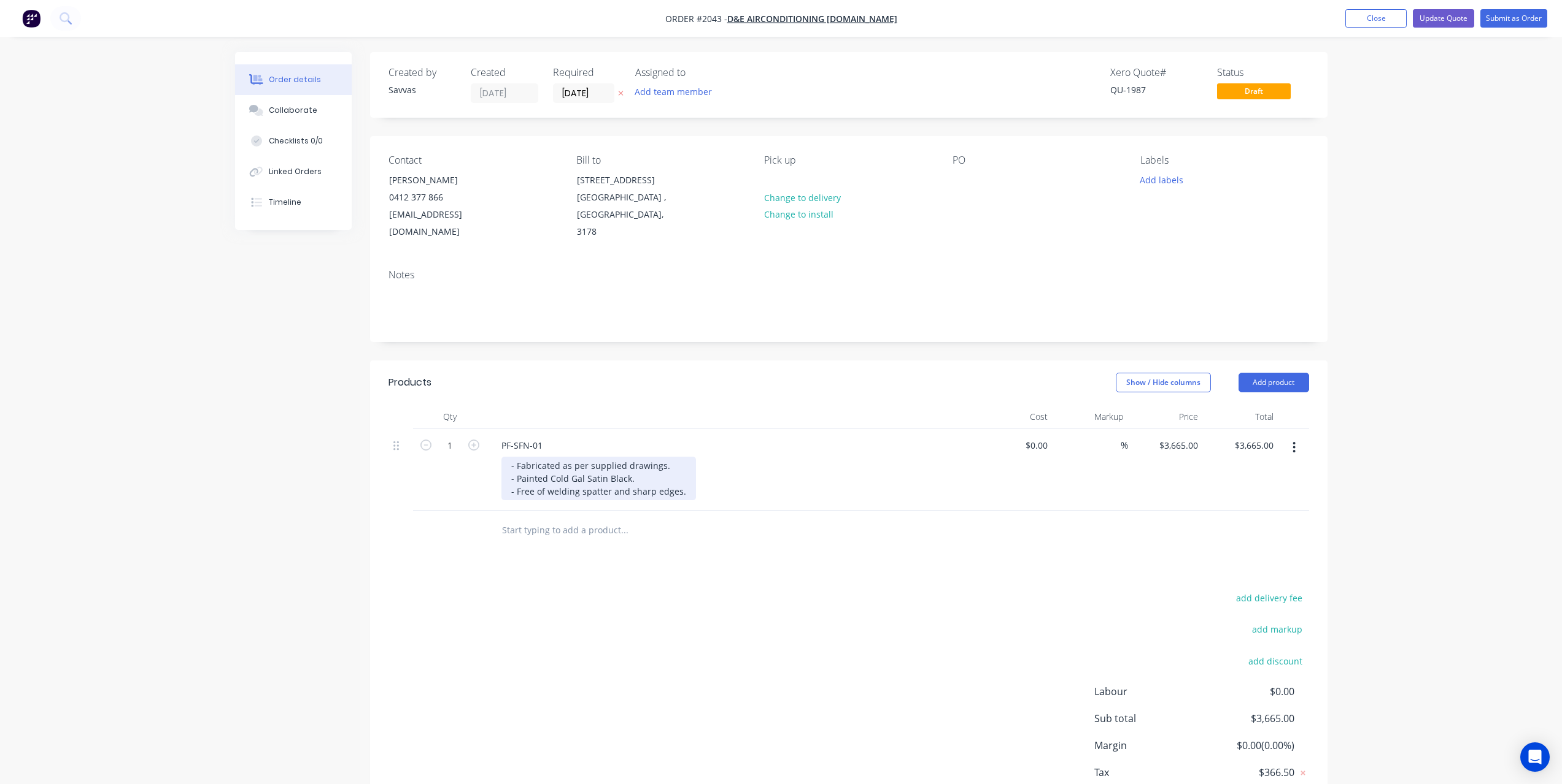
click at [679, 497] on div "- Fabricated as per supplied drawings. - Painted Cold Gal Satin Black. - Free o…" at bounding box center [599, 478] width 194 height 43
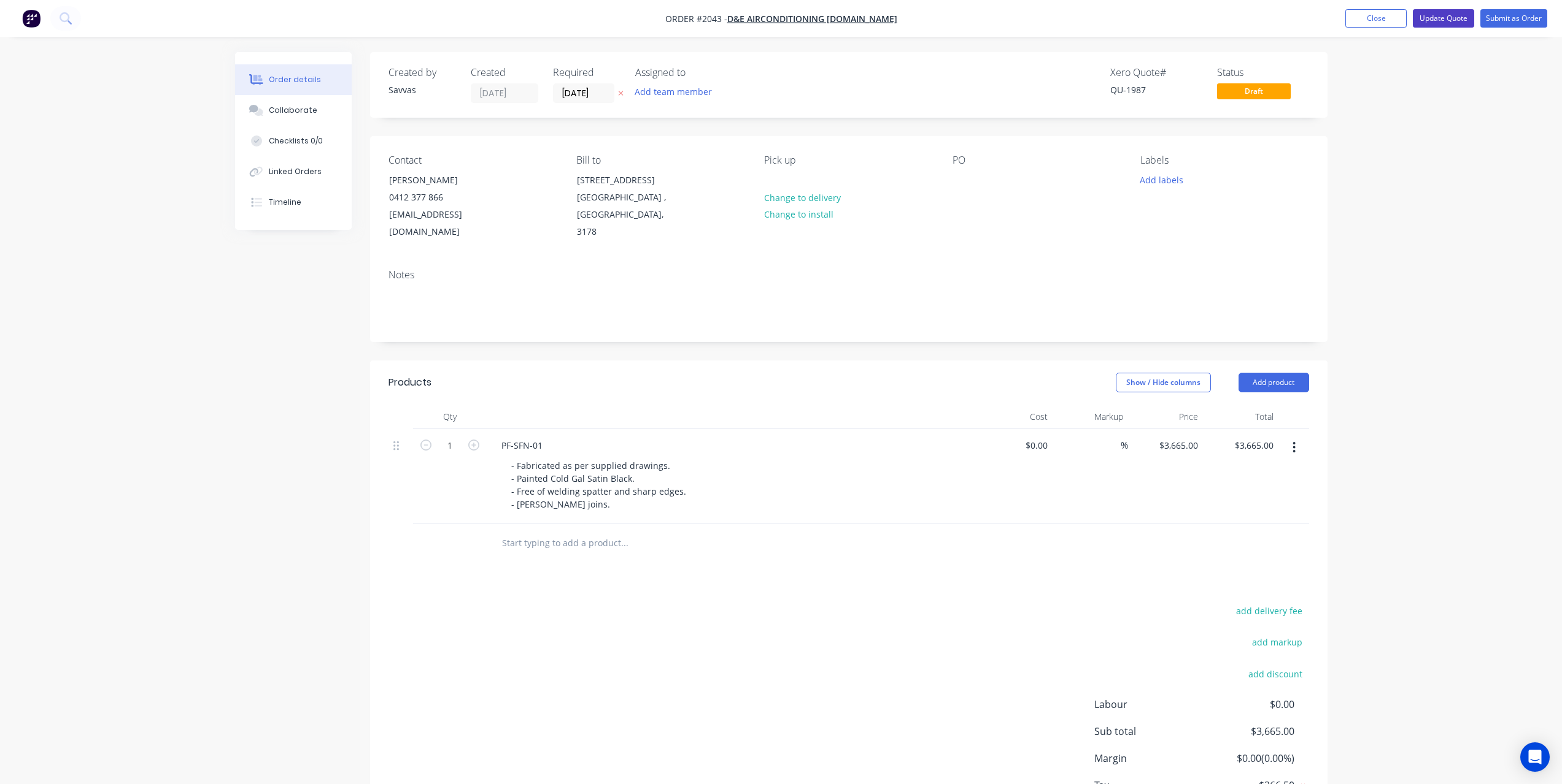
click at [1452, 18] on button "Update Quote" at bounding box center [1444, 18] width 62 height 18
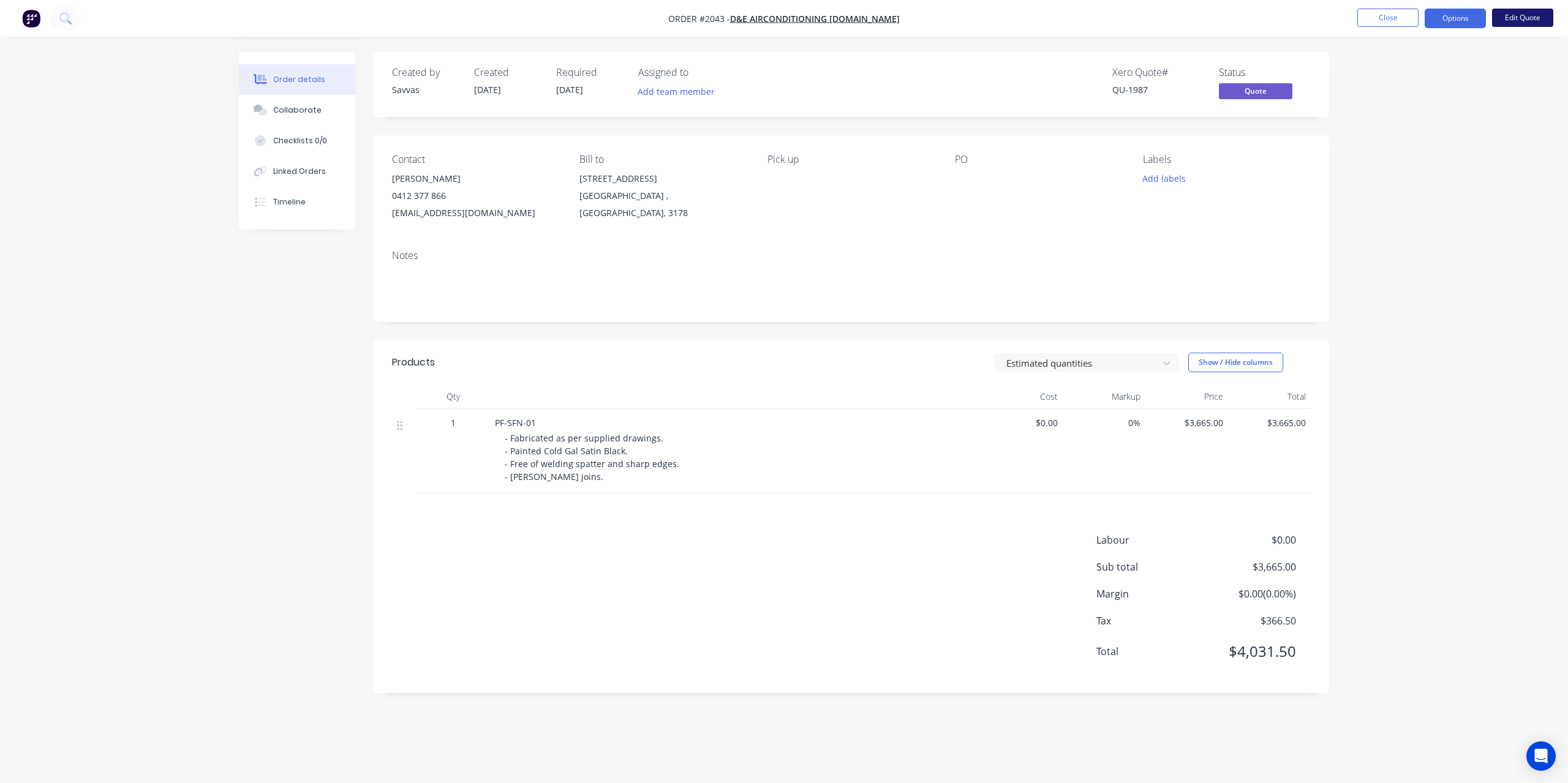
click at [1499, 16] on button "Edit Quote" at bounding box center [1523, 17] width 61 height 18
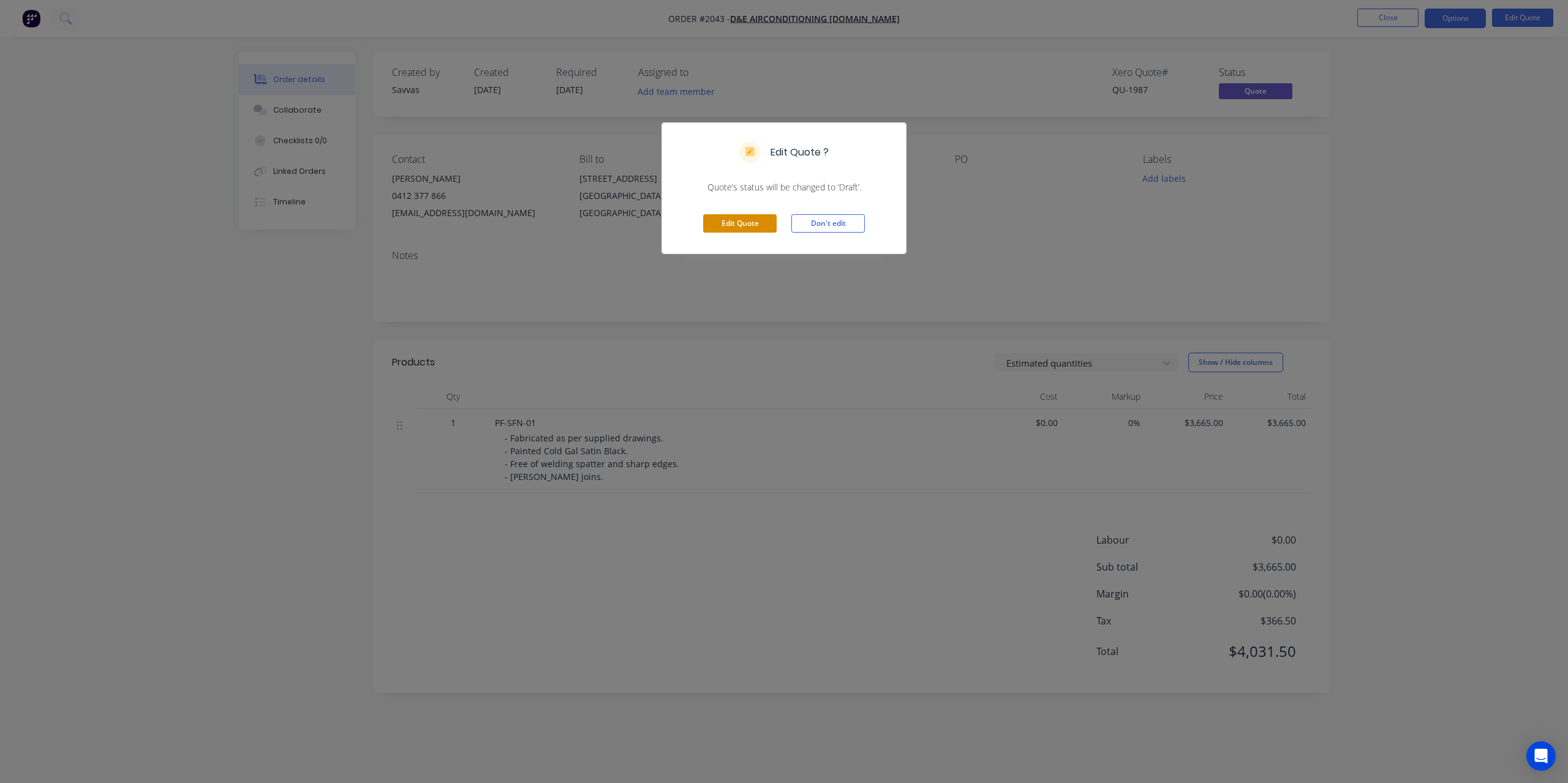
click at [749, 232] on button "Edit Quote" at bounding box center [740, 223] width 74 height 18
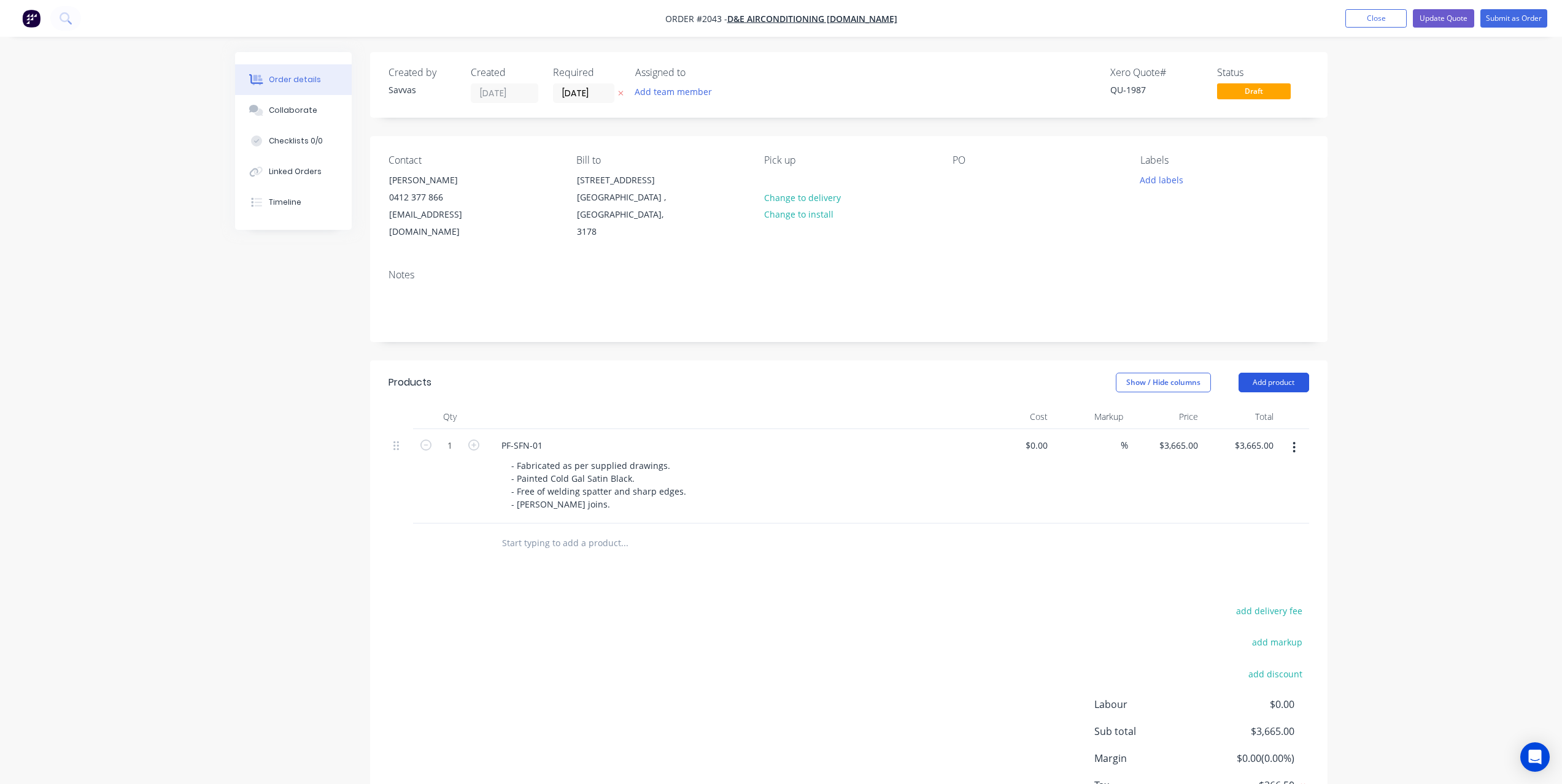
click at [1257, 382] on button "Add product" at bounding box center [1273, 383] width 70 height 19
click at [1234, 414] on div "Product catalogue" at bounding box center [1250, 414] width 94 height 17
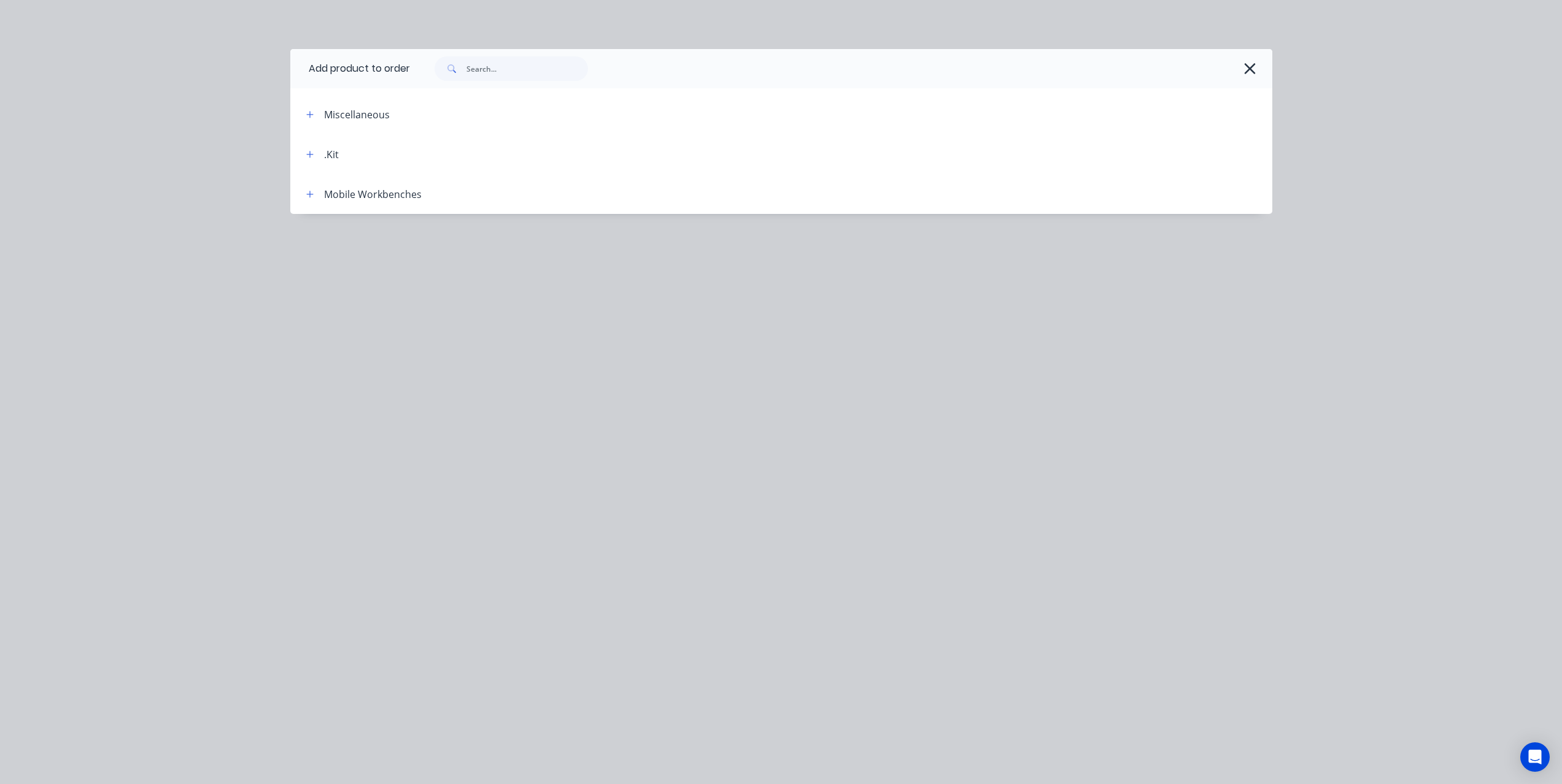
click at [1238, 75] on div at bounding box center [834, 69] width 850 height 25
click at [1242, 75] on button "button" at bounding box center [1250, 68] width 19 height 19
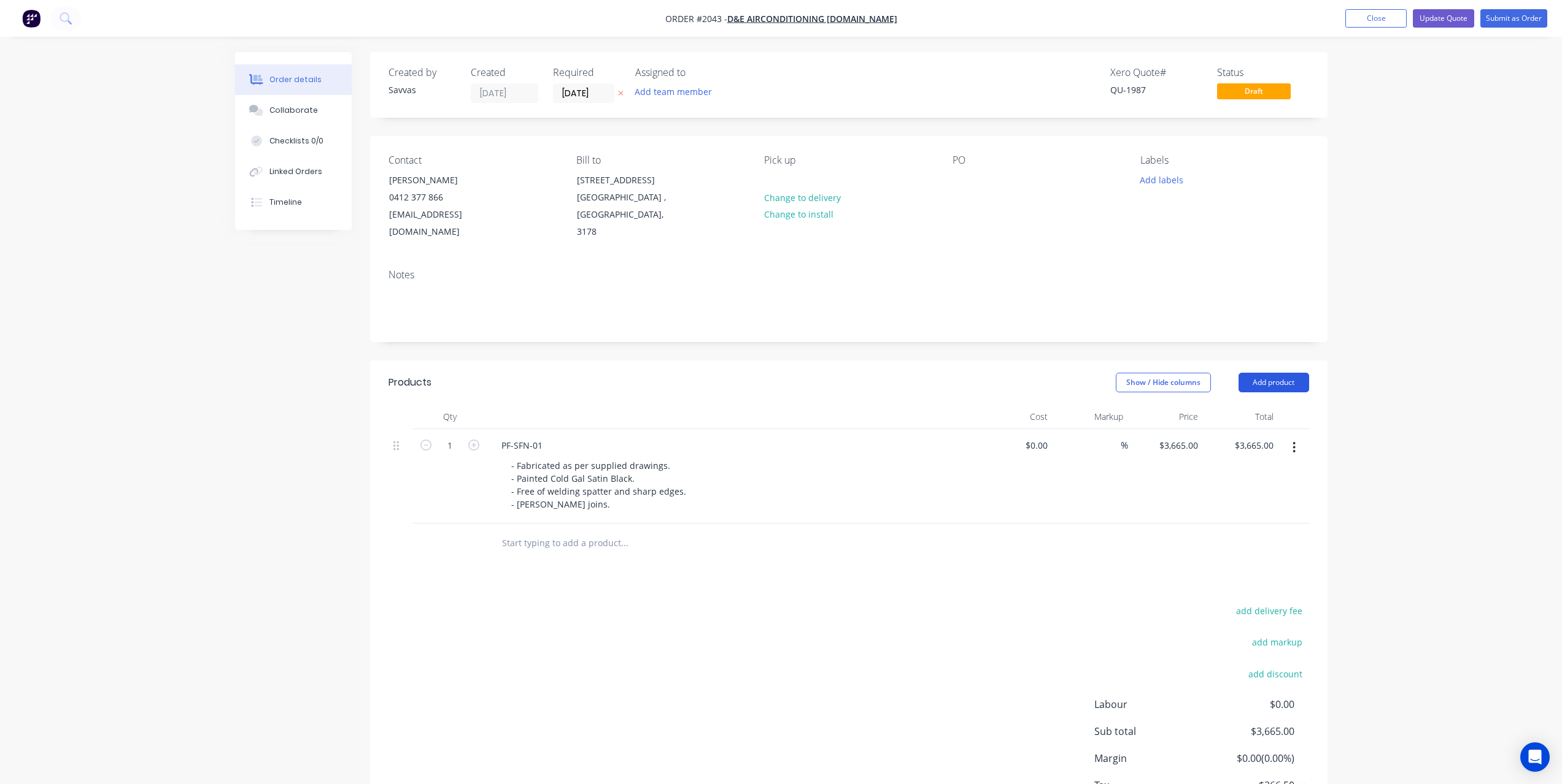
click at [1242, 373] on button "Add product" at bounding box center [1273, 383] width 70 height 19
click at [1242, 433] on div "Basic product" at bounding box center [1250, 438] width 94 height 17
click at [568, 547] on div at bounding box center [543, 540] width 102 height 17
click at [575, 555] on div at bounding box center [564, 560] width 125 height 17
click at [601, 558] on div at bounding box center [564, 560] width 125 height 17
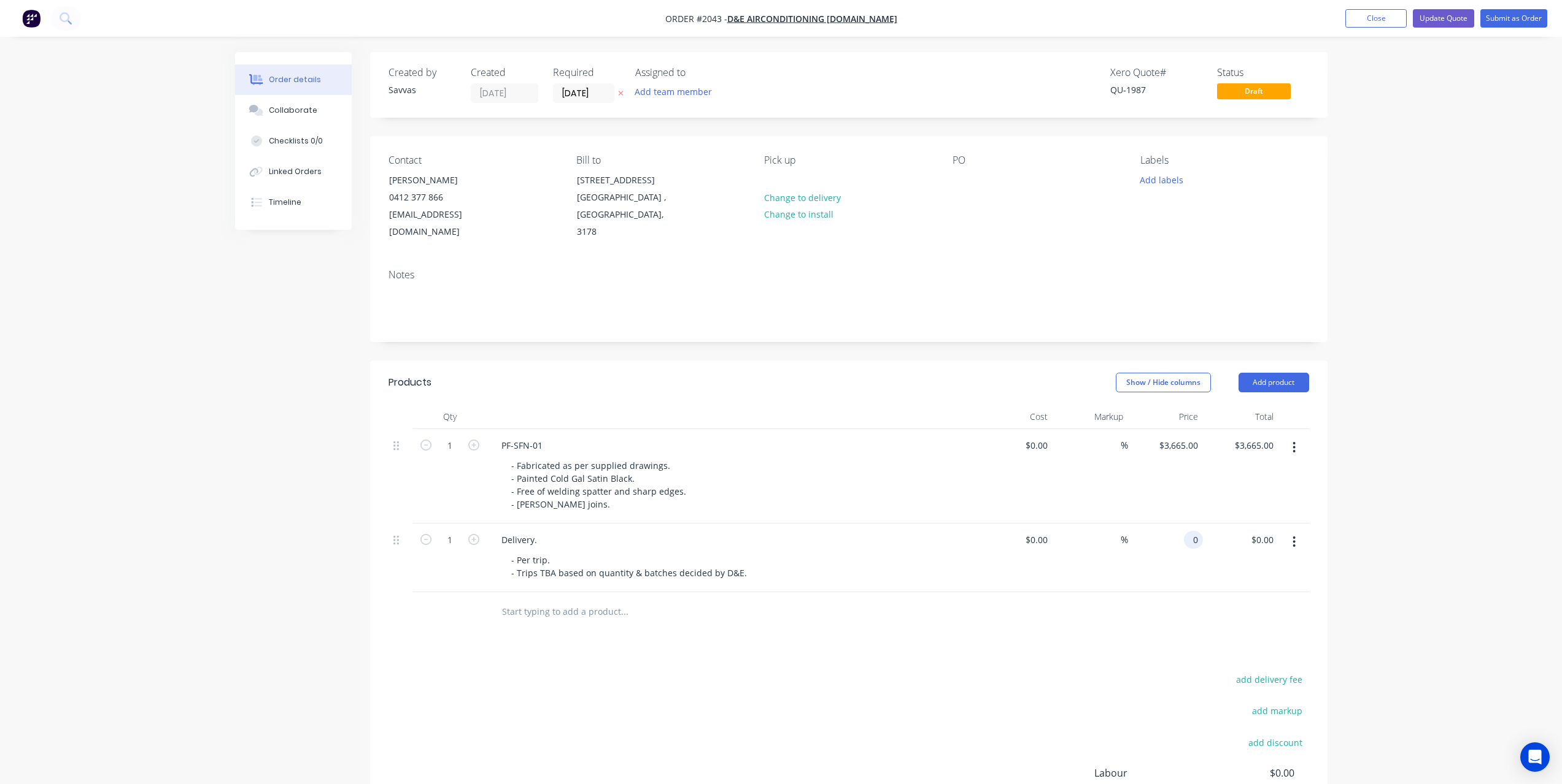
click at [1194, 536] on input "0" at bounding box center [1195, 540] width 14 height 17
type input "$500.00"
click at [845, 630] on div at bounding box center [707, 612] width 442 height 39
click at [1468, 19] on button "Update Quote" at bounding box center [1444, 18] width 62 height 18
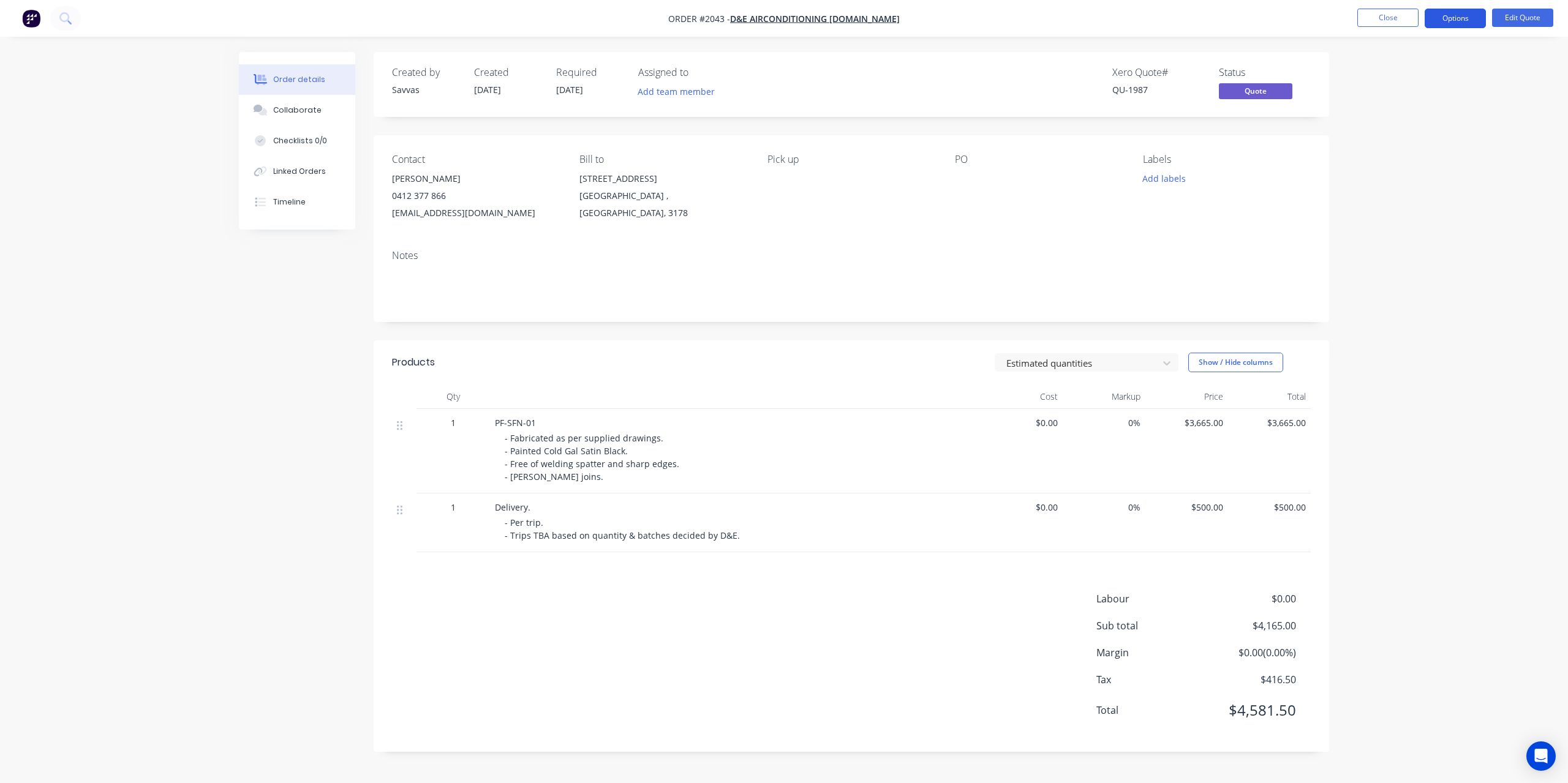
click at [1452, 14] on button "Options" at bounding box center [1456, 18] width 61 height 19
click at [1415, 72] on div "Quote" at bounding box center [1418, 74] width 112 height 17
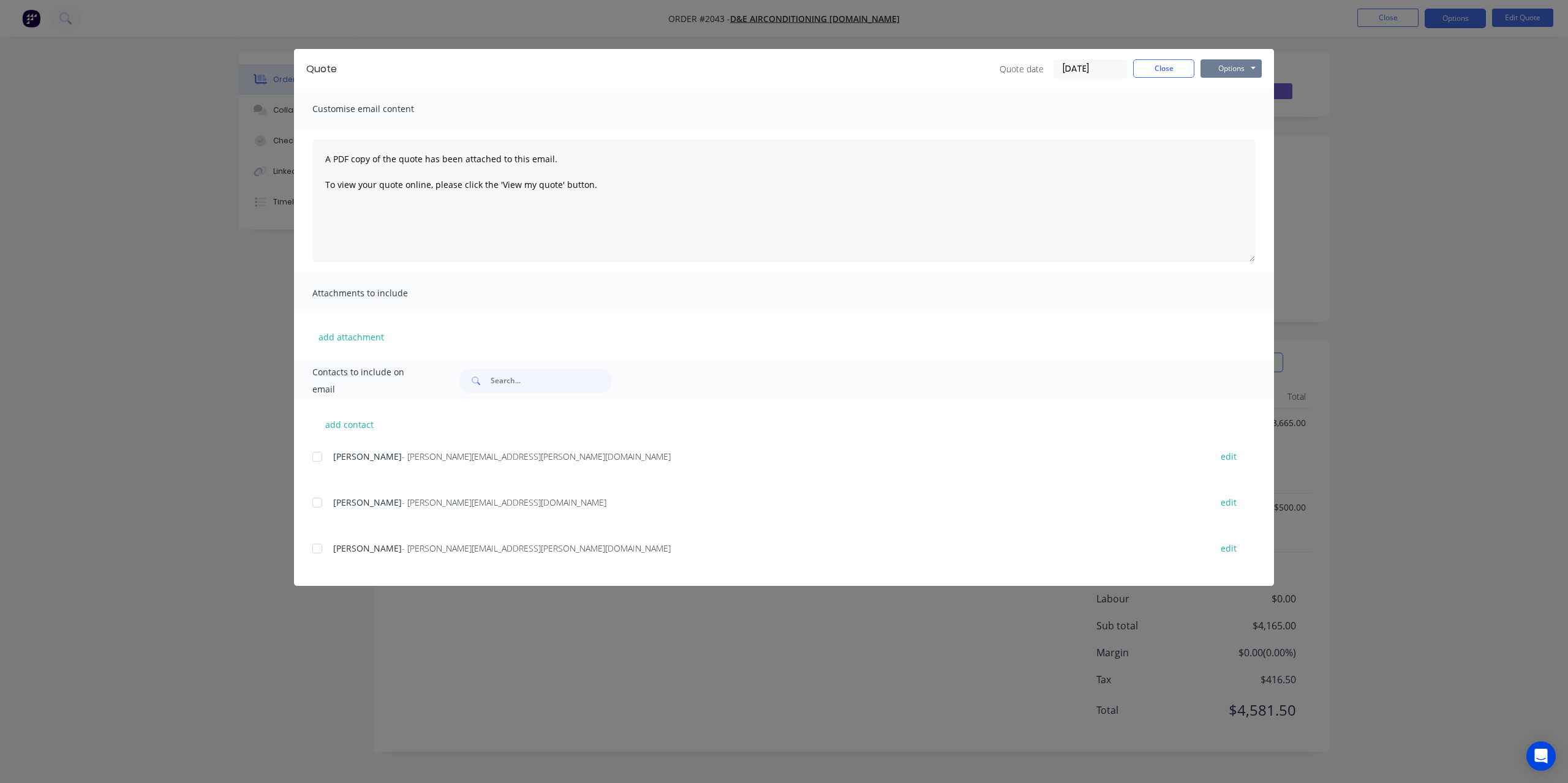
click at [1242, 72] on button "Options" at bounding box center [1232, 68] width 61 height 18
click at [1244, 98] on button "Preview" at bounding box center [1240, 90] width 79 height 20
click at [1239, 60] on button "Options" at bounding box center [1232, 68] width 61 height 18
click at [1230, 109] on button "Print" at bounding box center [1240, 110] width 79 height 20
click at [1167, 63] on button "Close" at bounding box center [1164, 68] width 61 height 18
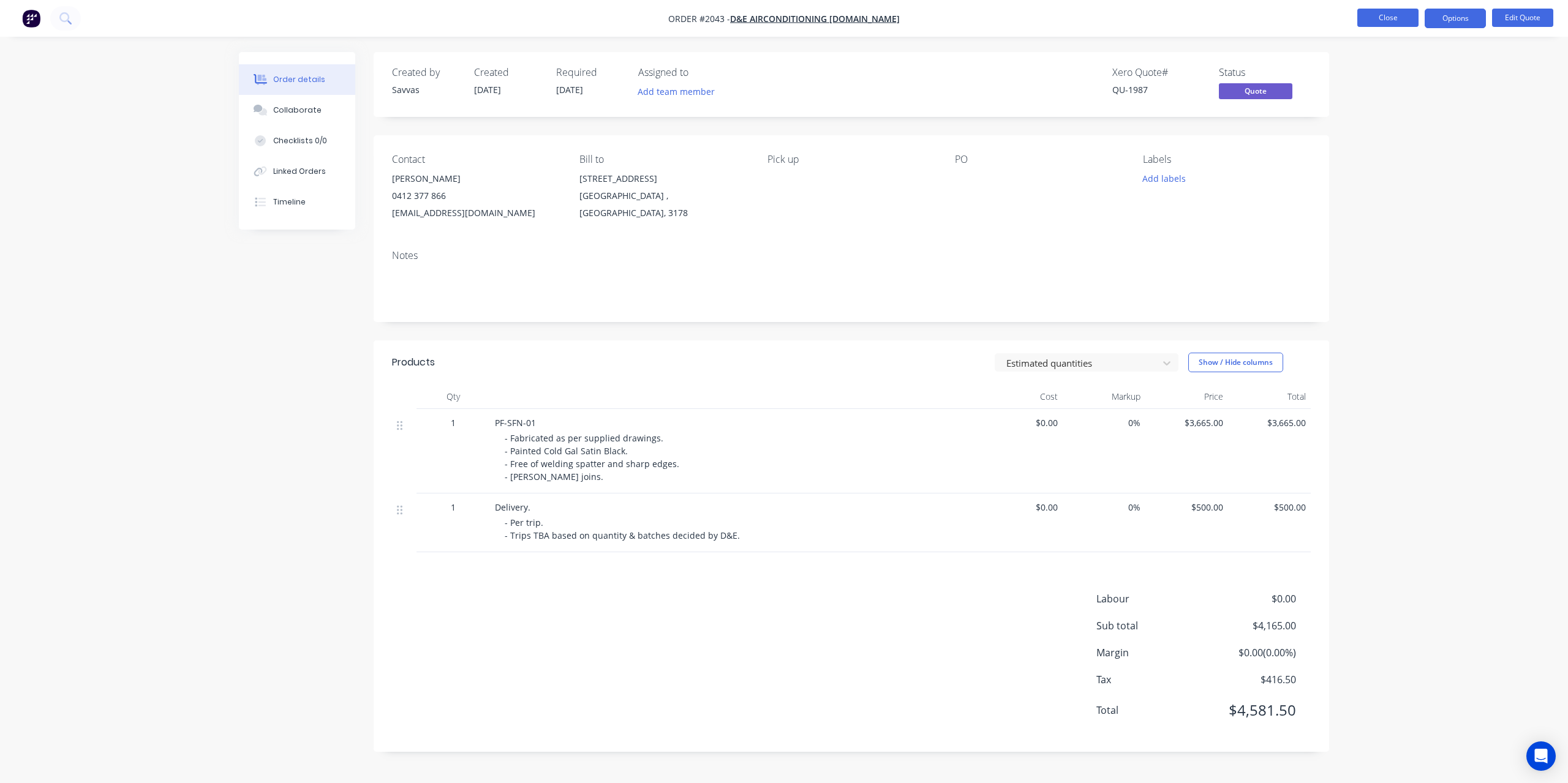
click at [1375, 16] on button "Close" at bounding box center [1388, 17] width 61 height 18
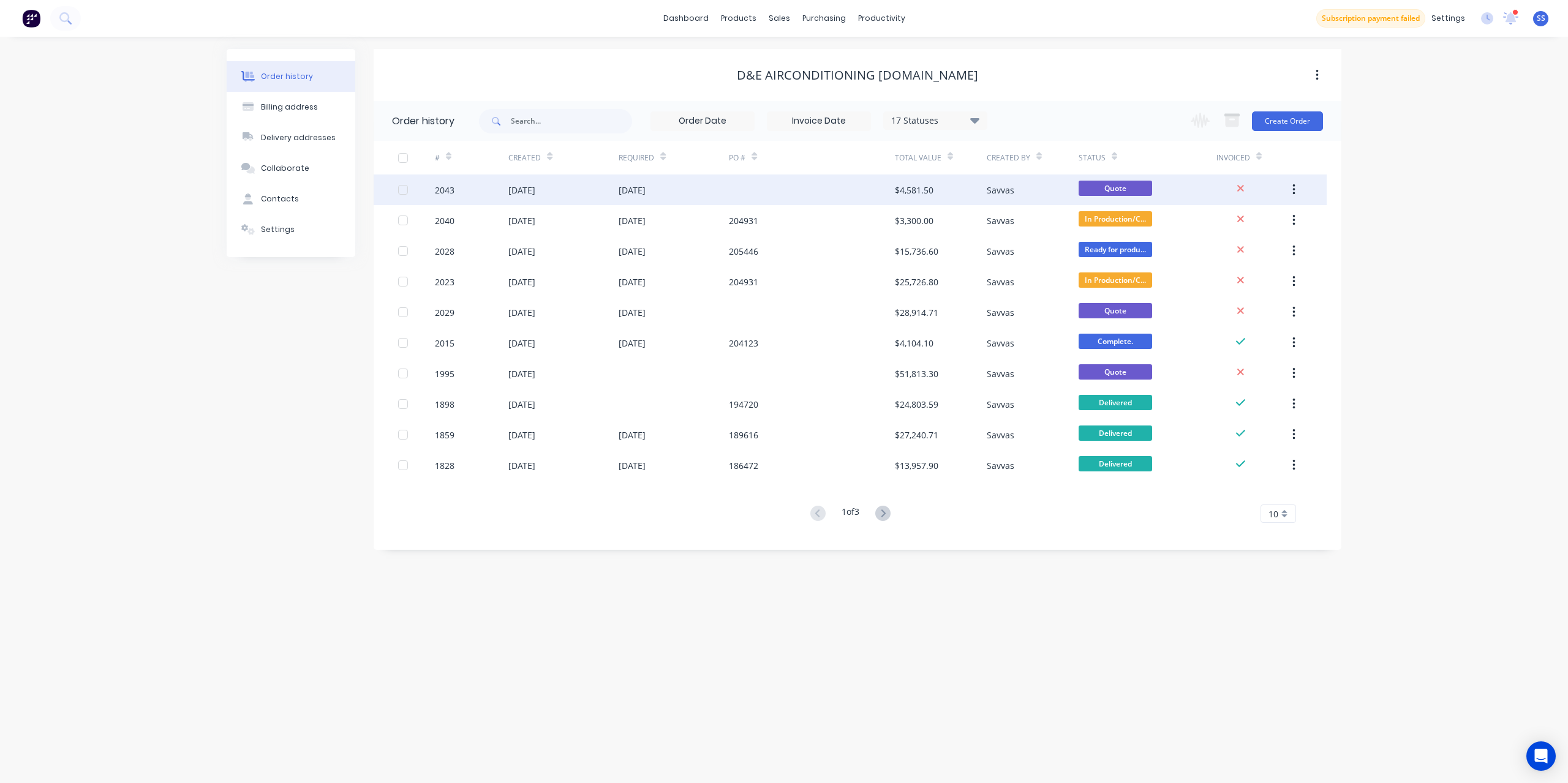
click at [772, 199] on div at bounding box center [812, 190] width 165 height 31
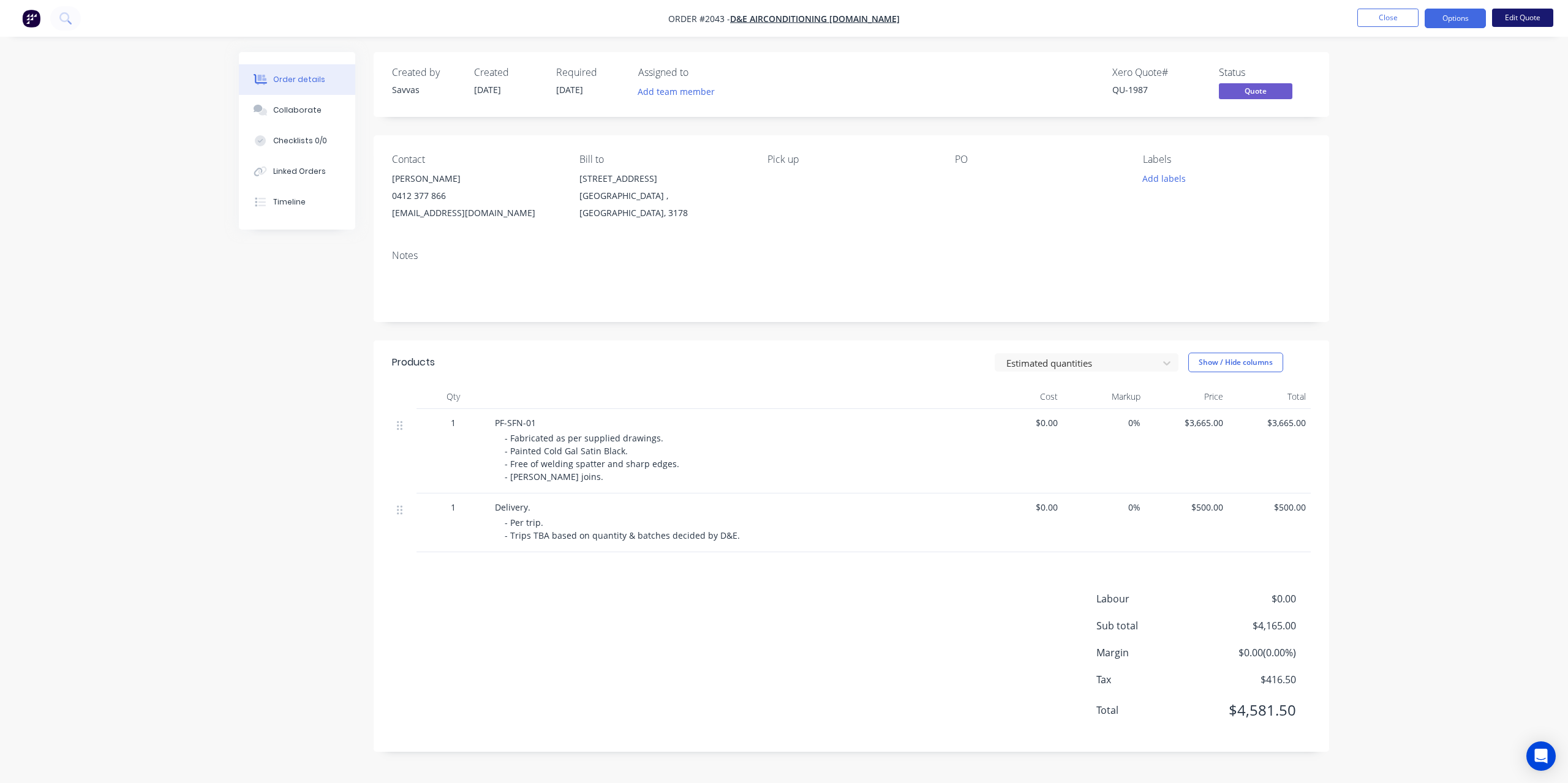
click at [1510, 16] on button "Edit Quote" at bounding box center [1523, 17] width 61 height 18
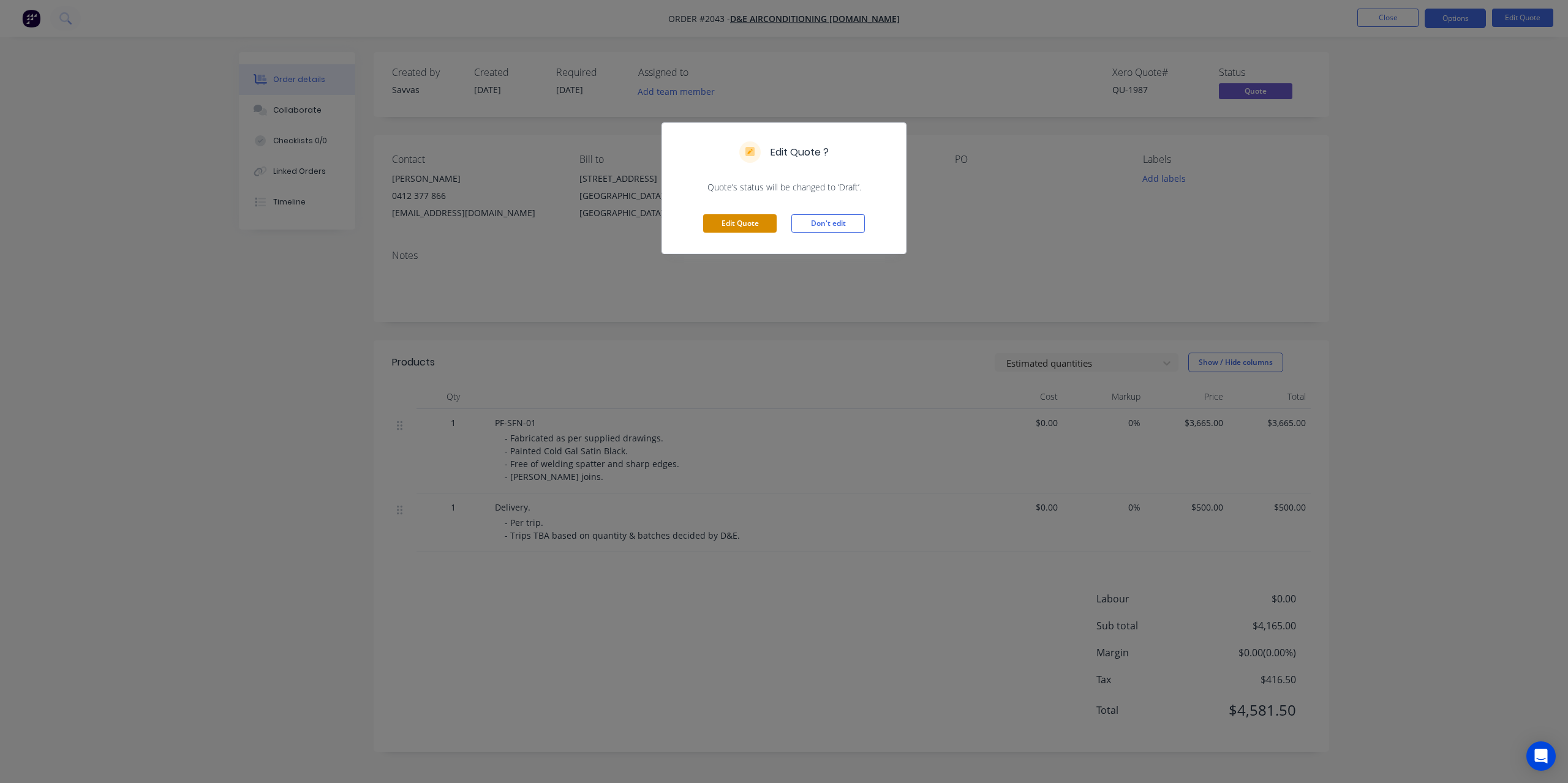
click at [758, 224] on button "Edit Quote" at bounding box center [740, 223] width 74 height 18
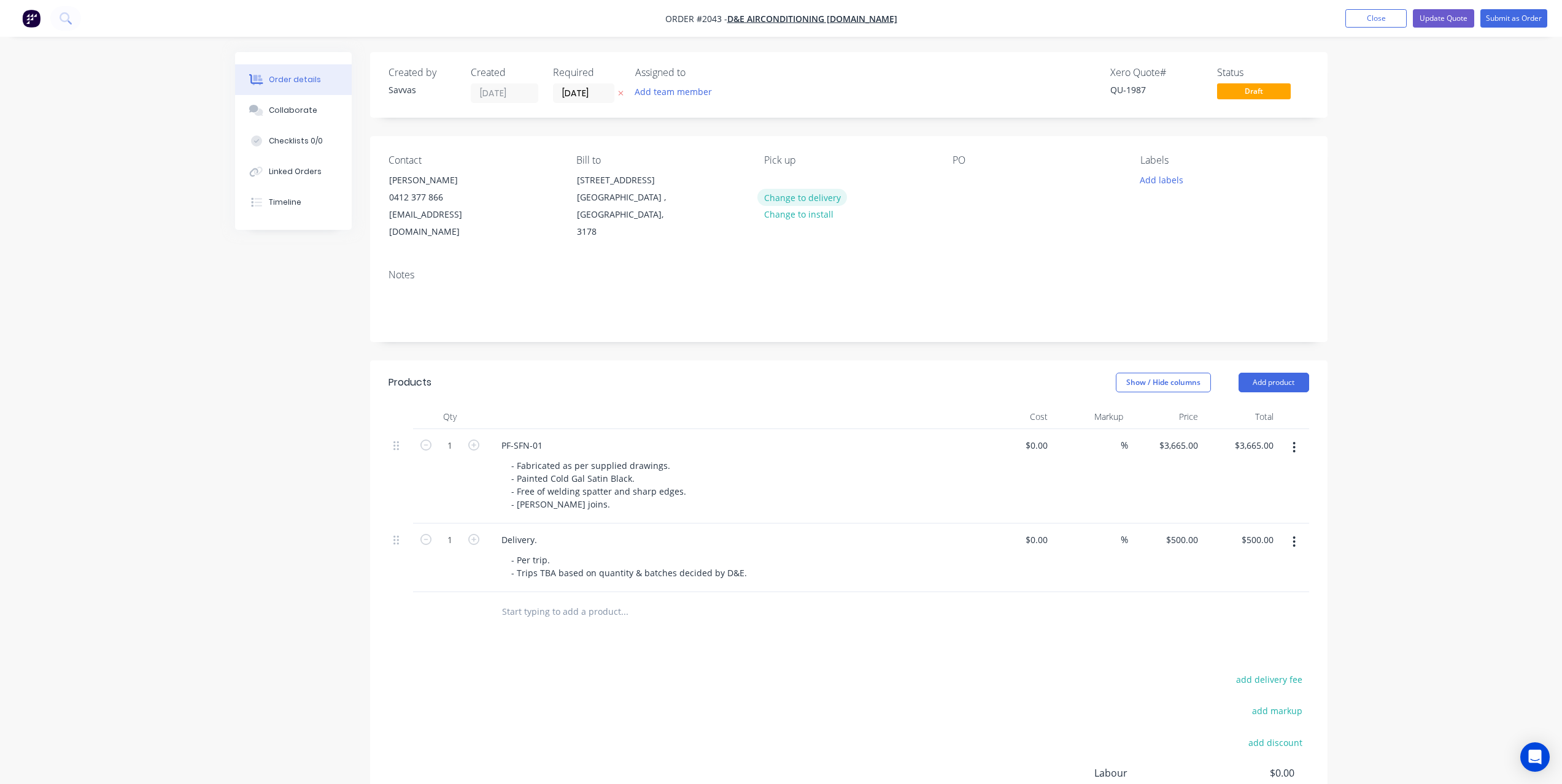
click at [817, 199] on button "Change to delivery" at bounding box center [802, 196] width 90 height 16
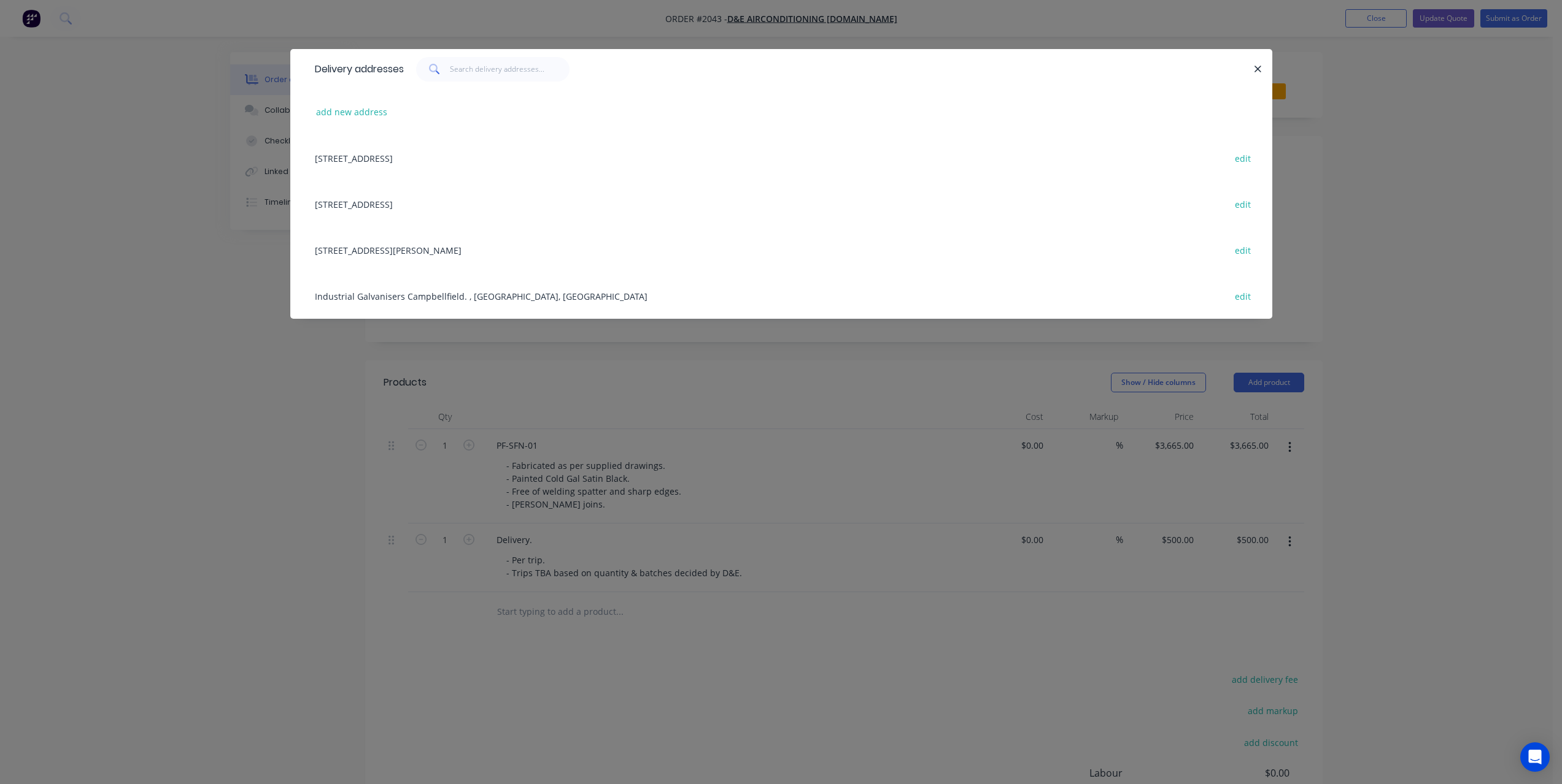
click at [529, 158] on div "[STREET_ADDRESS] edit" at bounding box center [781, 158] width 945 height 46
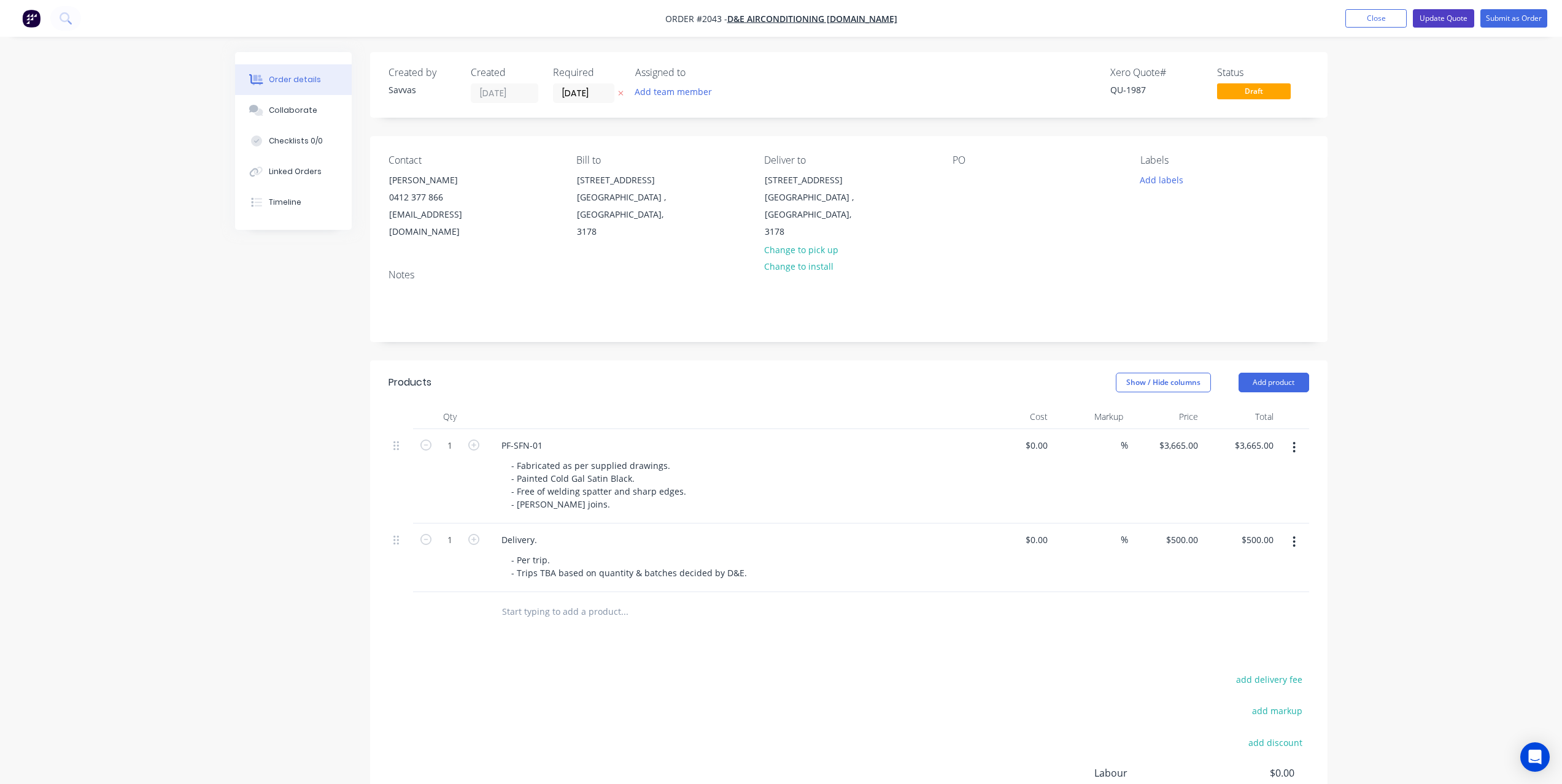
click at [1461, 25] on button "Update Quote" at bounding box center [1444, 18] width 62 height 18
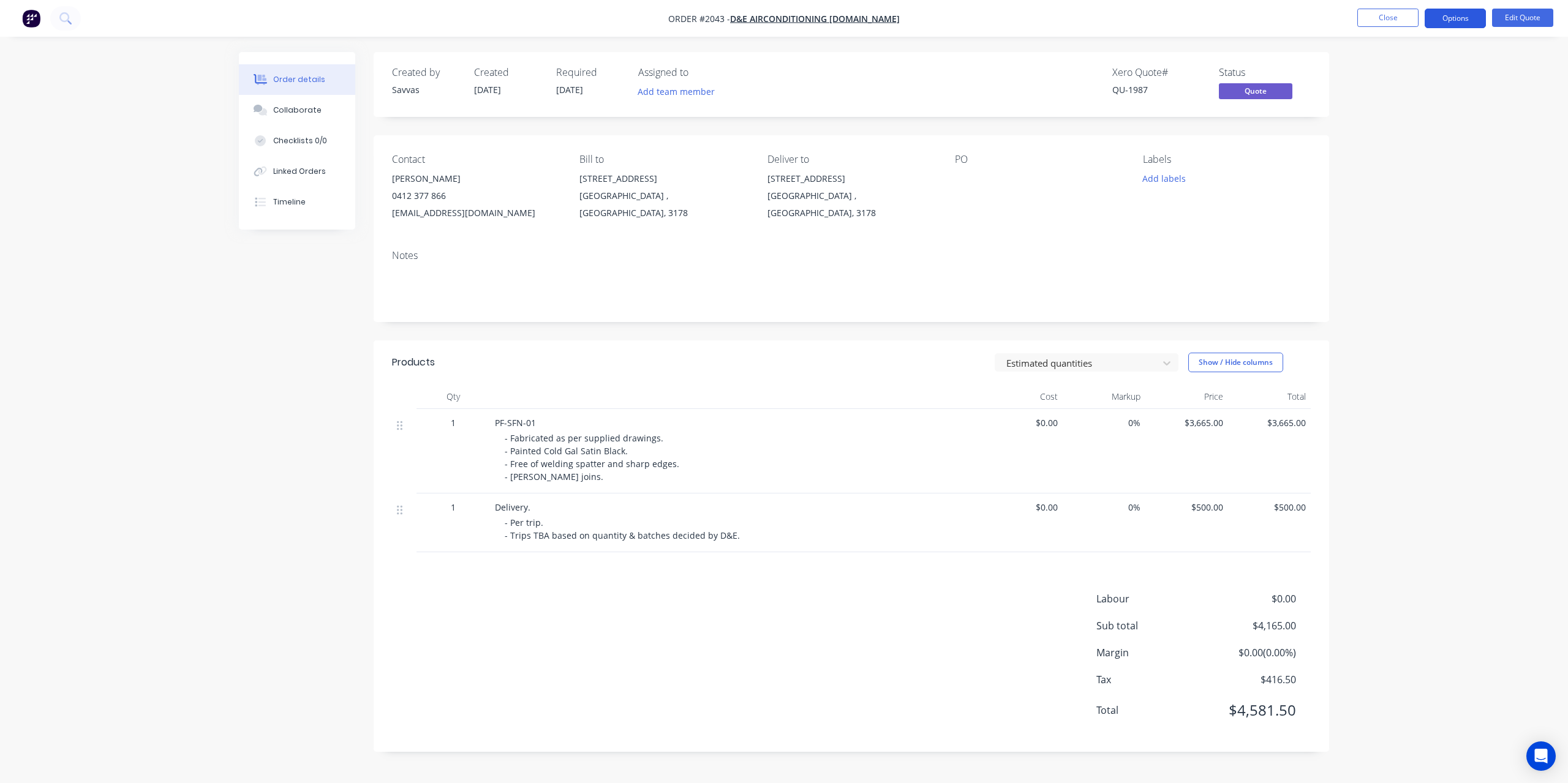
click at [1450, 21] on button "Options" at bounding box center [1456, 18] width 61 height 19
click at [1415, 68] on div "Quote" at bounding box center [1418, 74] width 112 height 17
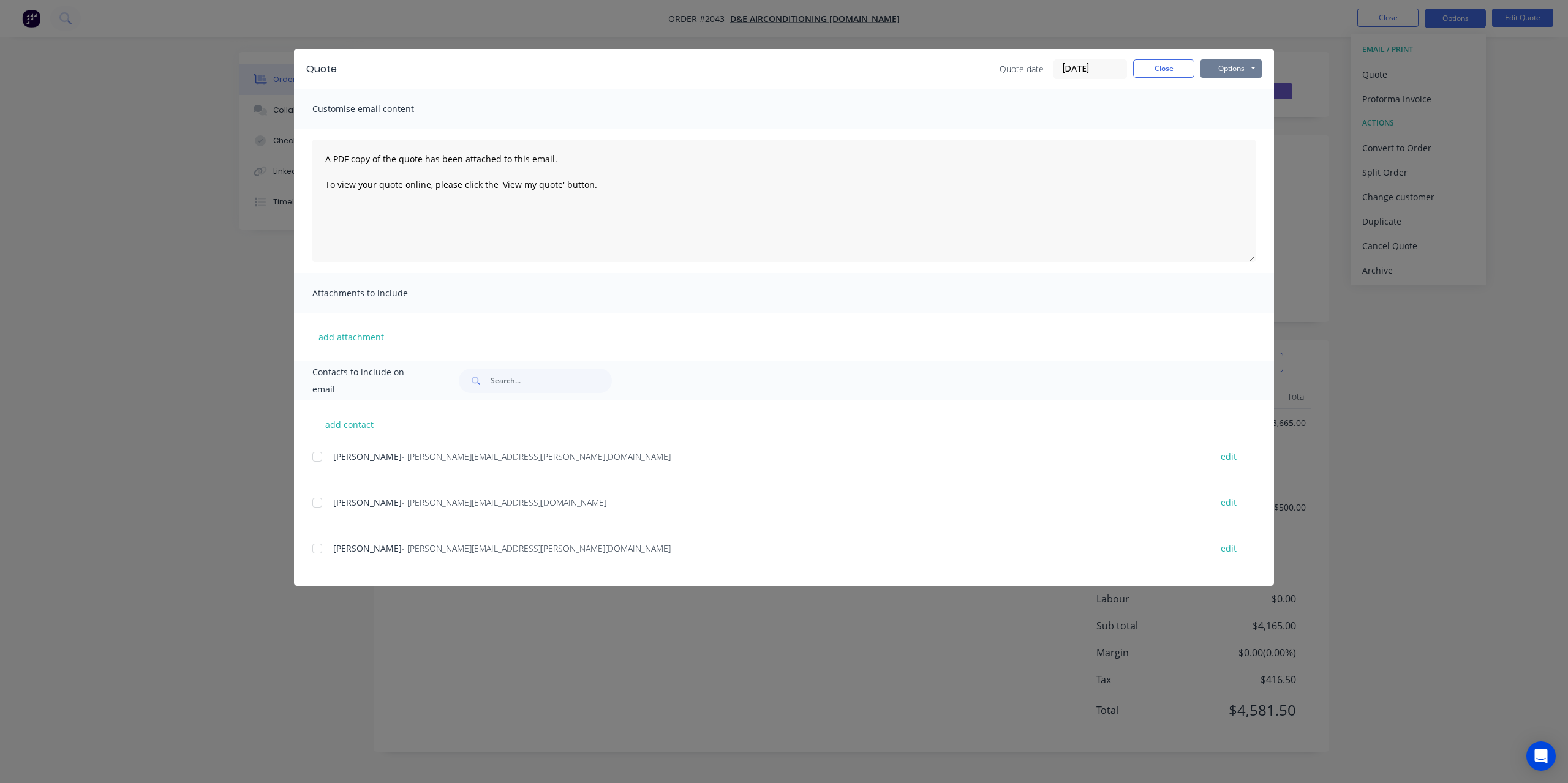
click at [1238, 75] on button "Options" at bounding box center [1232, 68] width 61 height 18
click at [1234, 109] on button "Print" at bounding box center [1240, 110] width 79 height 20
click at [1164, 69] on button "Close" at bounding box center [1164, 68] width 61 height 18
